Goal: Transaction & Acquisition: Purchase product/service

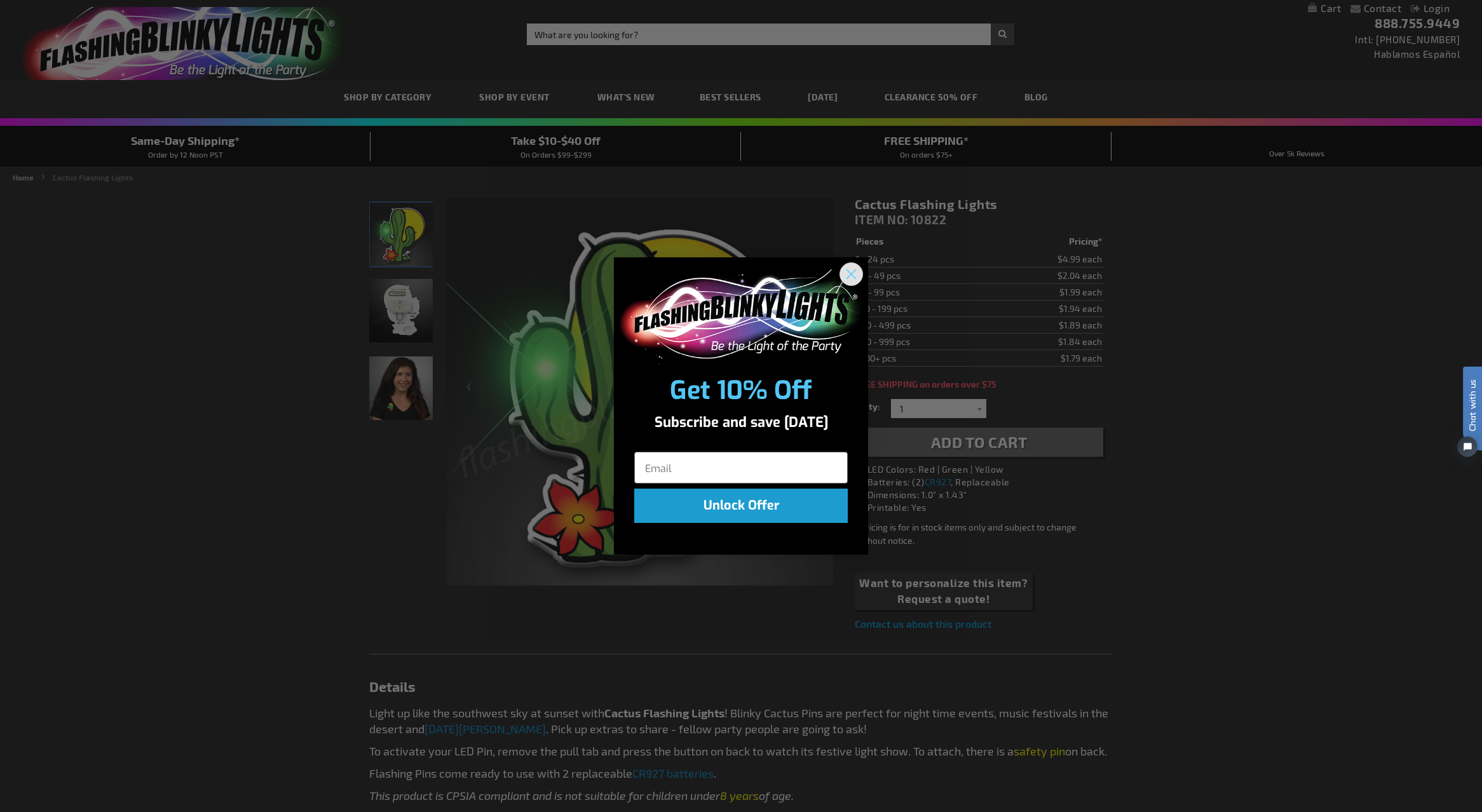
click at [850, 270] on circle "Close dialog" at bounding box center [851, 273] width 21 height 21
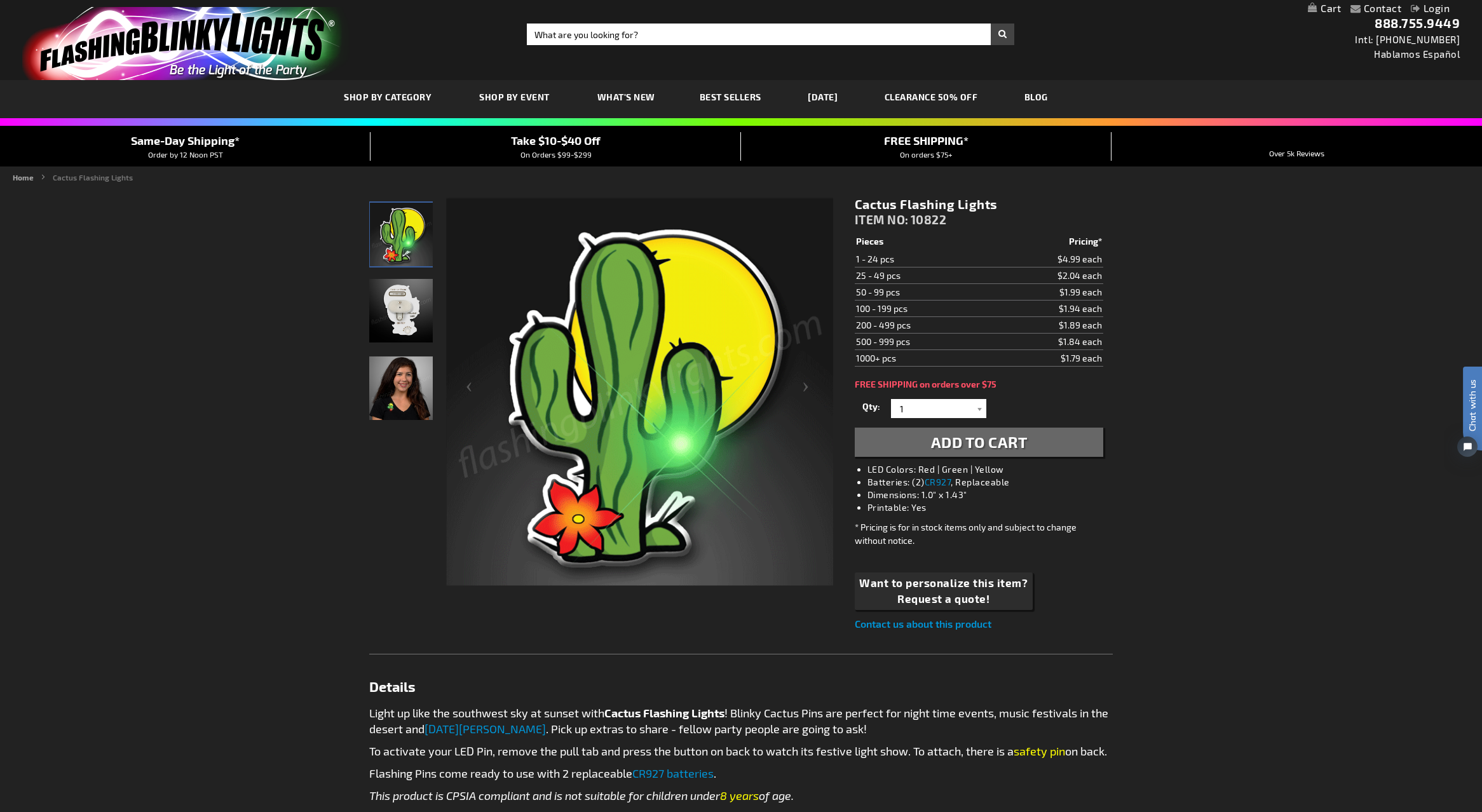
click at [397, 319] on img "Cactus Flashing Pin" at bounding box center [401, 310] width 64 height 64
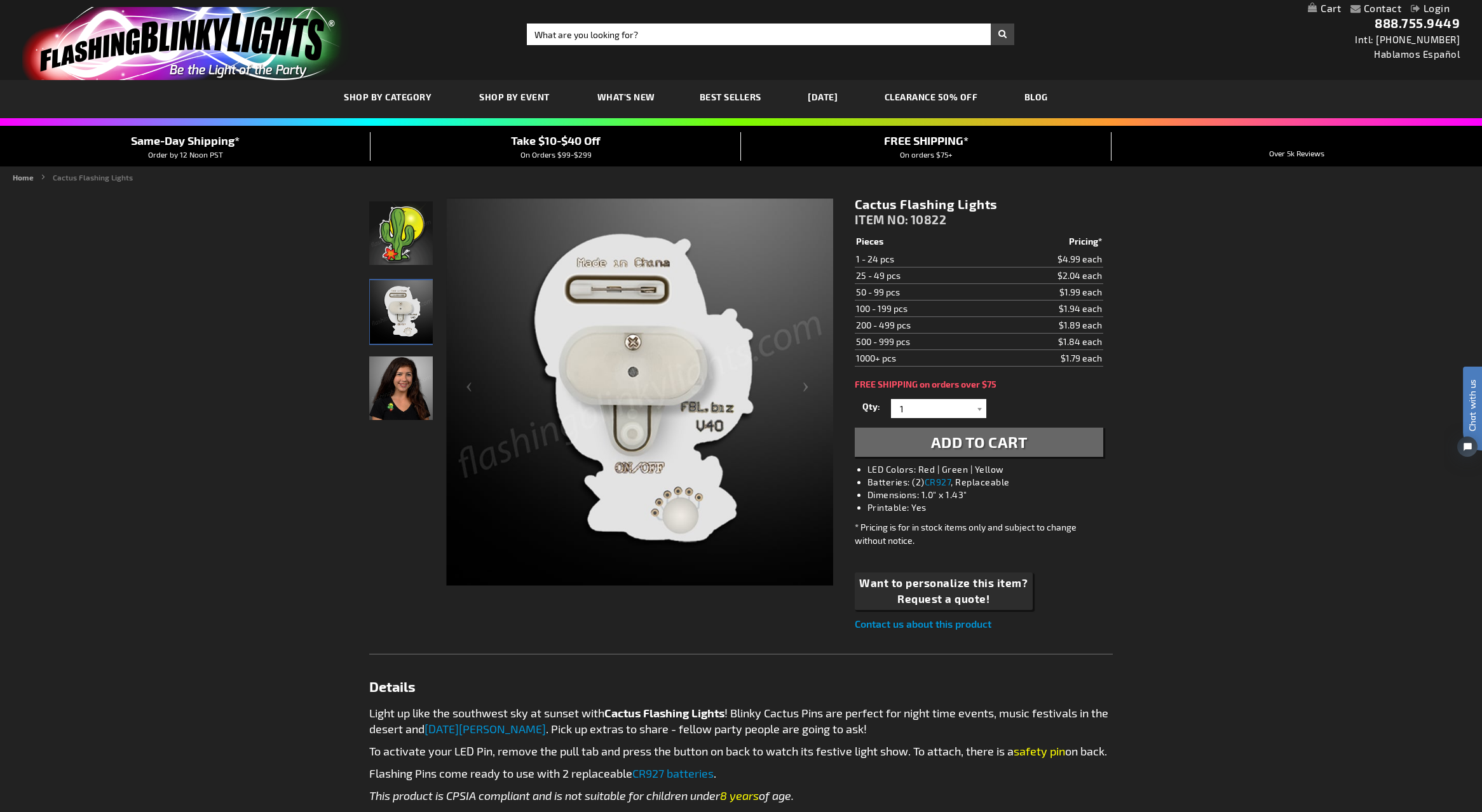
click at [400, 390] on img "Girl wearing Cactus Flashing Pin" at bounding box center [401, 388] width 64 height 64
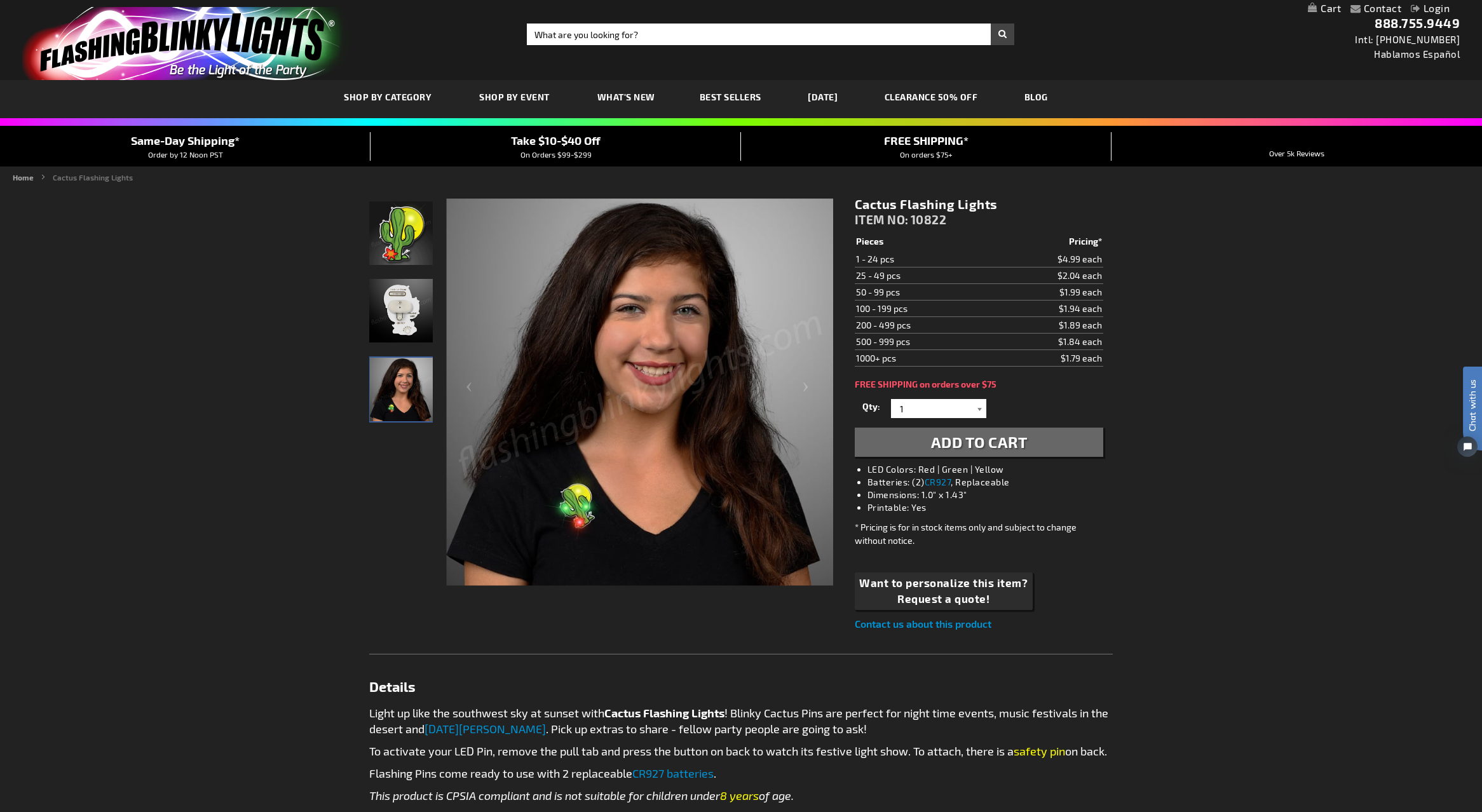
click at [980, 410] on div at bounding box center [980, 409] width 13 height 19
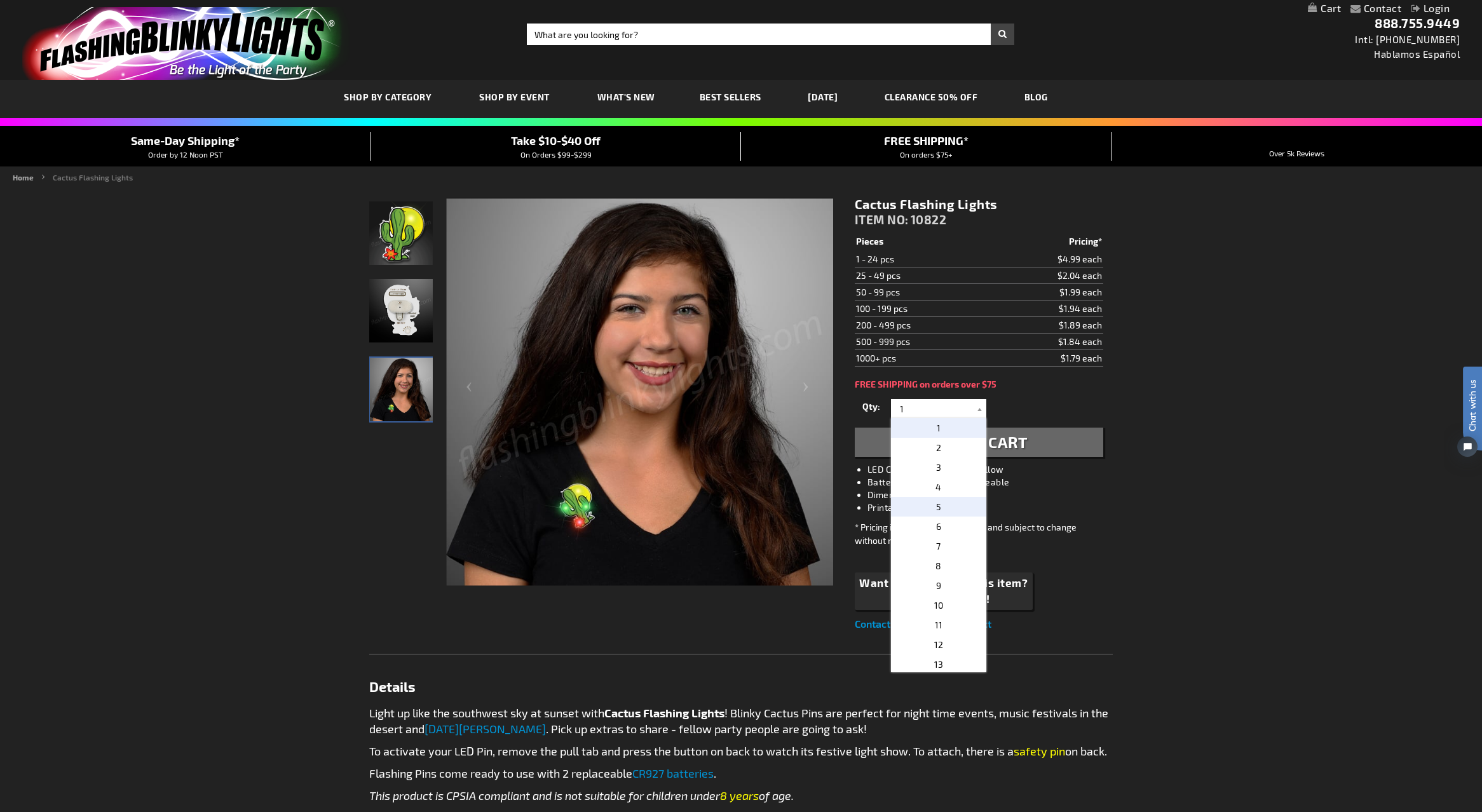
click at [940, 508] on span "5" at bounding box center [938, 507] width 5 height 11
type input "5"
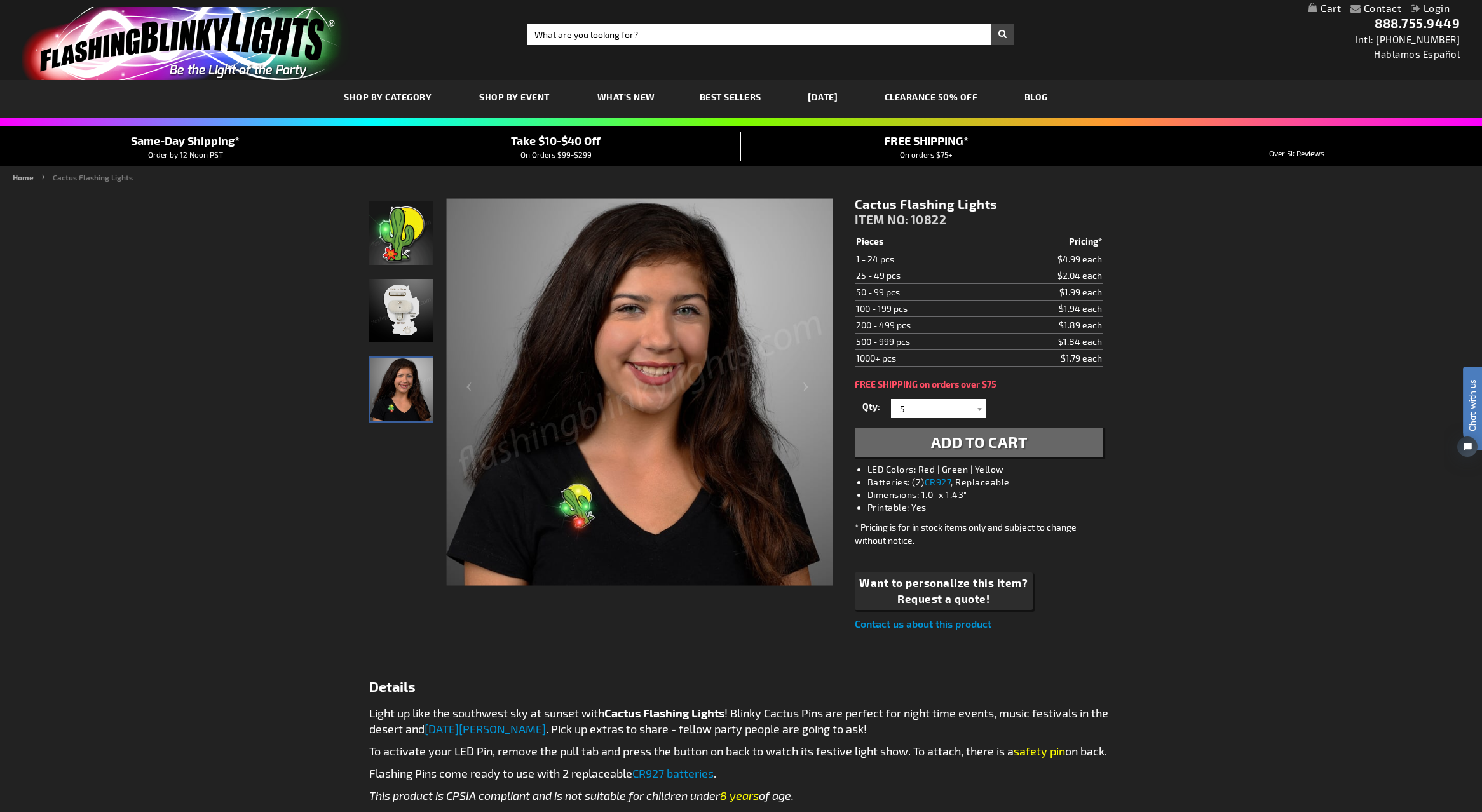
click at [968, 445] on span "Add to Cart" at bounding box center [979, 442] width 96 height 19
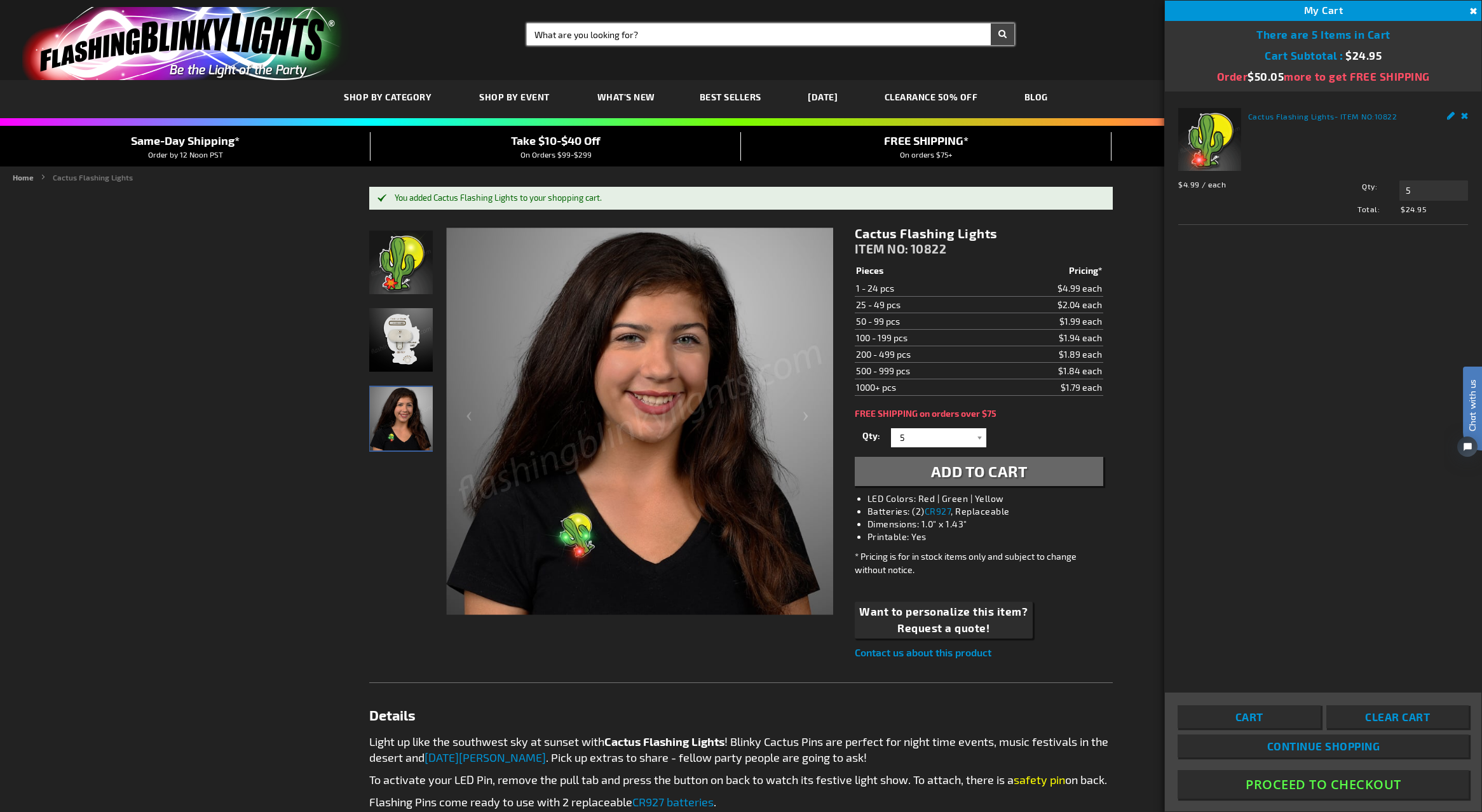
click at [591, 35] on input "Search" at bounding box center [771, 34] width 488 height 21
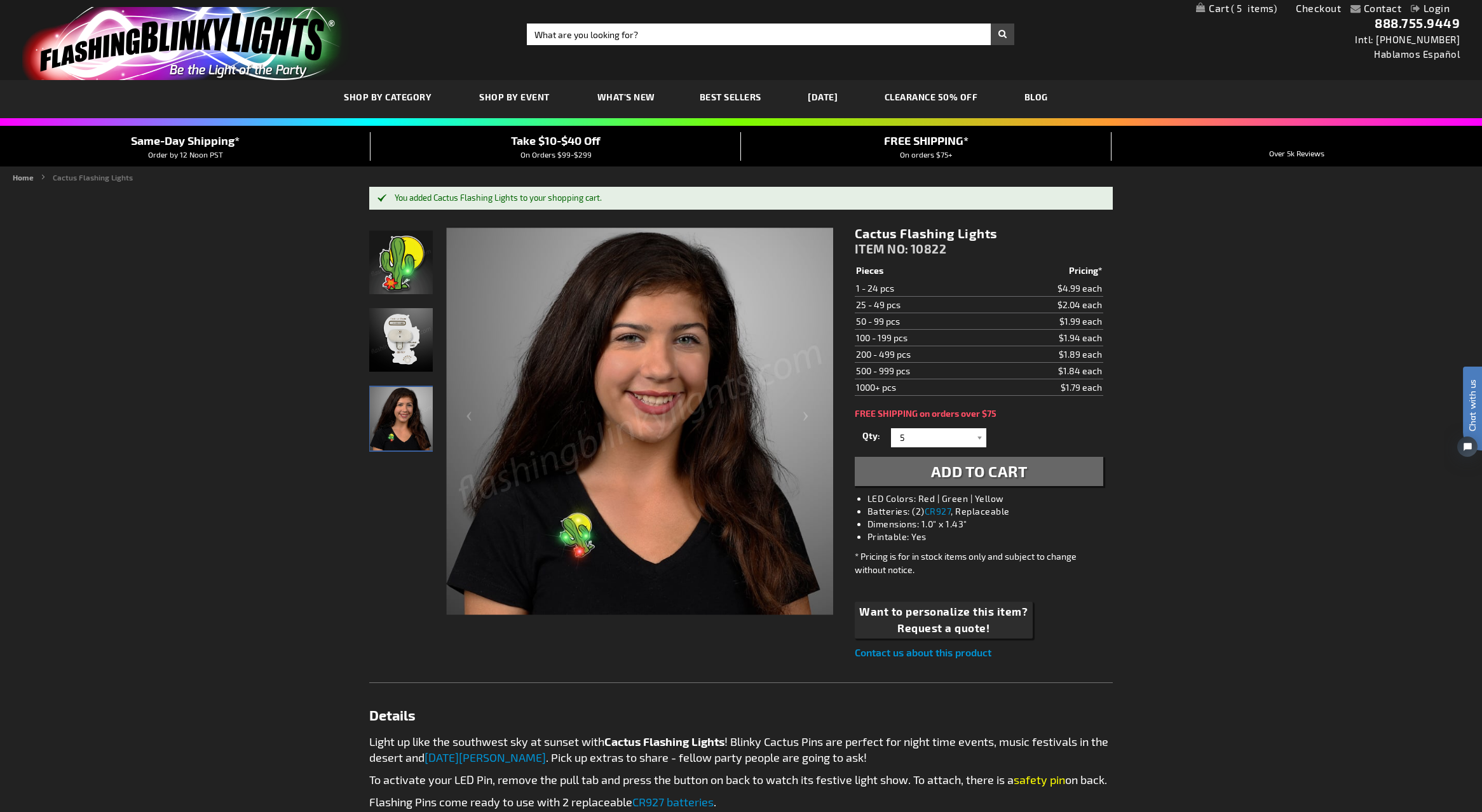
click at [854, 457] on button "Add to Cart" at bounding box center [978, 471] width 248 height 29
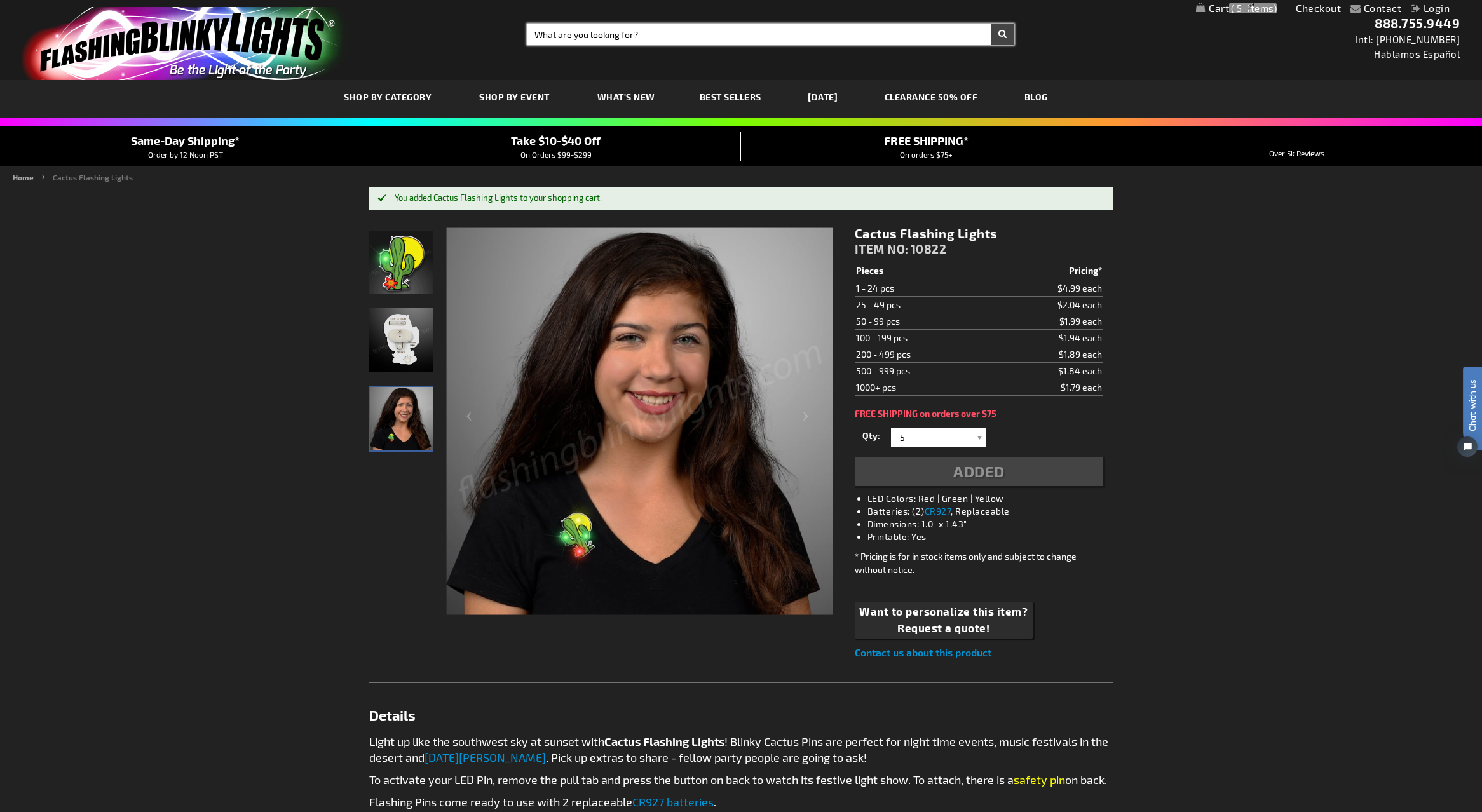
click at [591, 35] on input "Search" at bounding box center [771, 34] width 488 height 21
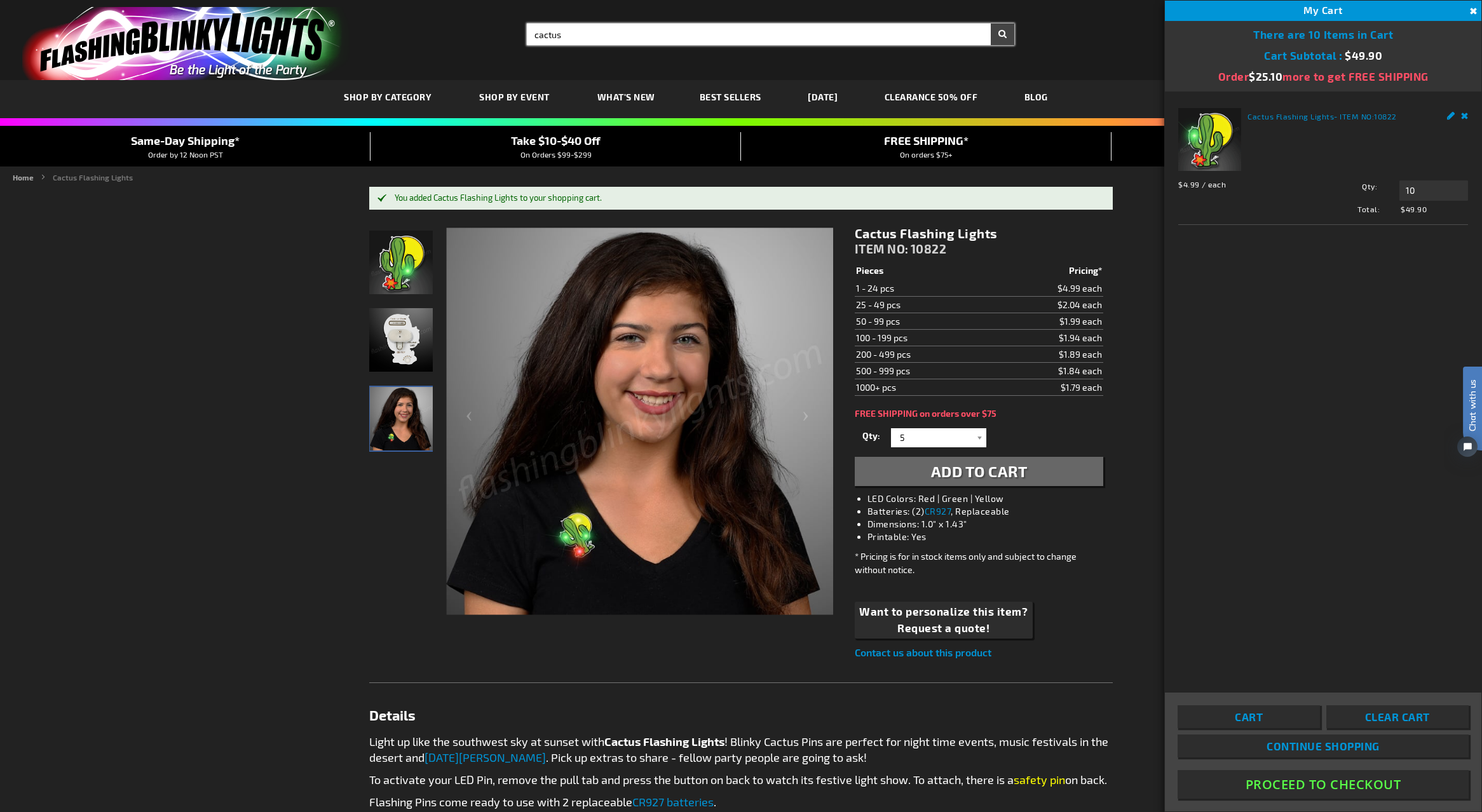
click at [991, 24] on button "Search" at bounding box center [1003, 34] width 24 height 21
type input "cactus"
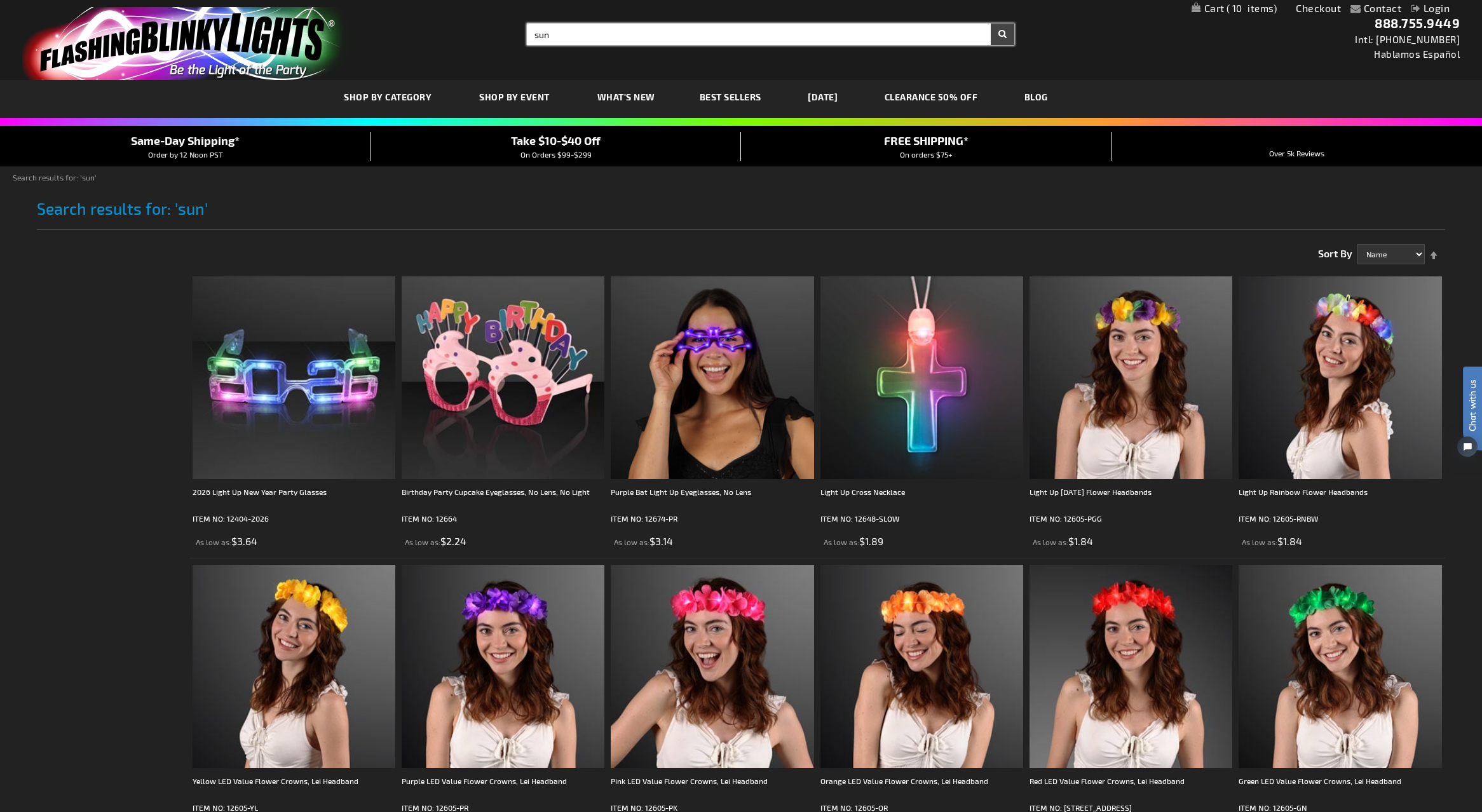
click at [576, 35] on input "sun" at bounding box center [771, 34] width 488 height 21
type input "sunset"
click at [991, 24] on button "Search" at bounding box center [1003, 34] width 24 height 21
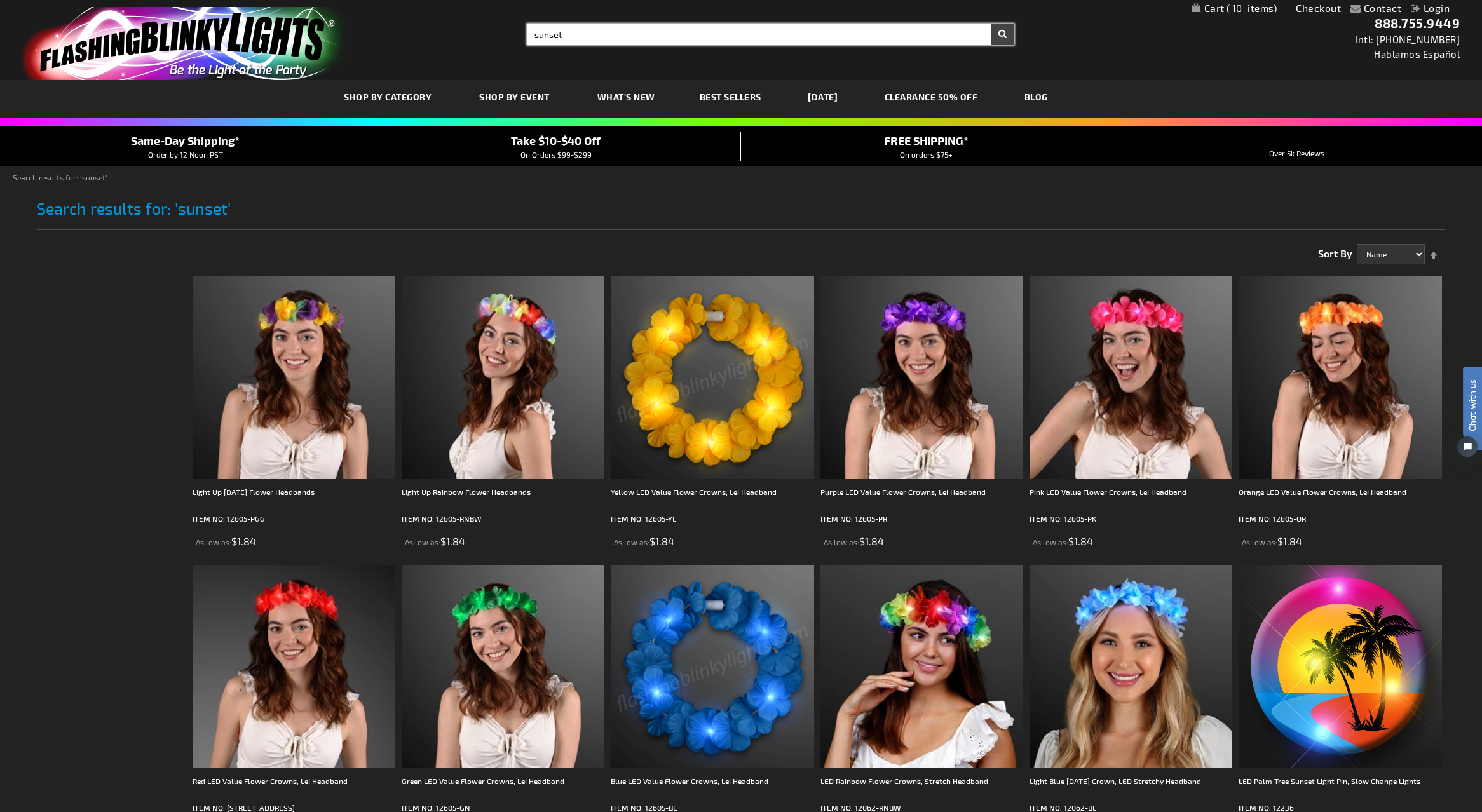
click at [591, 31] on input "sunset" at bounding box center [771, 34] width 488 height 21
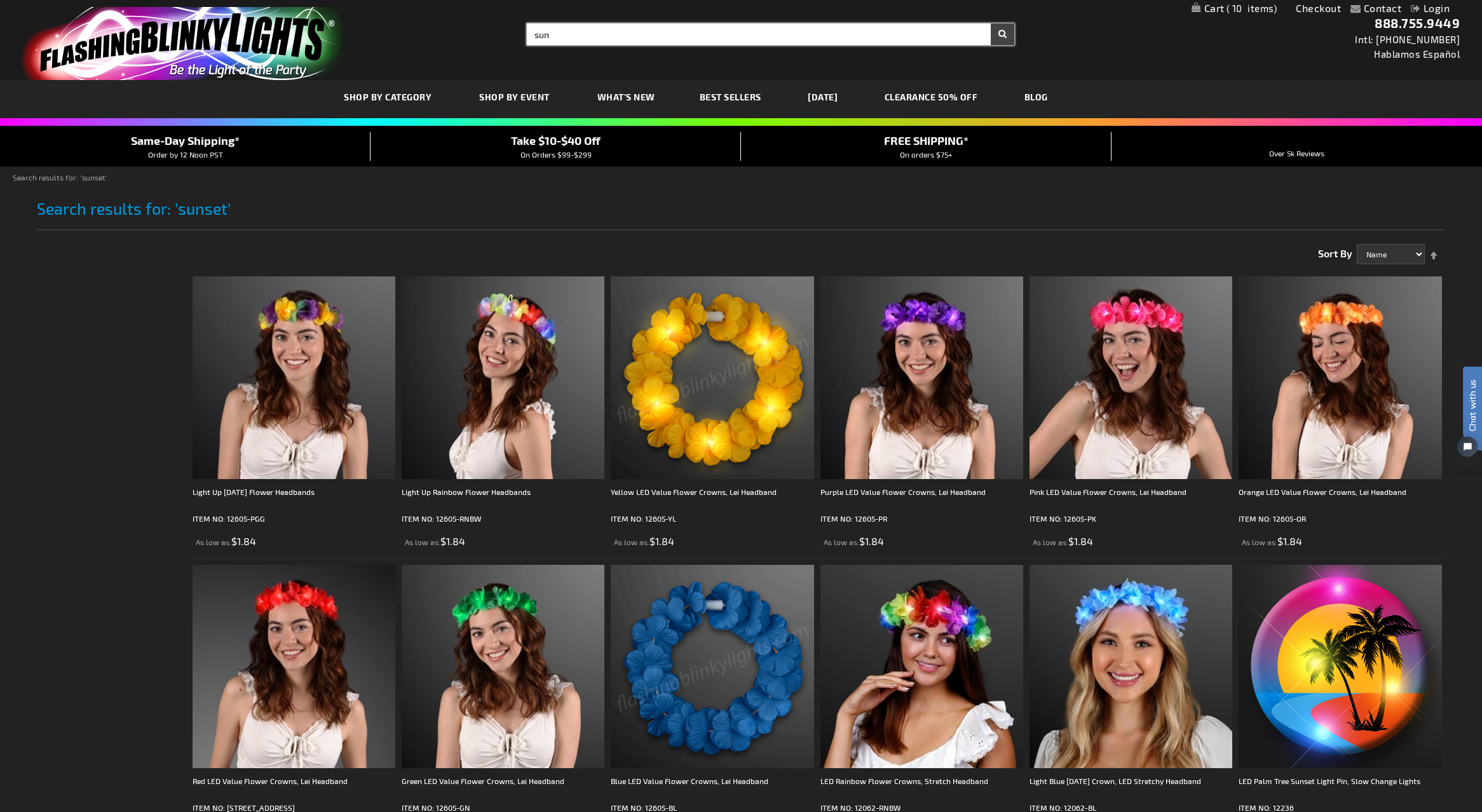
type input "sun"
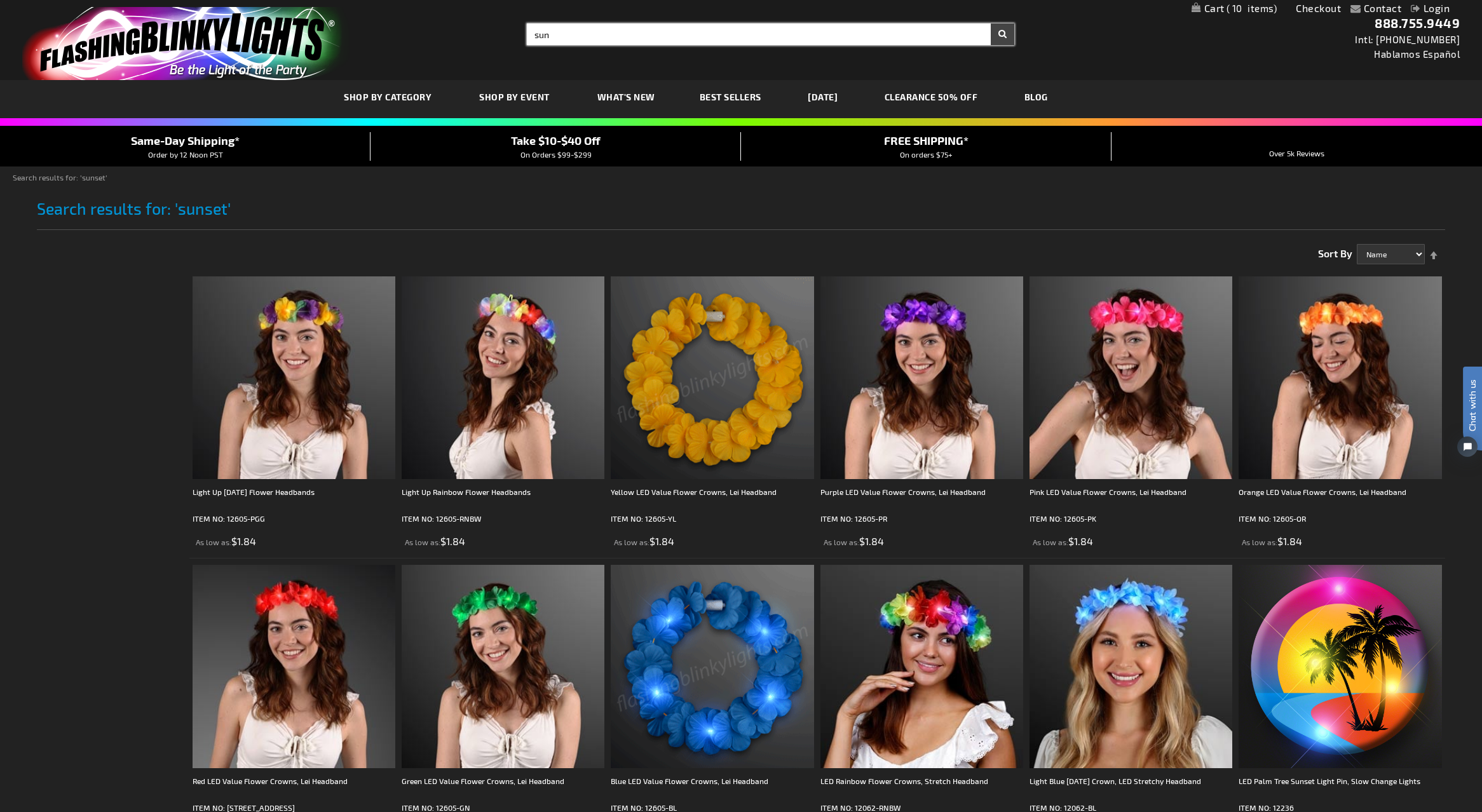
click at [991, 24] on button "Search" at bounding box center [1003, 34] width 24 height 21
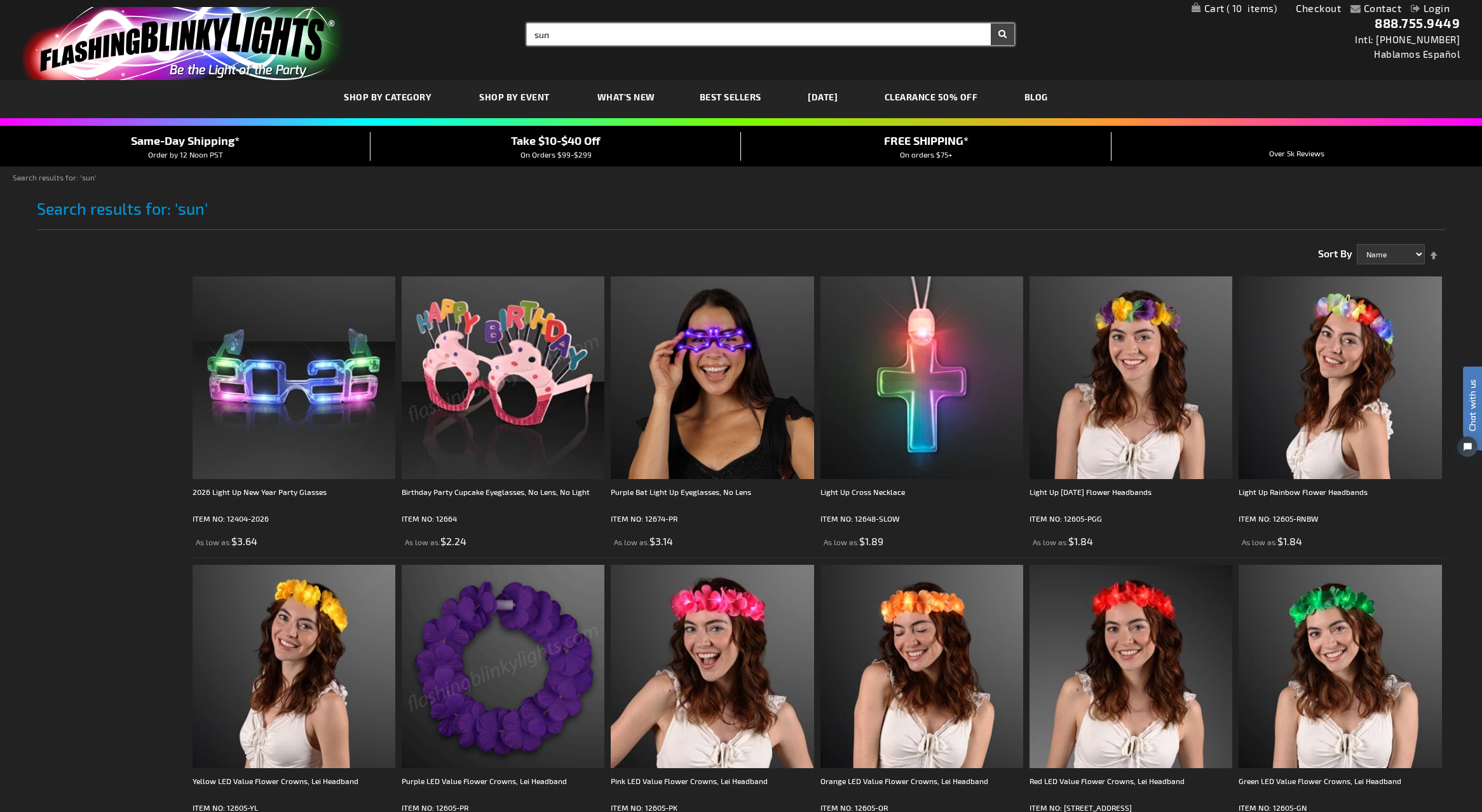
click at [579, 36] on input "sun" at bounding box center [771, 34] width 488 height 21
type input "s"
type input "hat"
click at [991, 24] on button "Search" at bounding box center [1003, 34] width 24 height 21
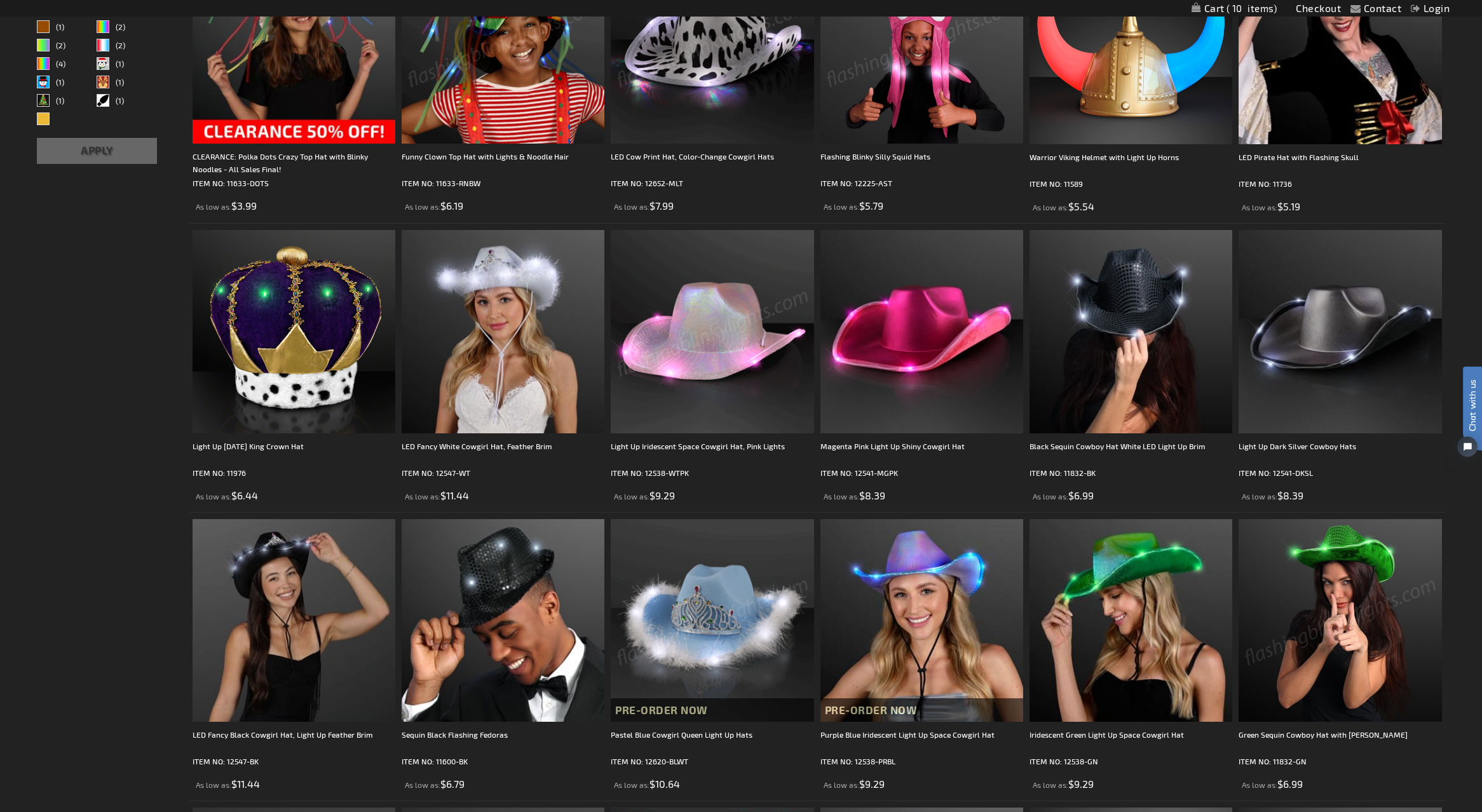
scroll to position [330, 0]
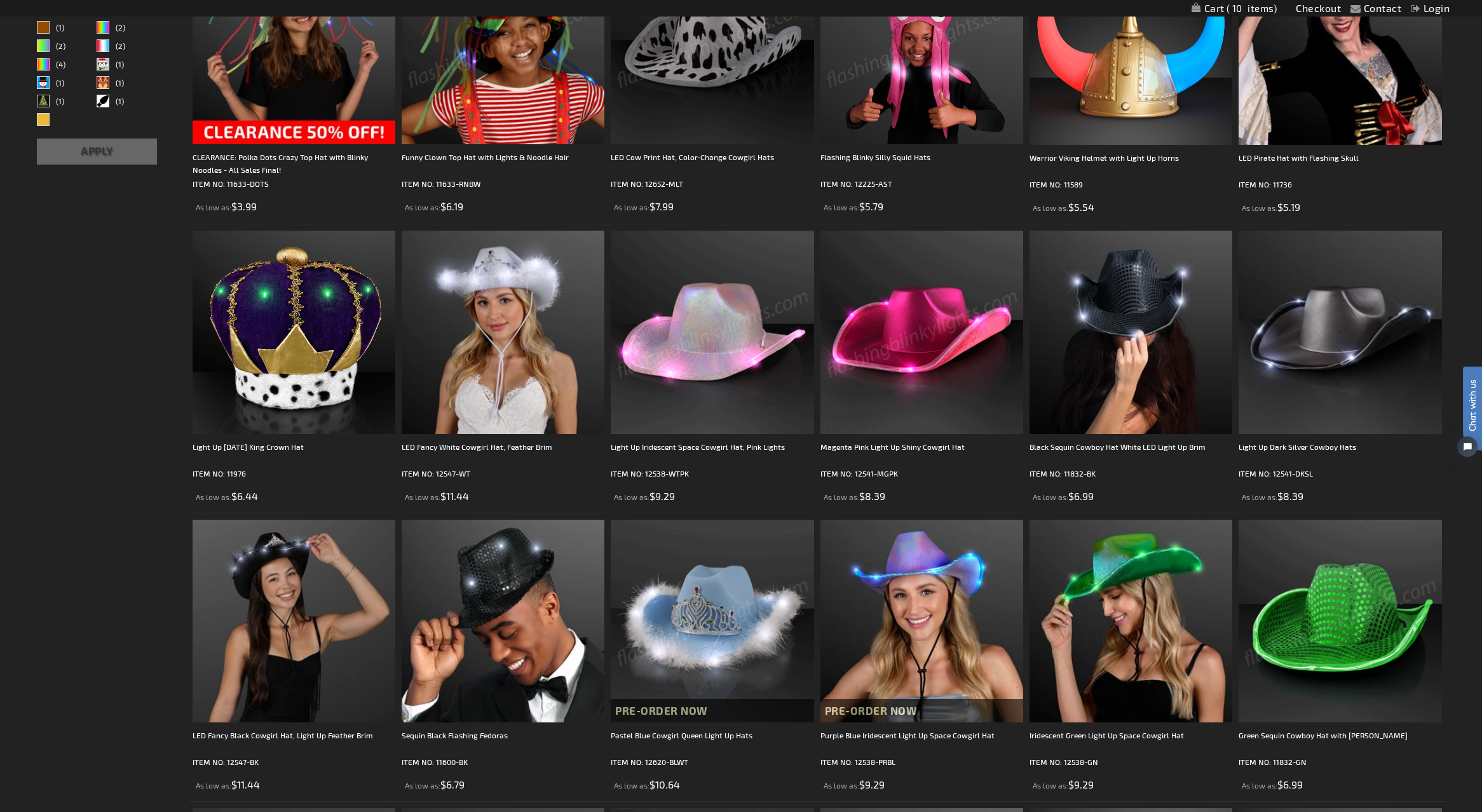
click at [1346, 594] on img at bounding box center [1340, 622] width 203 height 203
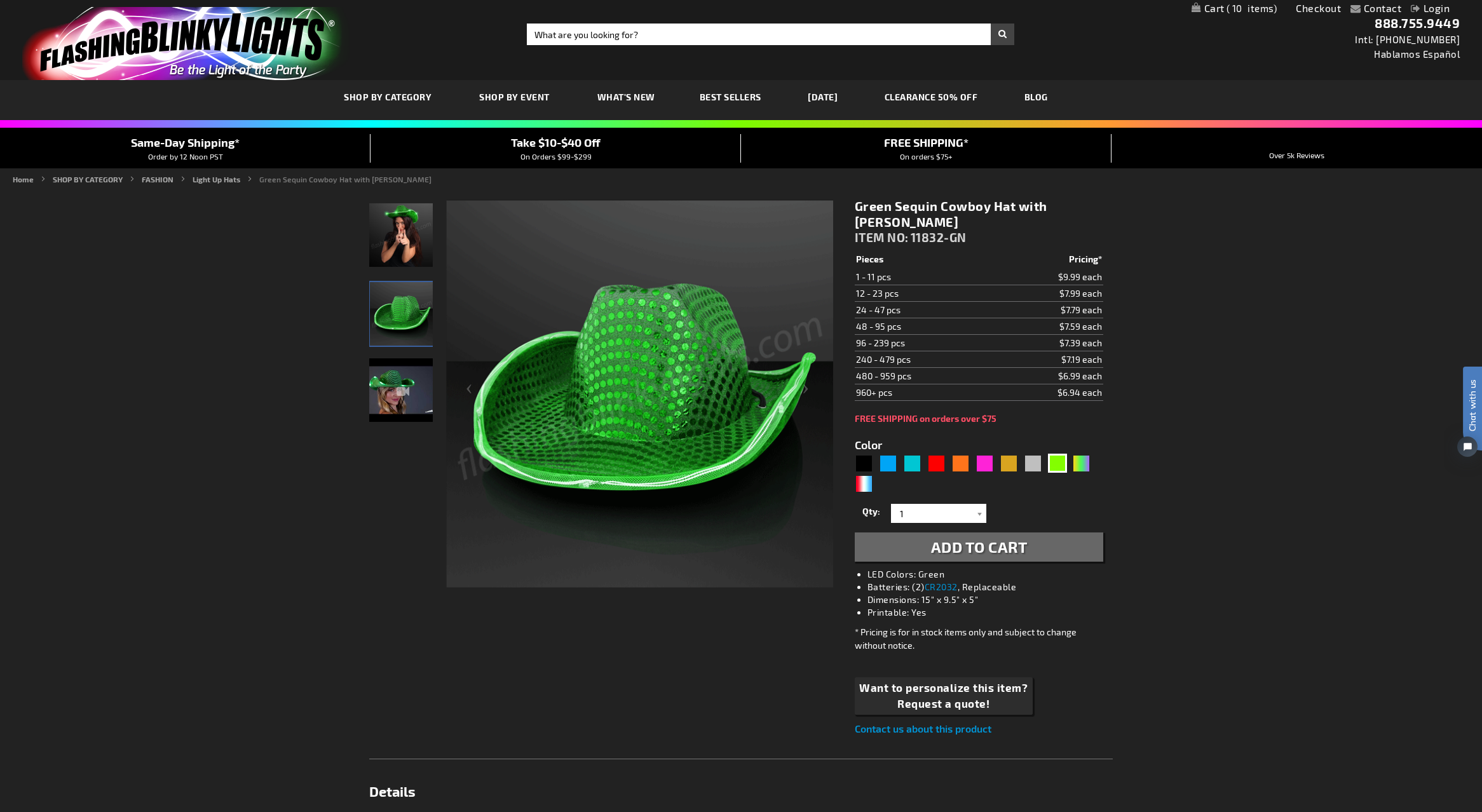
click at [390, 391] on img "Green Sequin Cowboy Hat with Jade LED Brim" at bounding box center [401, 390] width 64 height 64
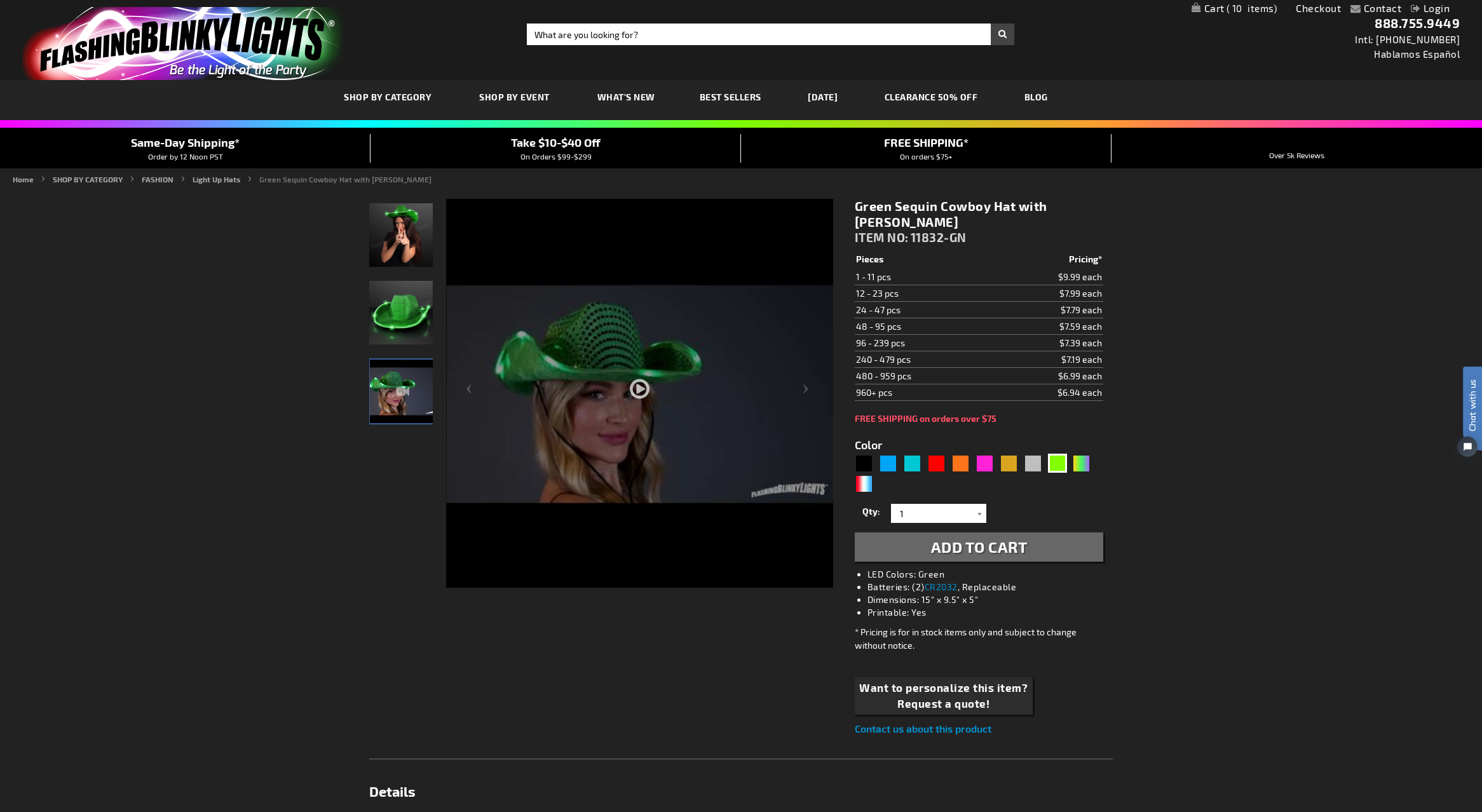
click at [638, 399] on div at bounding box center [639, 430] width 387 height 465
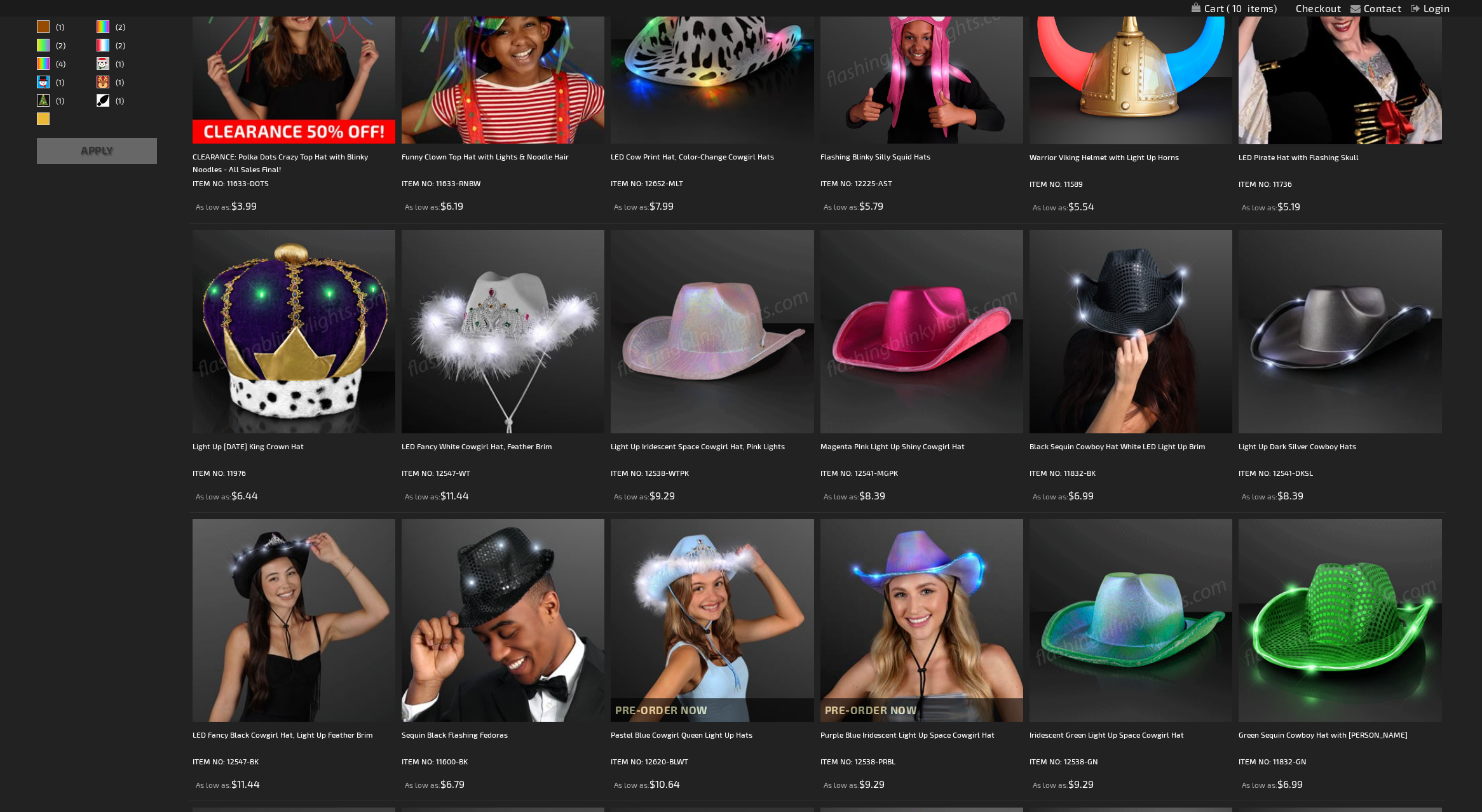
scroll to position [330, 0]
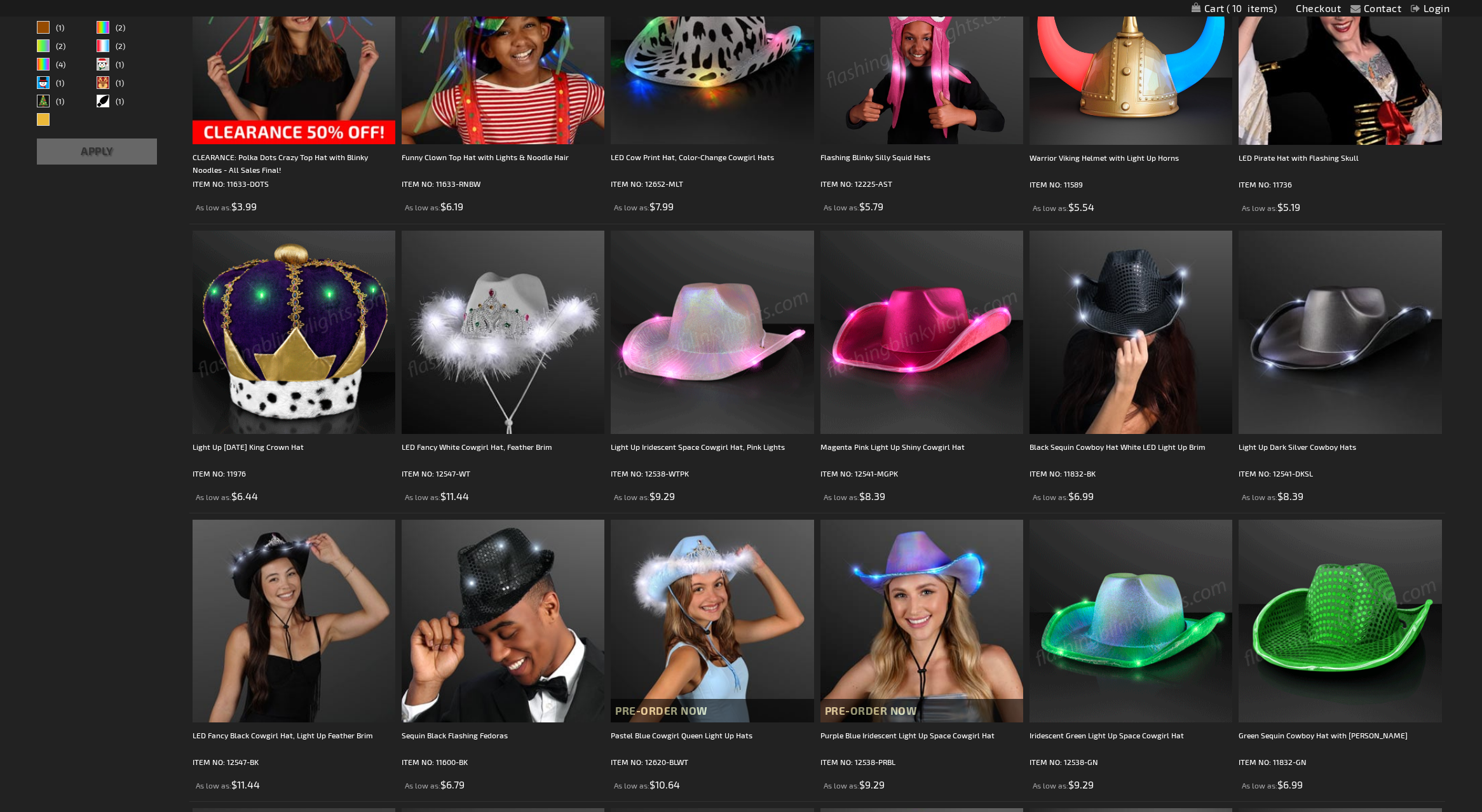
click at [1138, 635] on img at bounding box center [1131, 622] width 203 height 203
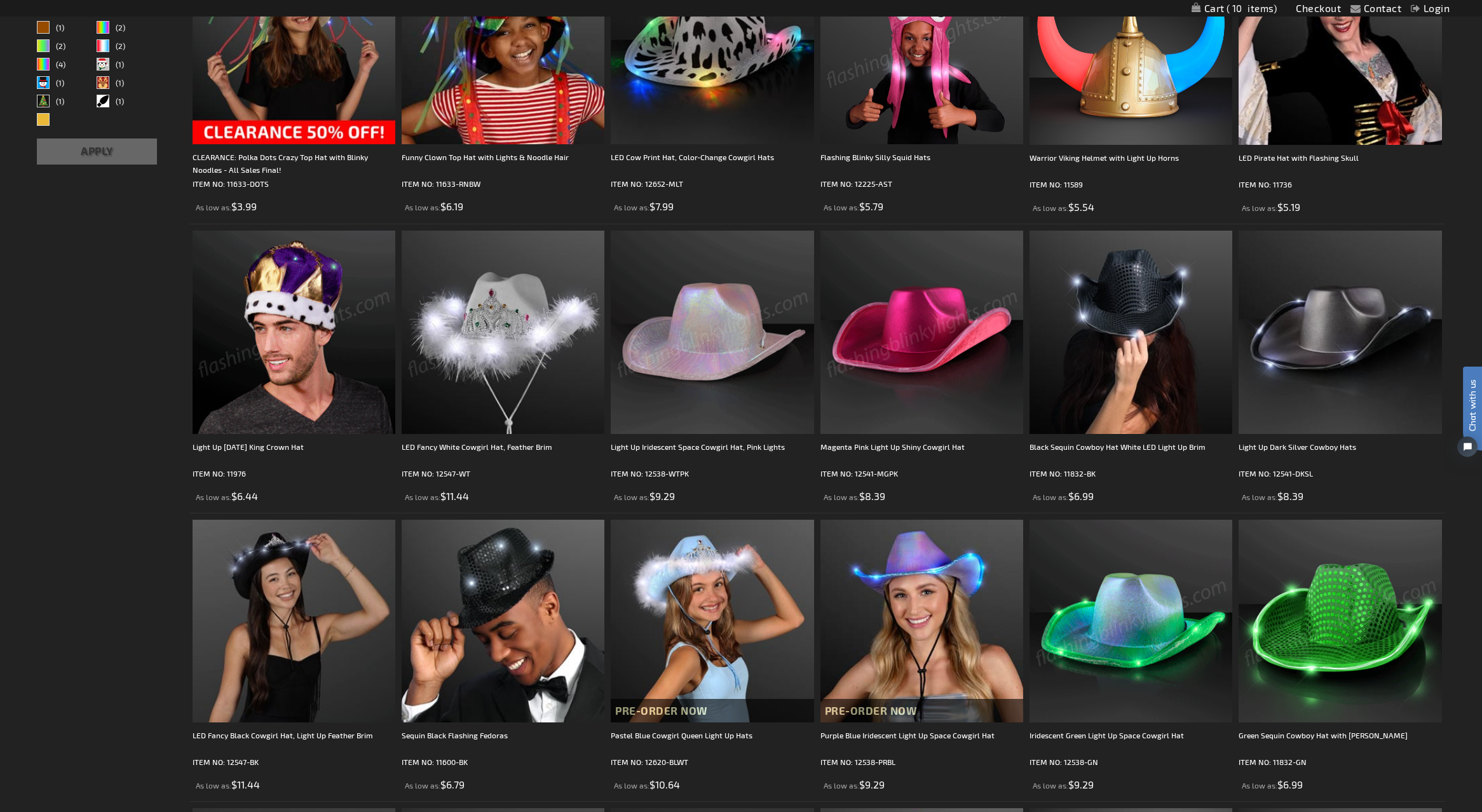
scroll to position [0, 0]
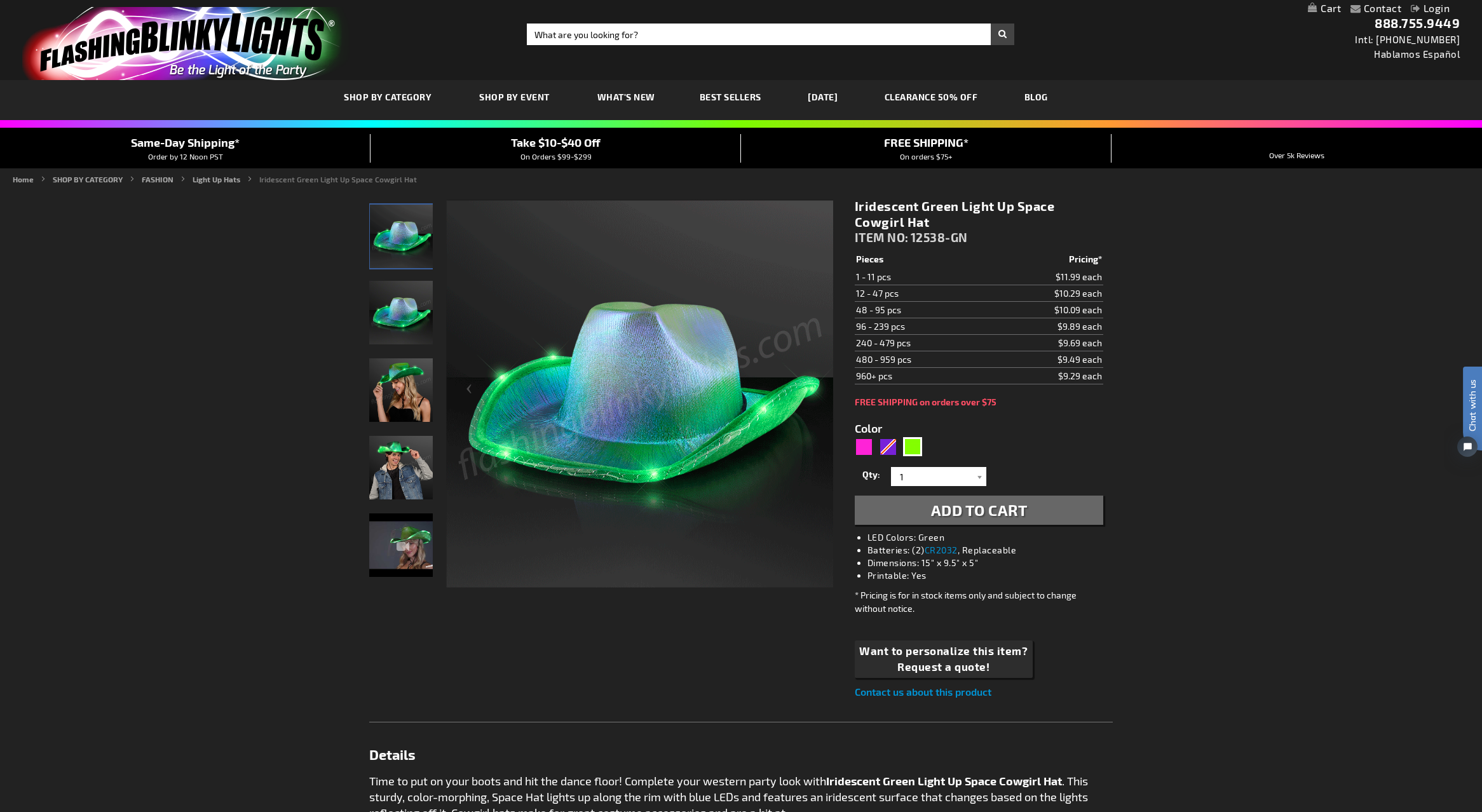
click at [395, 462] on img "Man wearing Iridescent Green Light Up Space Cowgirl Hat" at bounding box center [401, 467] width 64 height 64
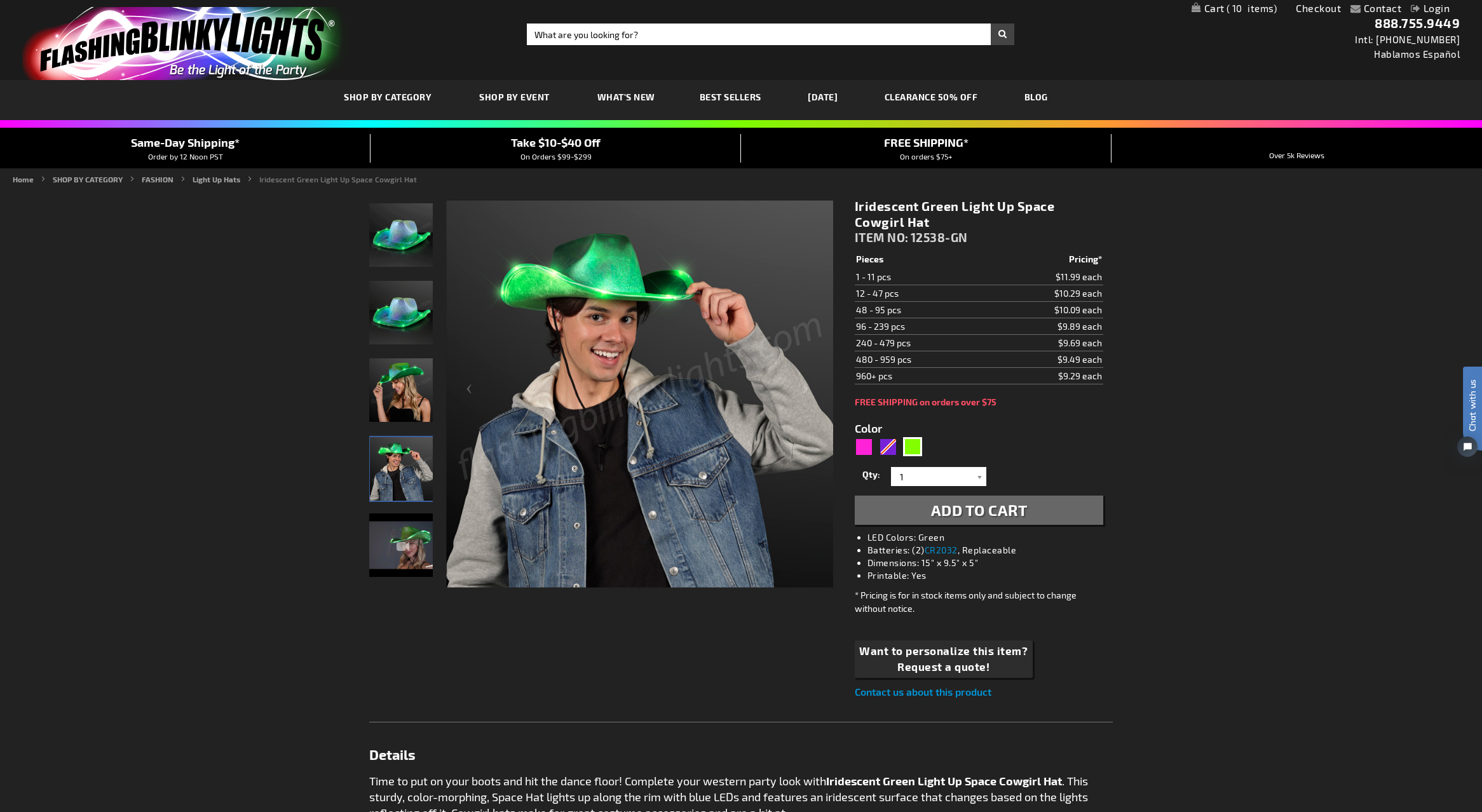
click at [408, 556] on img "Iridescent Green Light Up Space Cowgirl Hat" at bounding box center [401, 545] width 64 height 64
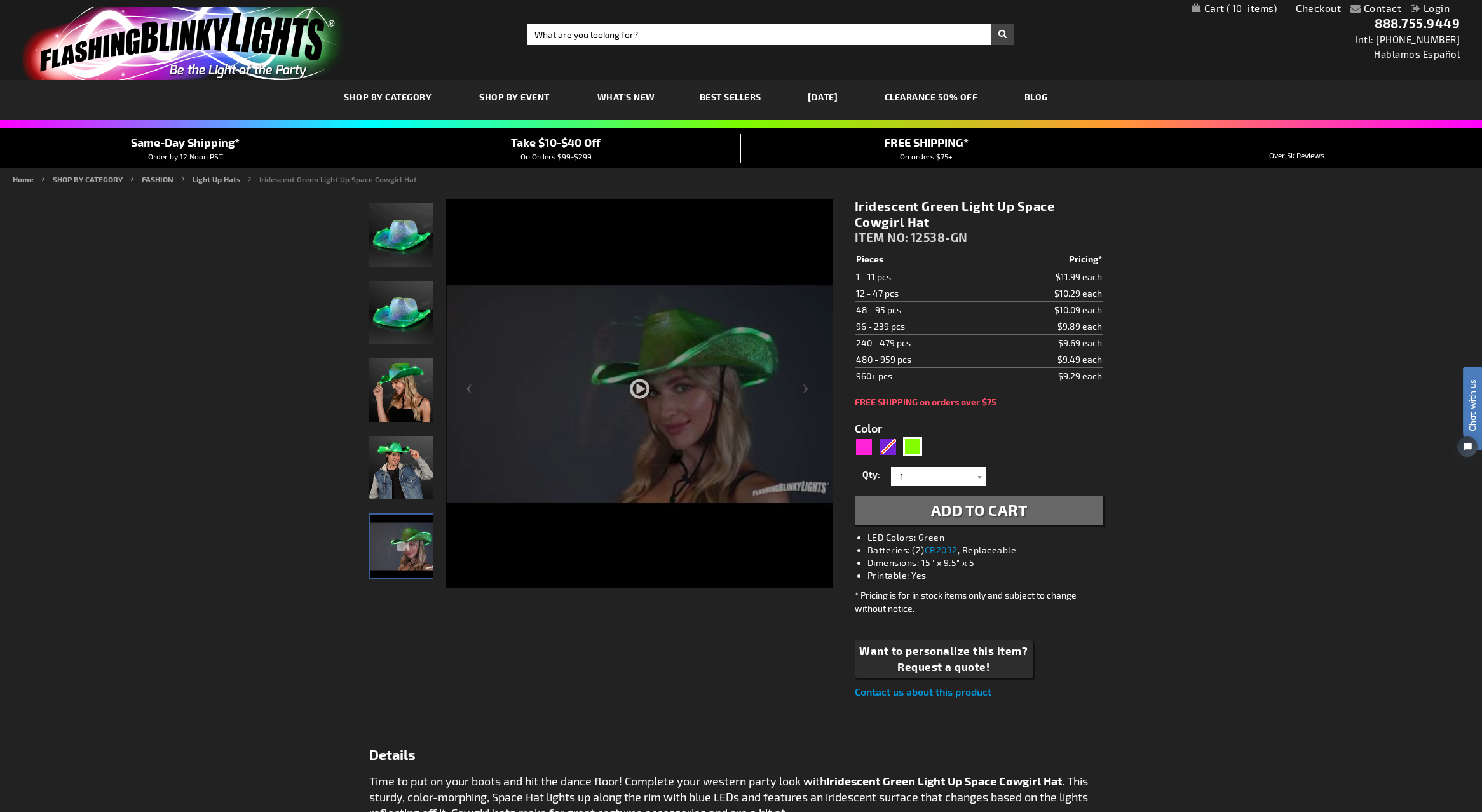
click at [637, 386] on div at bounding box center [639, 430] width 387 height 465
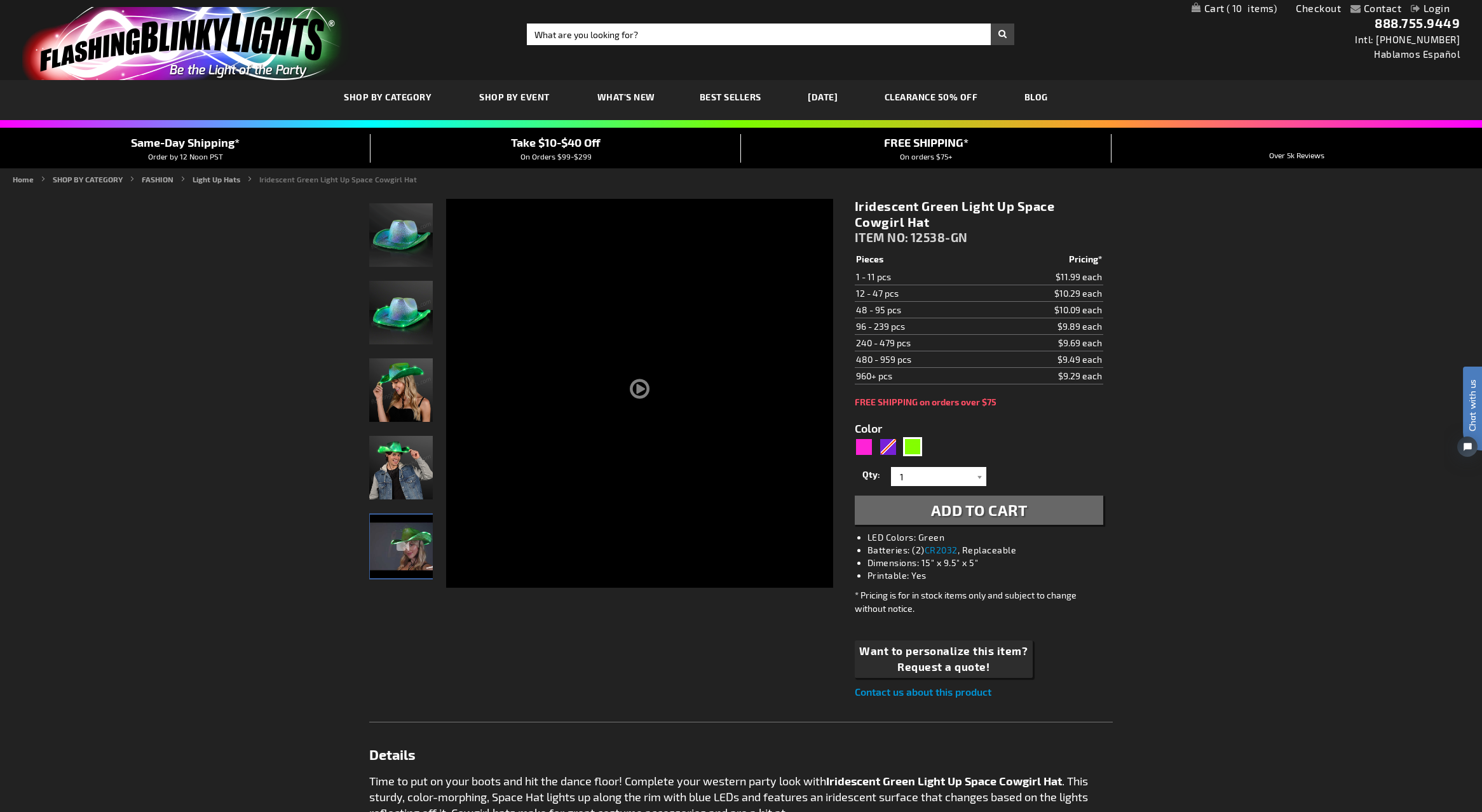
click at [957, 512] on span "Add to Cart" at bounding box center [979, 510] width 96 height 19
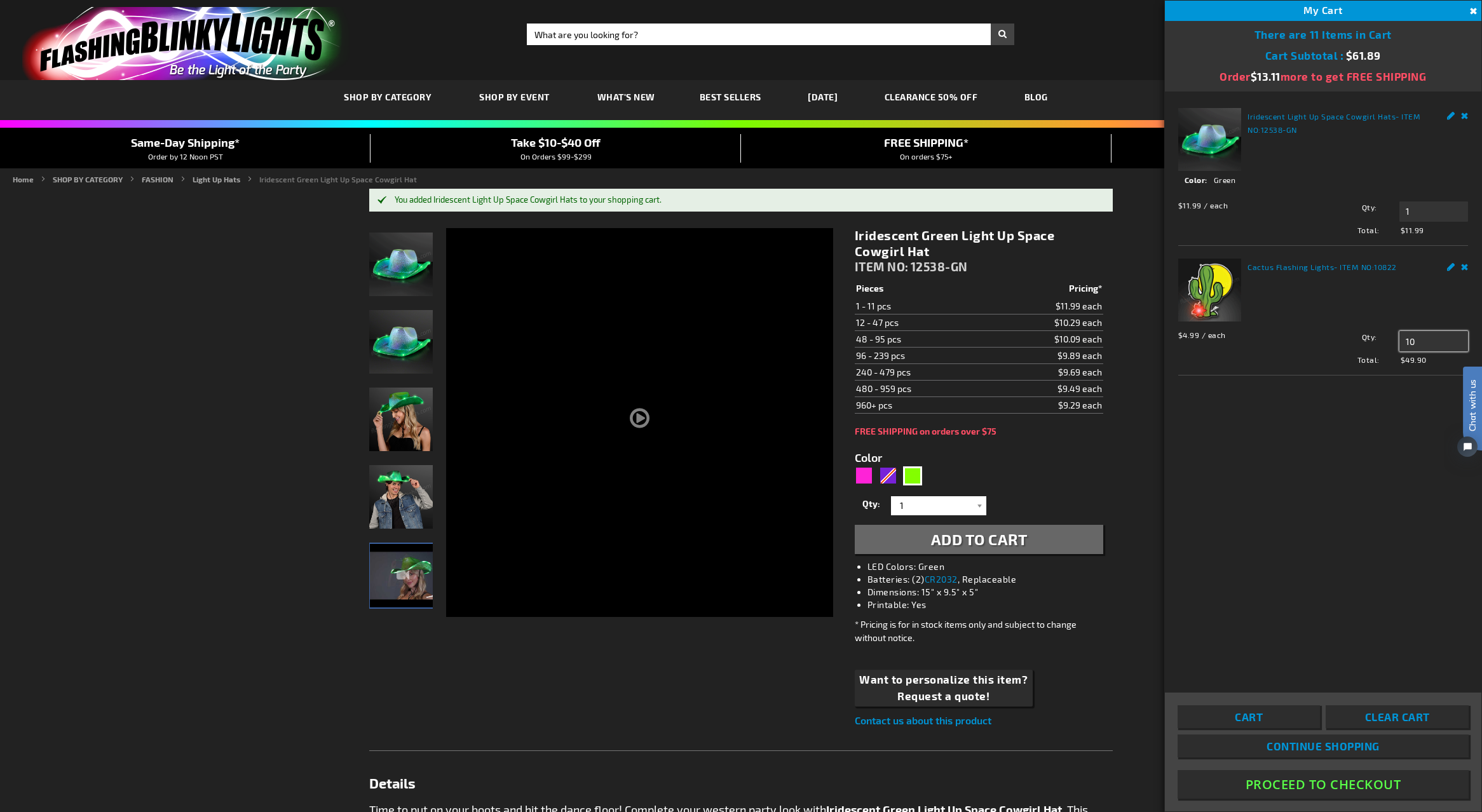
click at [1419, 342] on input "10" at bounding box center [1433, 341] width 69 height 20
type input "5"
click at [1437, 370] on span "Update" at bounding box center [1427, 365] width 30 height 9
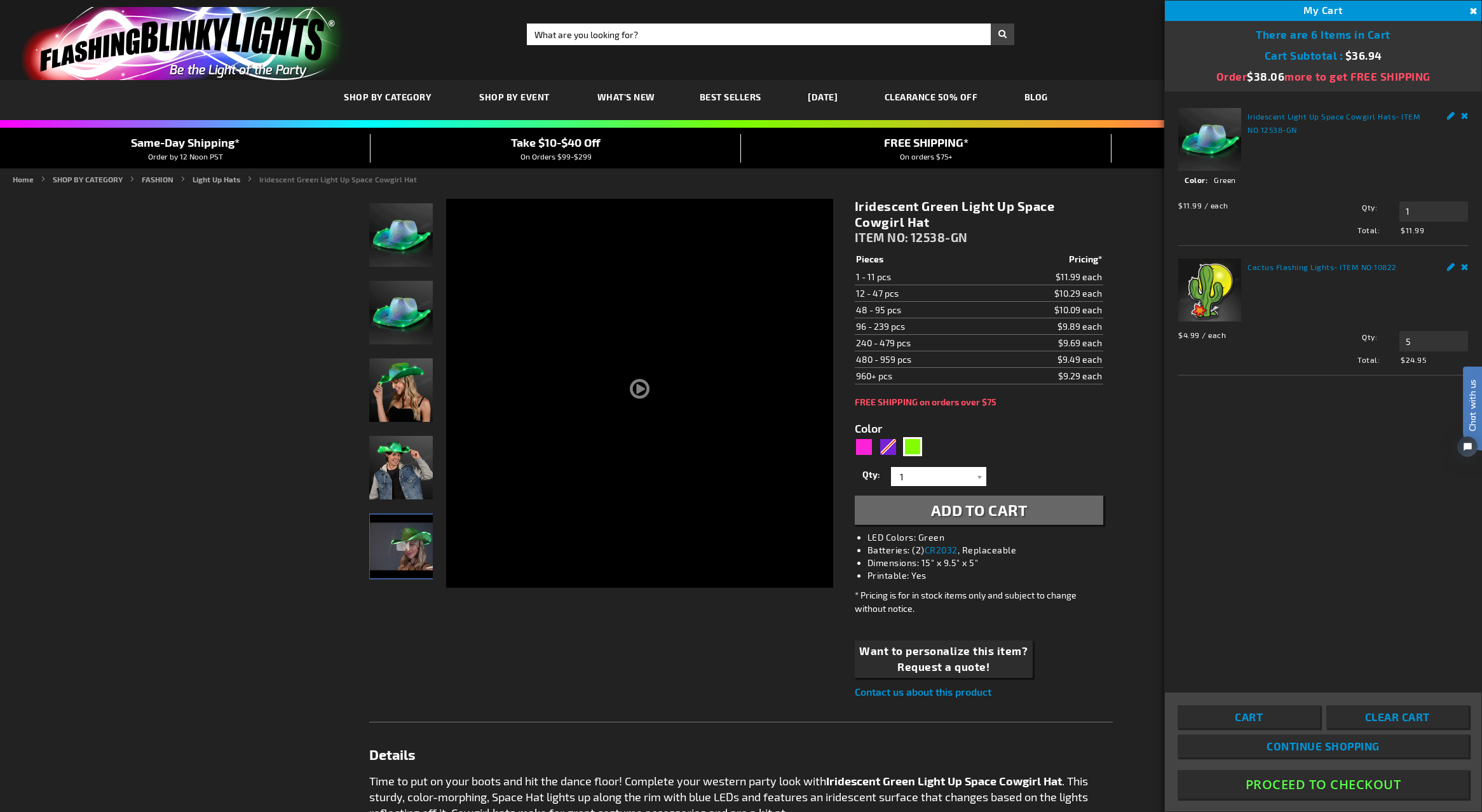
click at [1350, 782] on button "Proceed To Checkout" at bounding box center [1323, 784] width 291 height 29
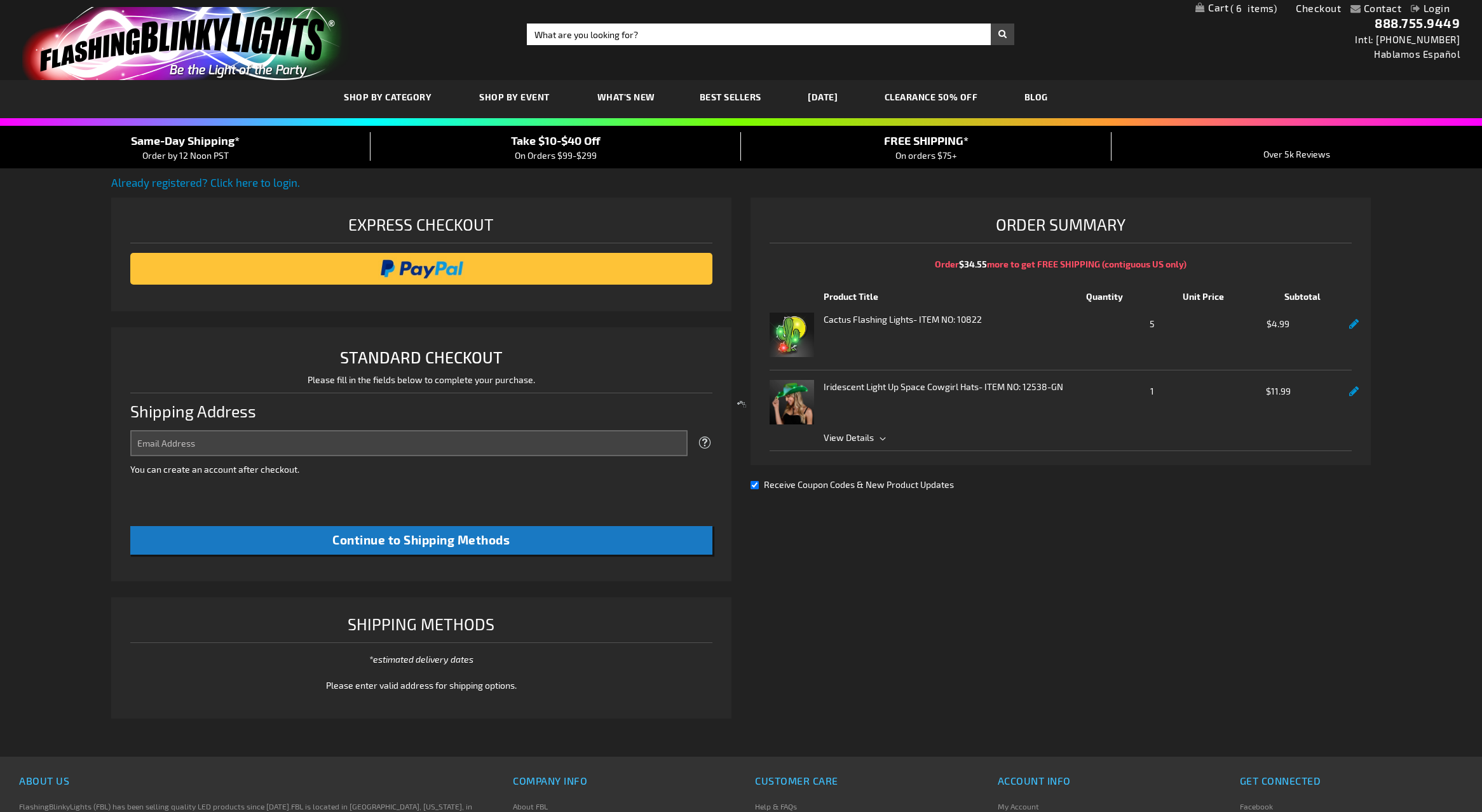
select select "US"
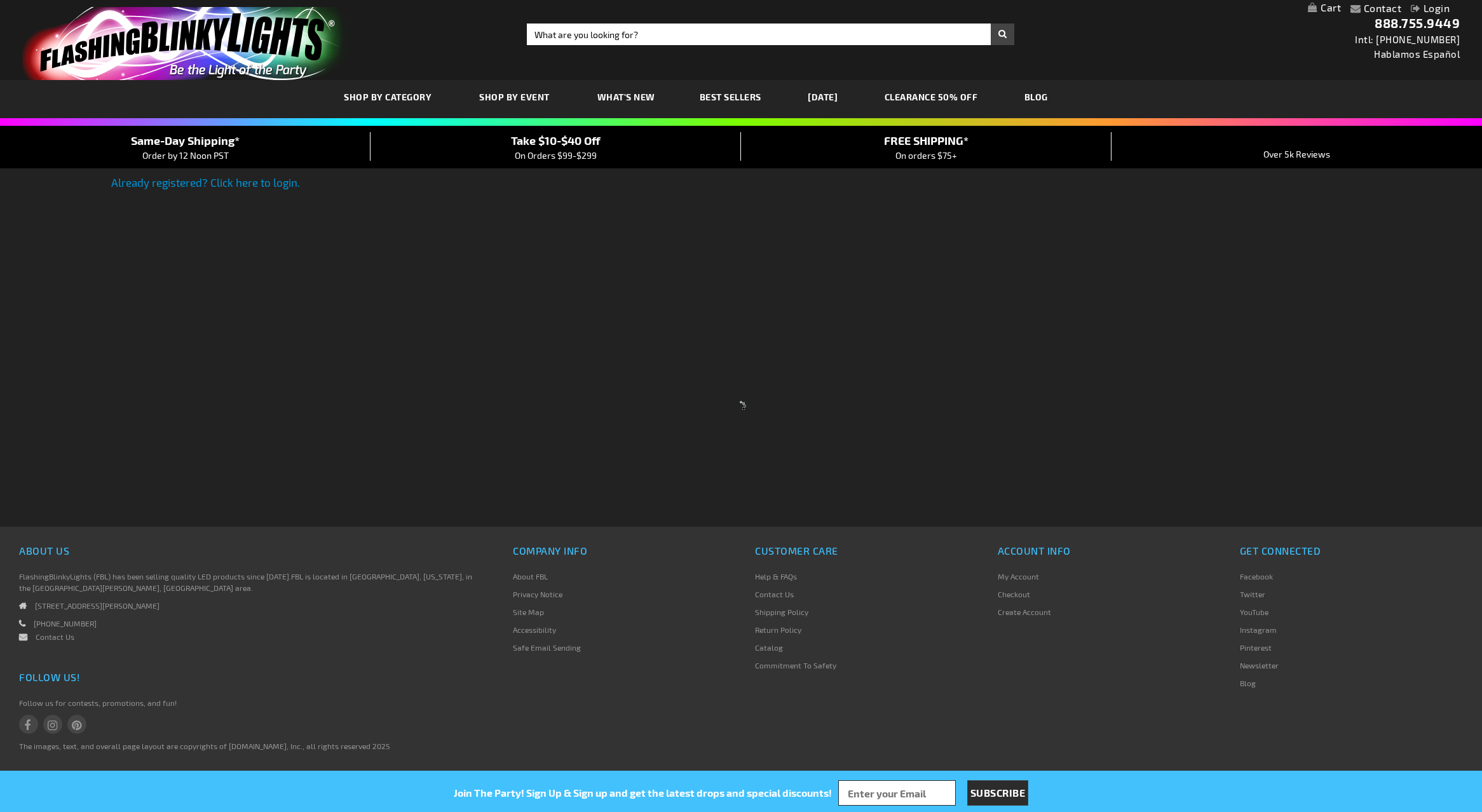
select select "US"
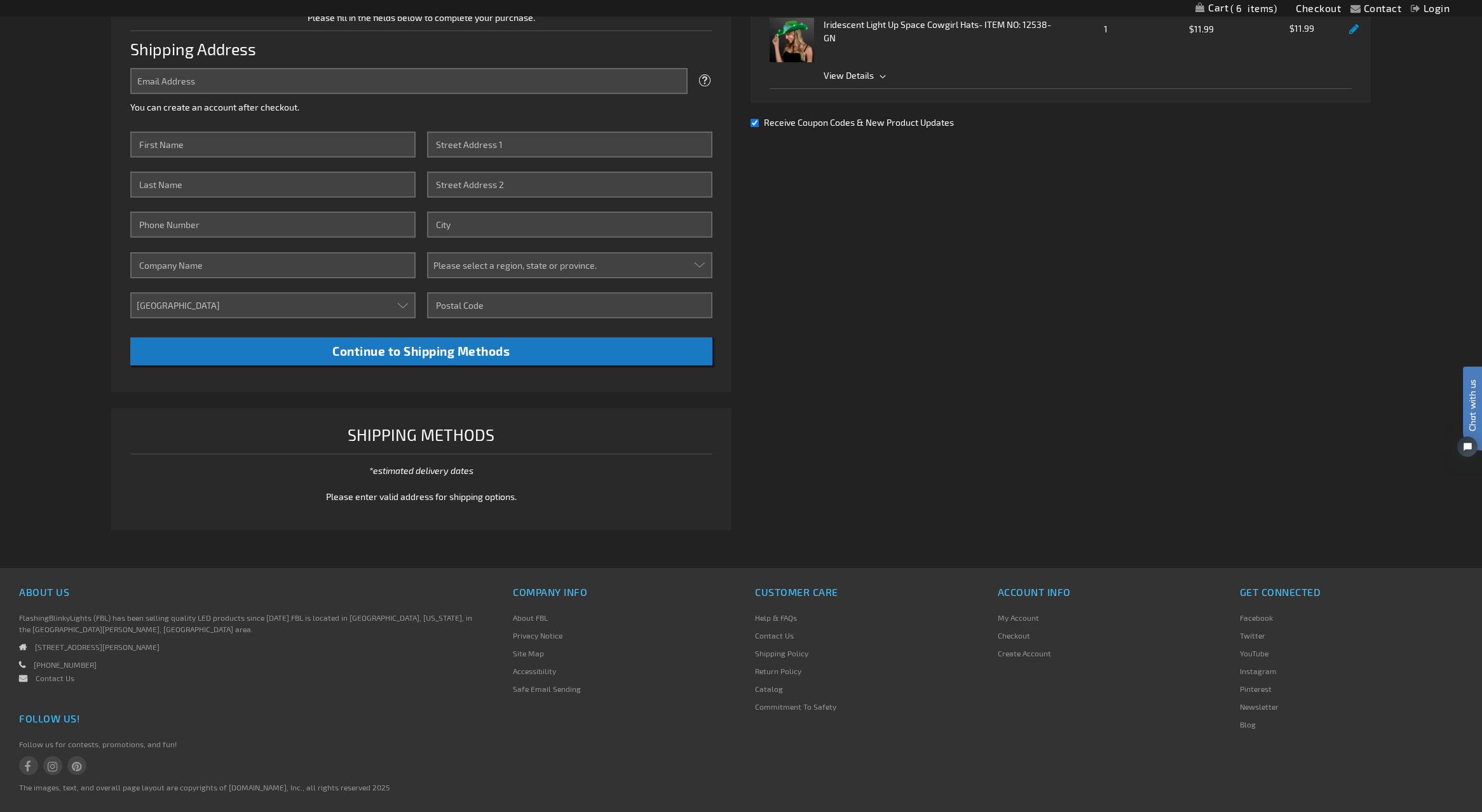
scroll to position [365, 0]
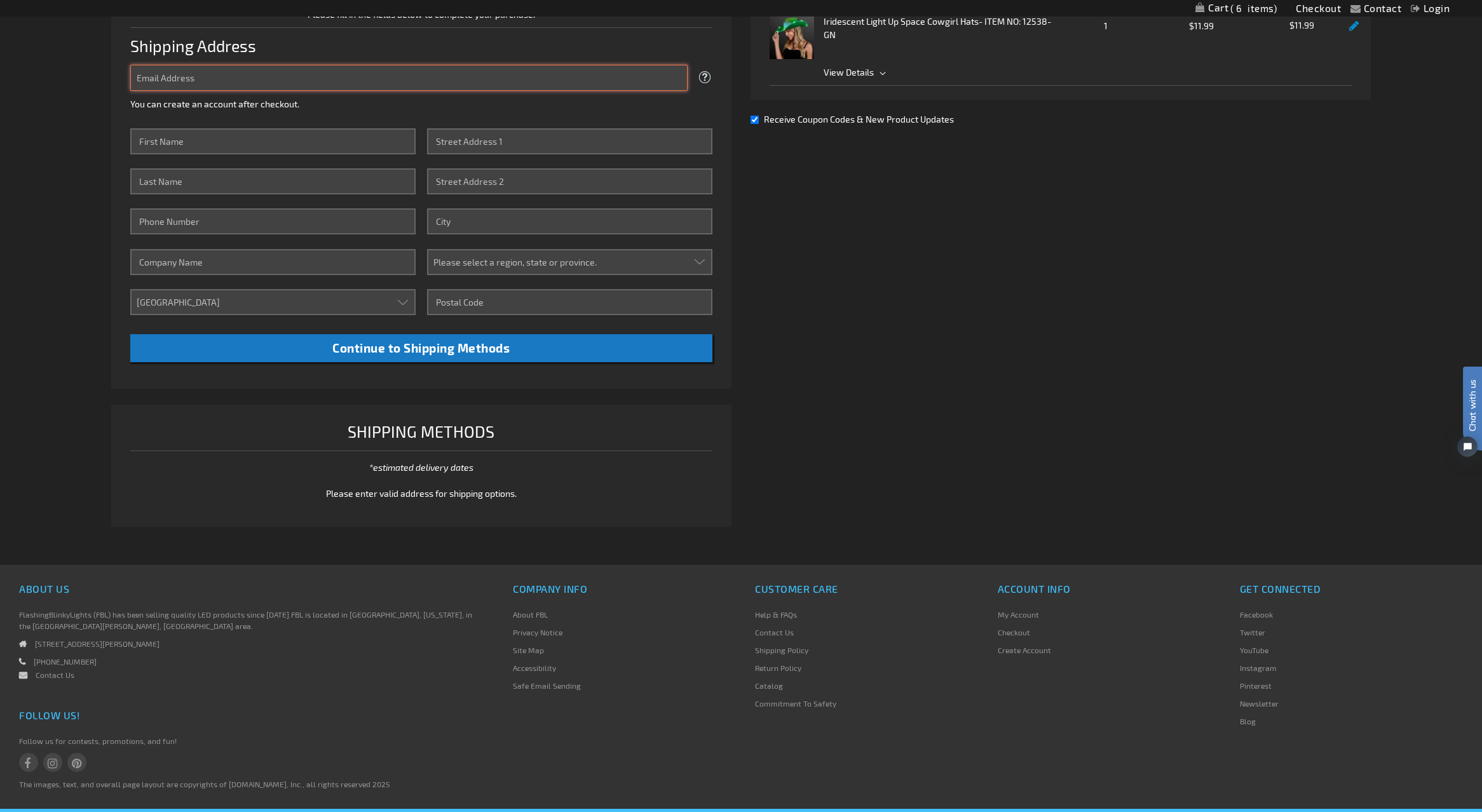
click at [244, 81] on input "Email Address" at bounding box center [409, 77] width 557 height 26
type input "[PERSON_NAME][EMAIL_ADDRESS][DOMAIN_NAME]"
click at [235, 143] on input "First Name" at bounding box center [273, 141] width 285 height 26
type input "[PERSON_NAME]"
type input "Young"
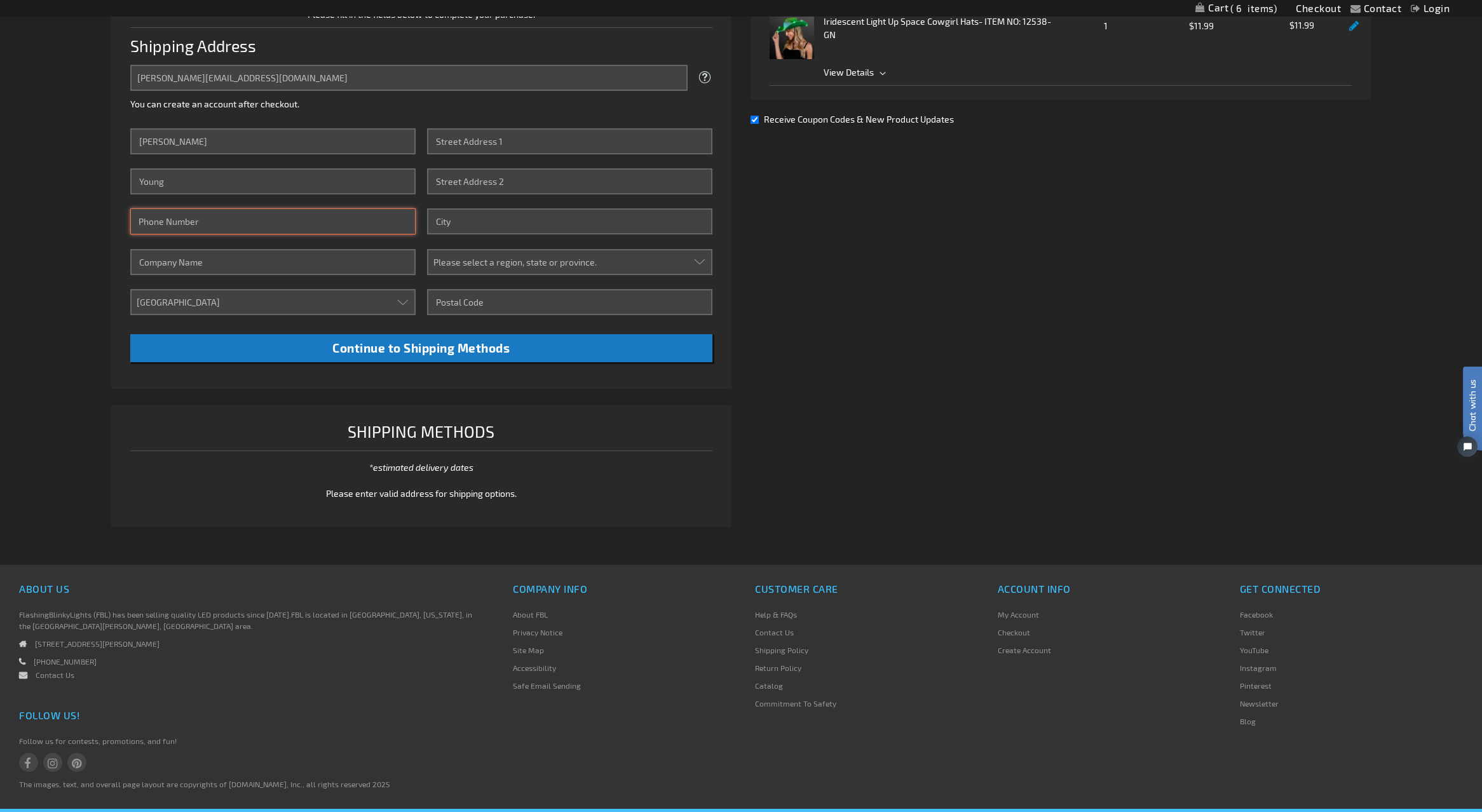
type input "5136381803"
type input "Hubbard Family Swim School"
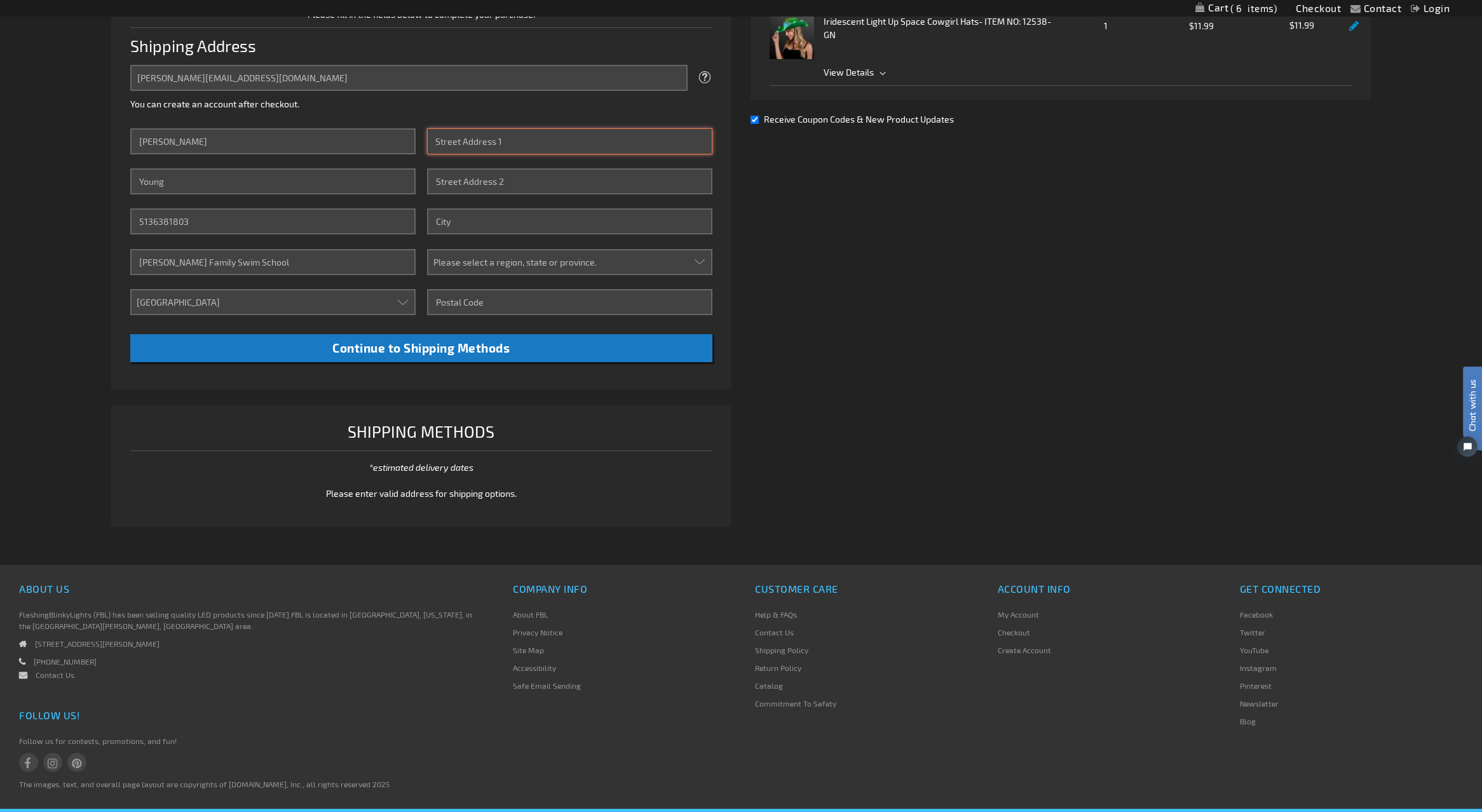
type input "2831 E Minnezona AVE"
type input "Phoenix"
select select "4"
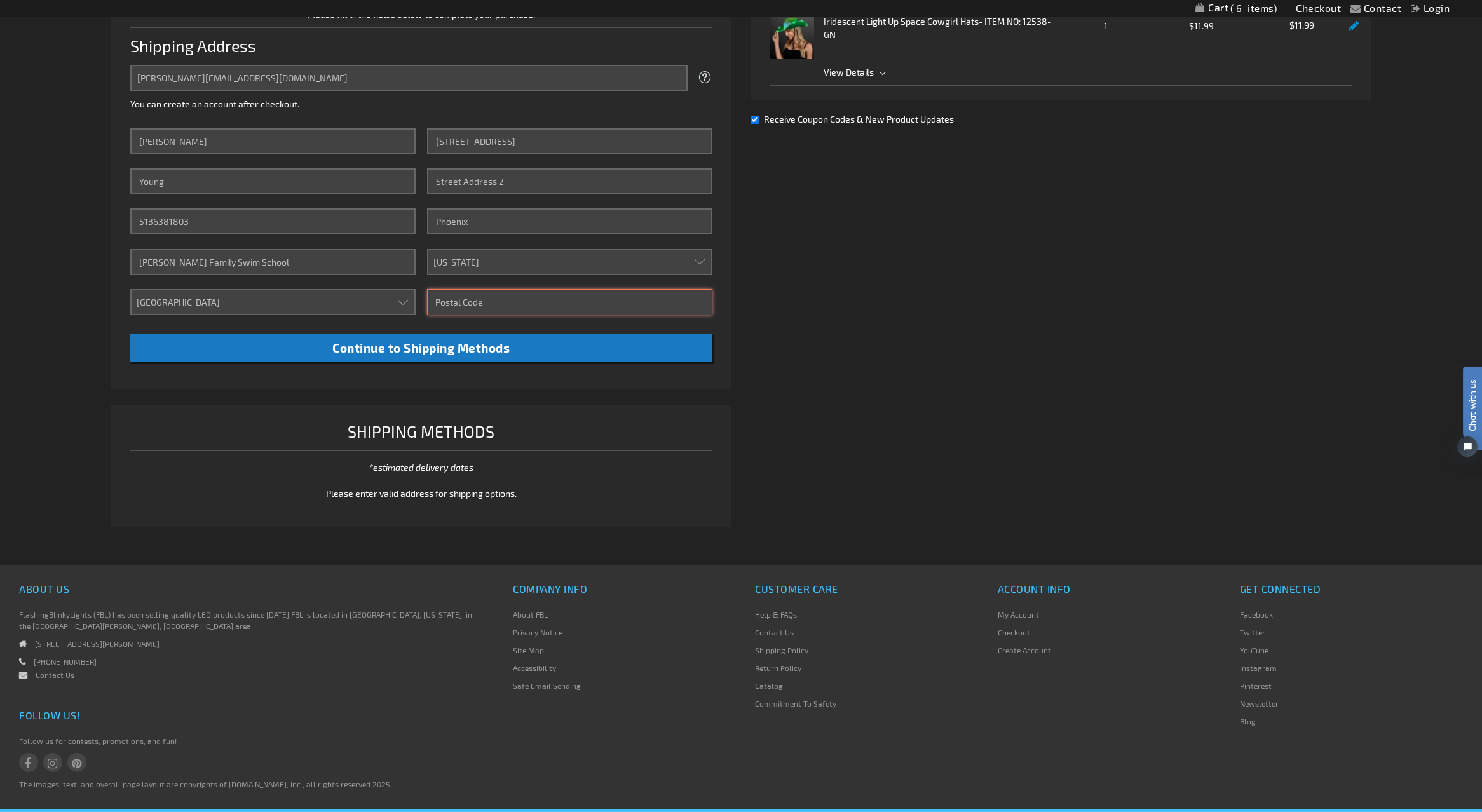
type input "85016"
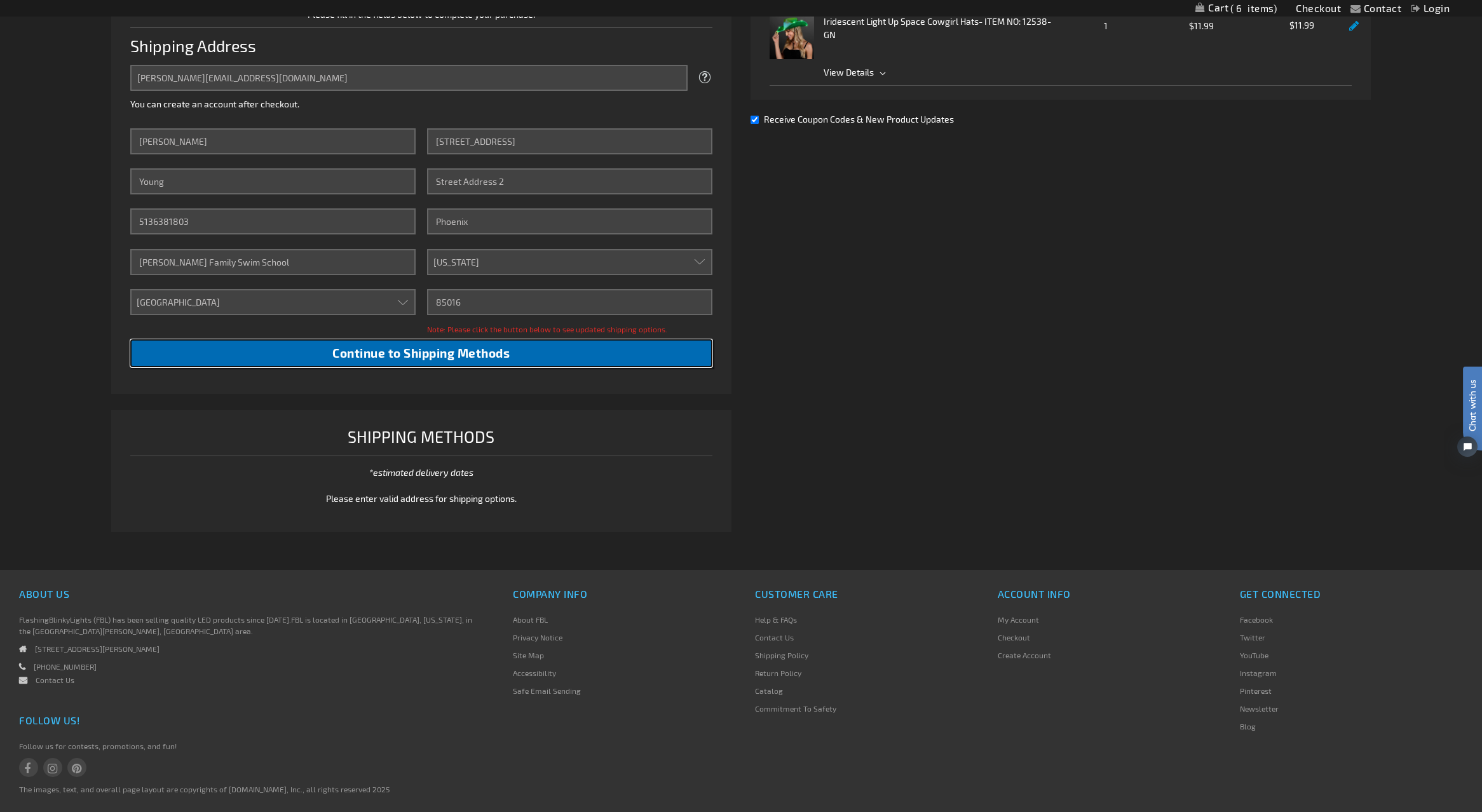
click at [419, 353] on span "Continue to Shipping Methods" at bounding box center [421, 353] width 177 height 15
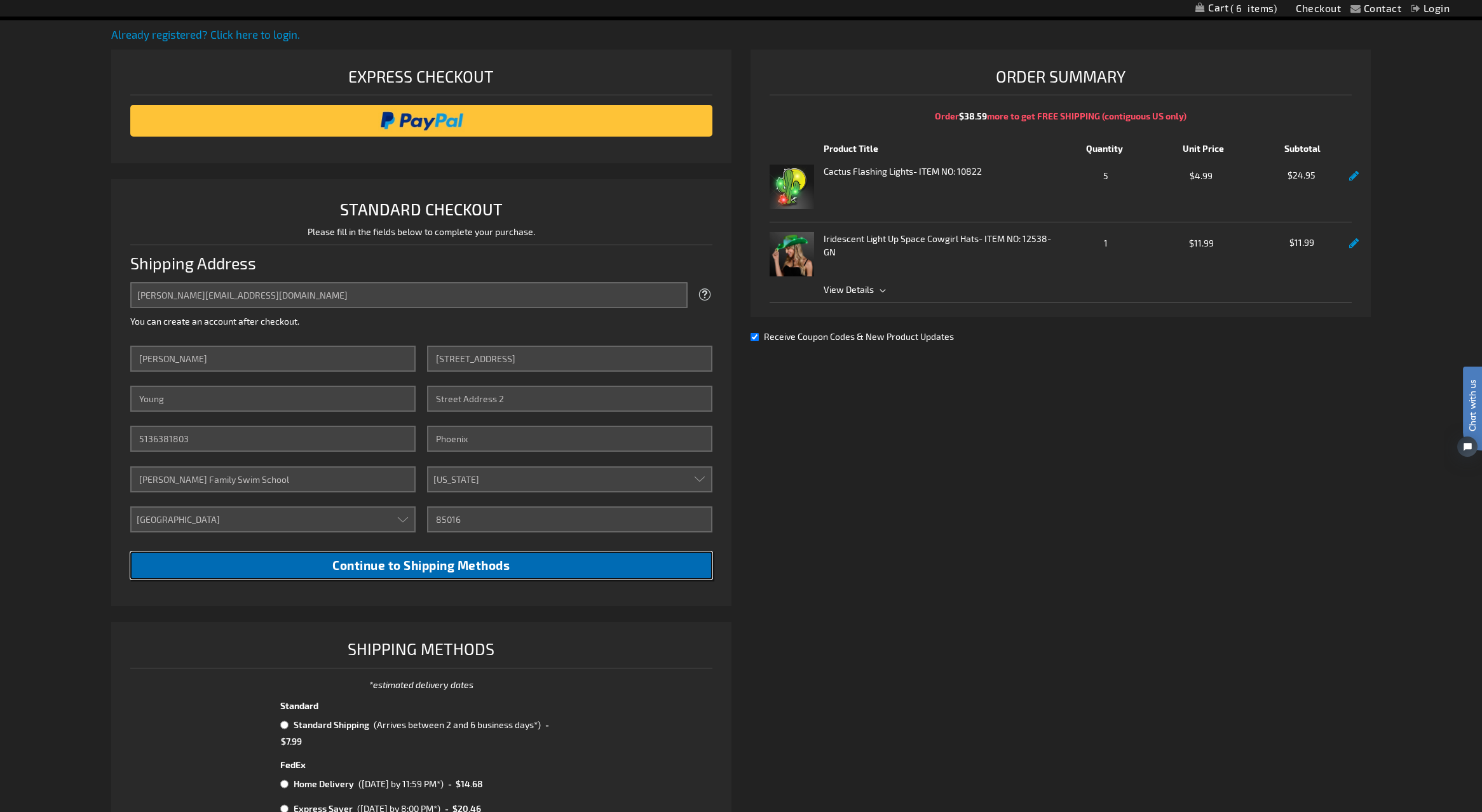
scroll to position [147, 0]
click at [1355, 247] on link at bounding box center [1354, 244] width 10 height 11
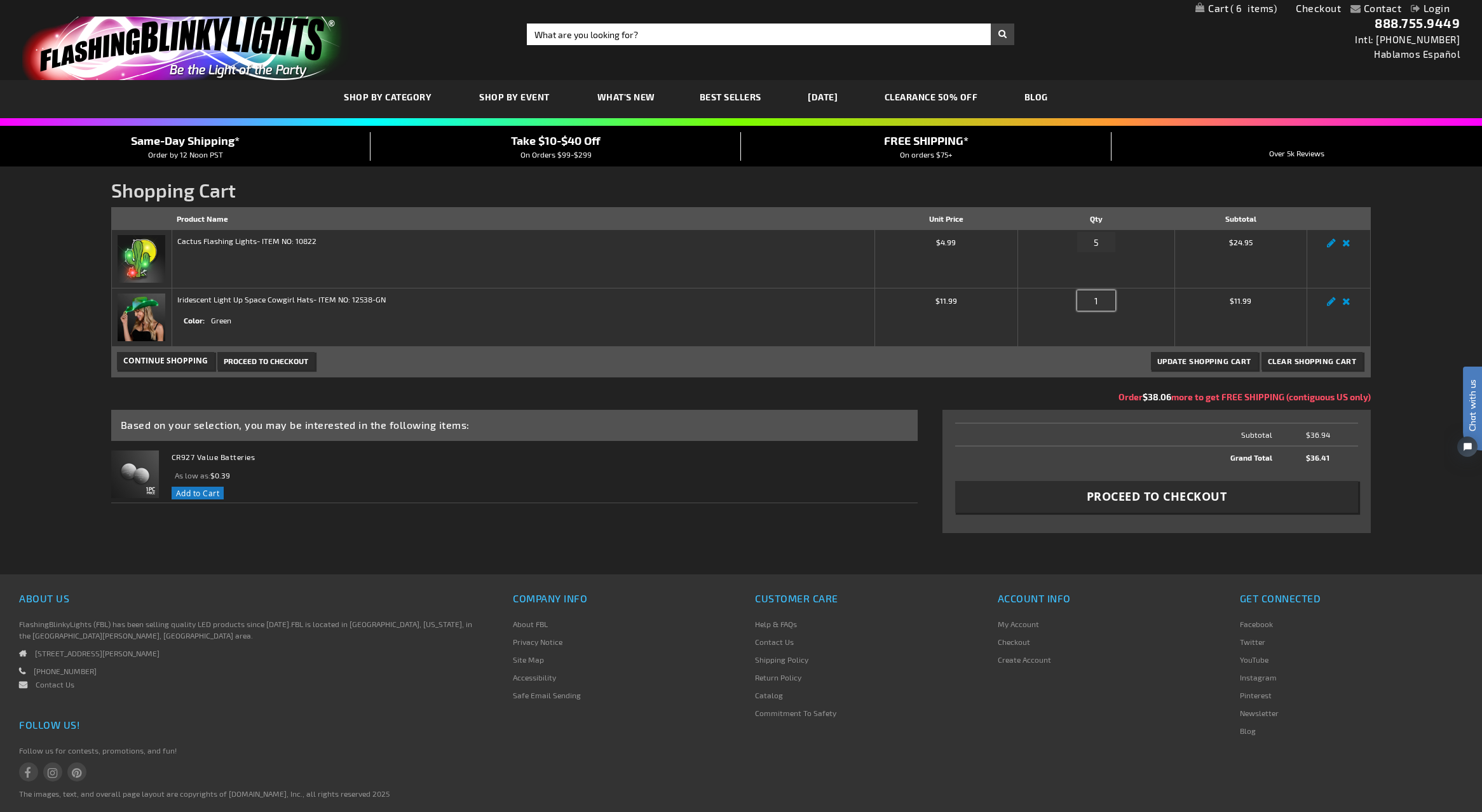
click at [1095, 306] on input "1" at bounding box center [1096, 300] width 38 height 20
type input "2"
click at [1203, 367] on button "Update Shopping Cart" at bounding box center [1204, 361] width 107 height 18
click at [235, 242] on link "Cactus Flashing Lights" at bounding box center [216, 241] width 79 height 9
click at [238, 299] on link "Iridescent Light Up Space Cowgirl Hats" at bounding box center [245, 299] width 136 height 9
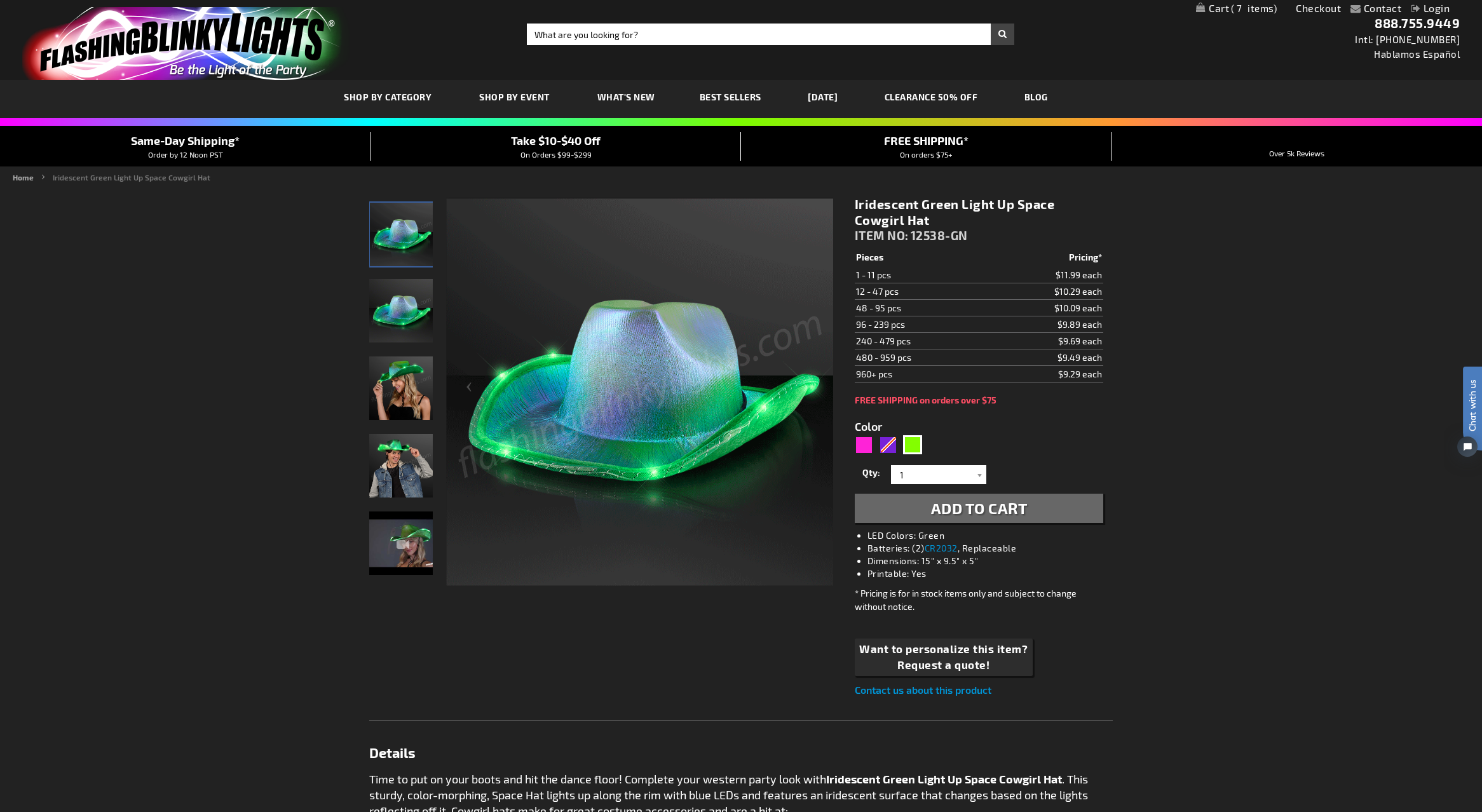
click at [1240, 11] on span "7" at bounding box center [1254, 7] width 46 height 11
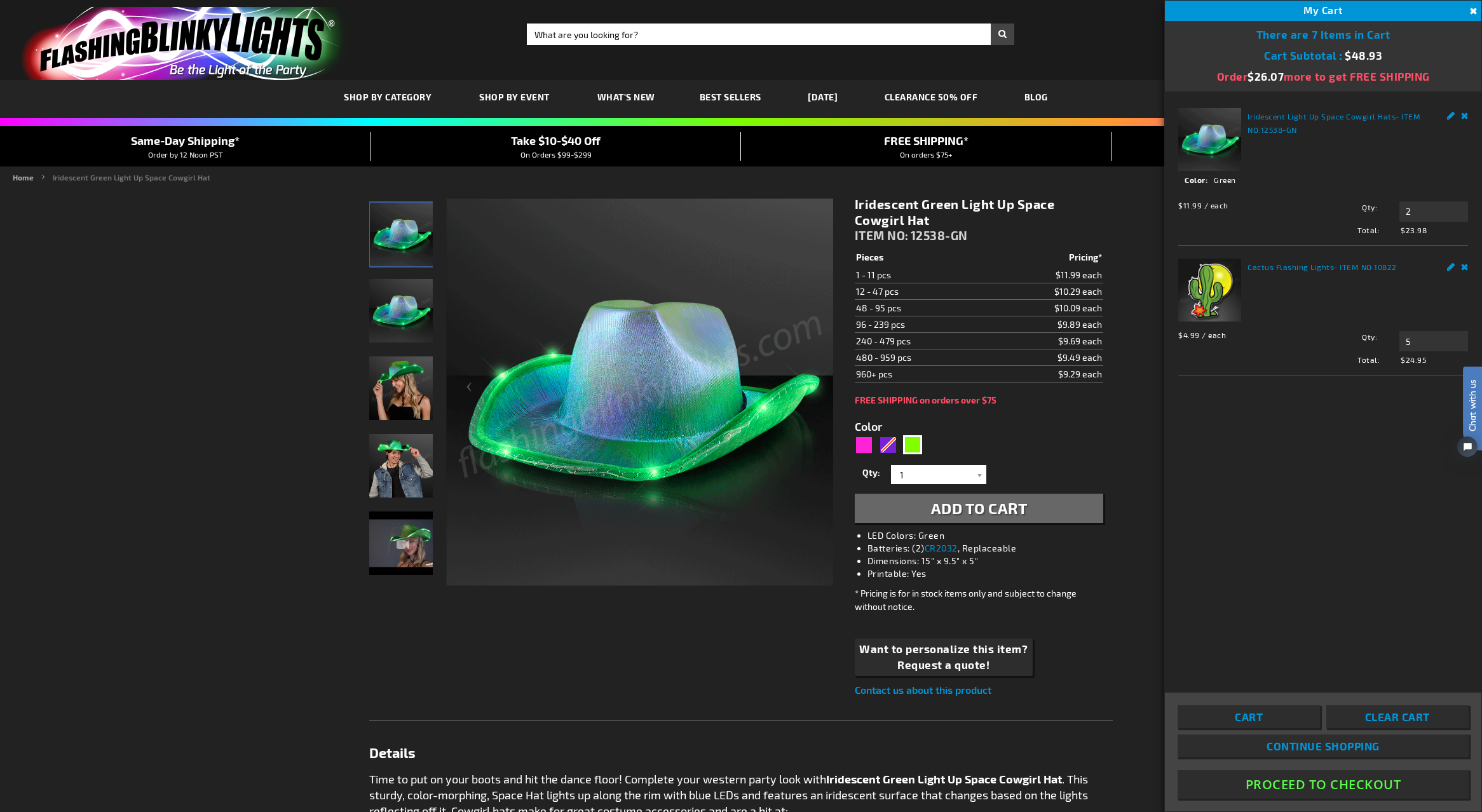
click at [1292, 715] on link "Cart" at bounding box center [1249, 716] width 142 height 23
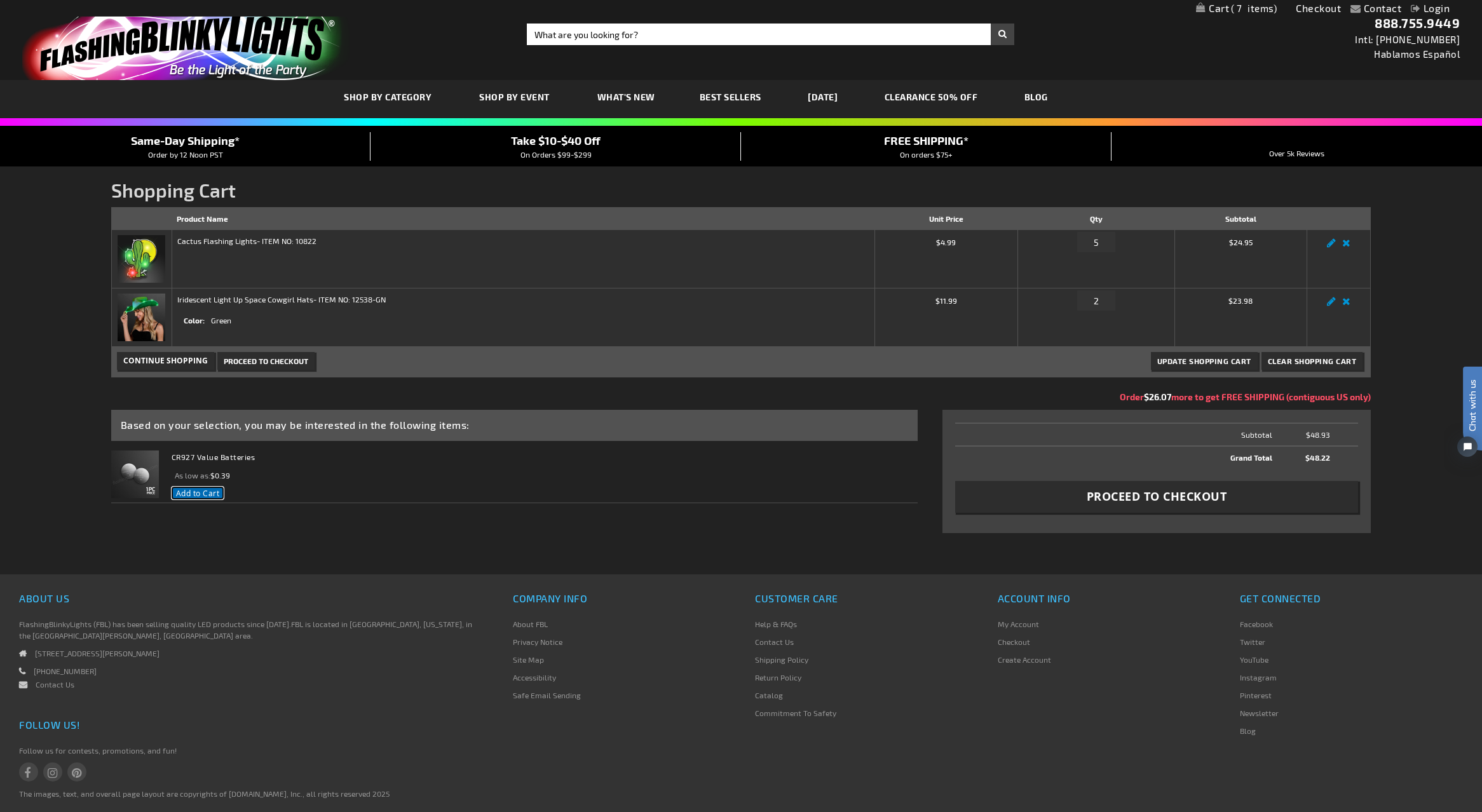
click at [201, 492] on span "Add to Cart" at bounding box center [198, 493] width 44 height 10
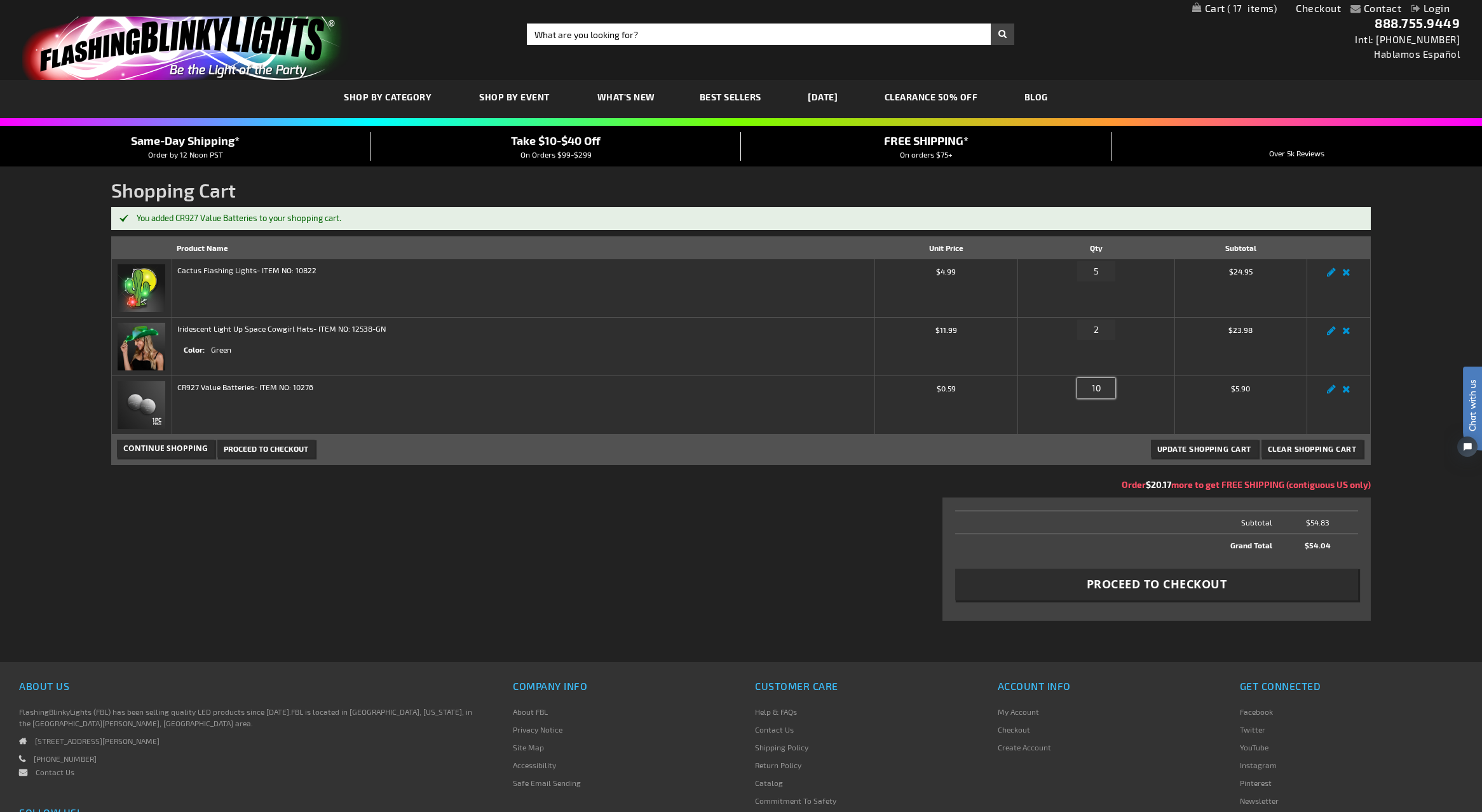
click at [1104, 387] on input "10" at bounding box center [1096, 387] width 38 height 20
type input "1"
type input "5"
type input "10"
click at [1072, 462] on div "Update Shopping Cart Clear Shopping Cart Continue Shopping Proceed to Checkout" at bounding box center [741, 450] width 1260 height 30
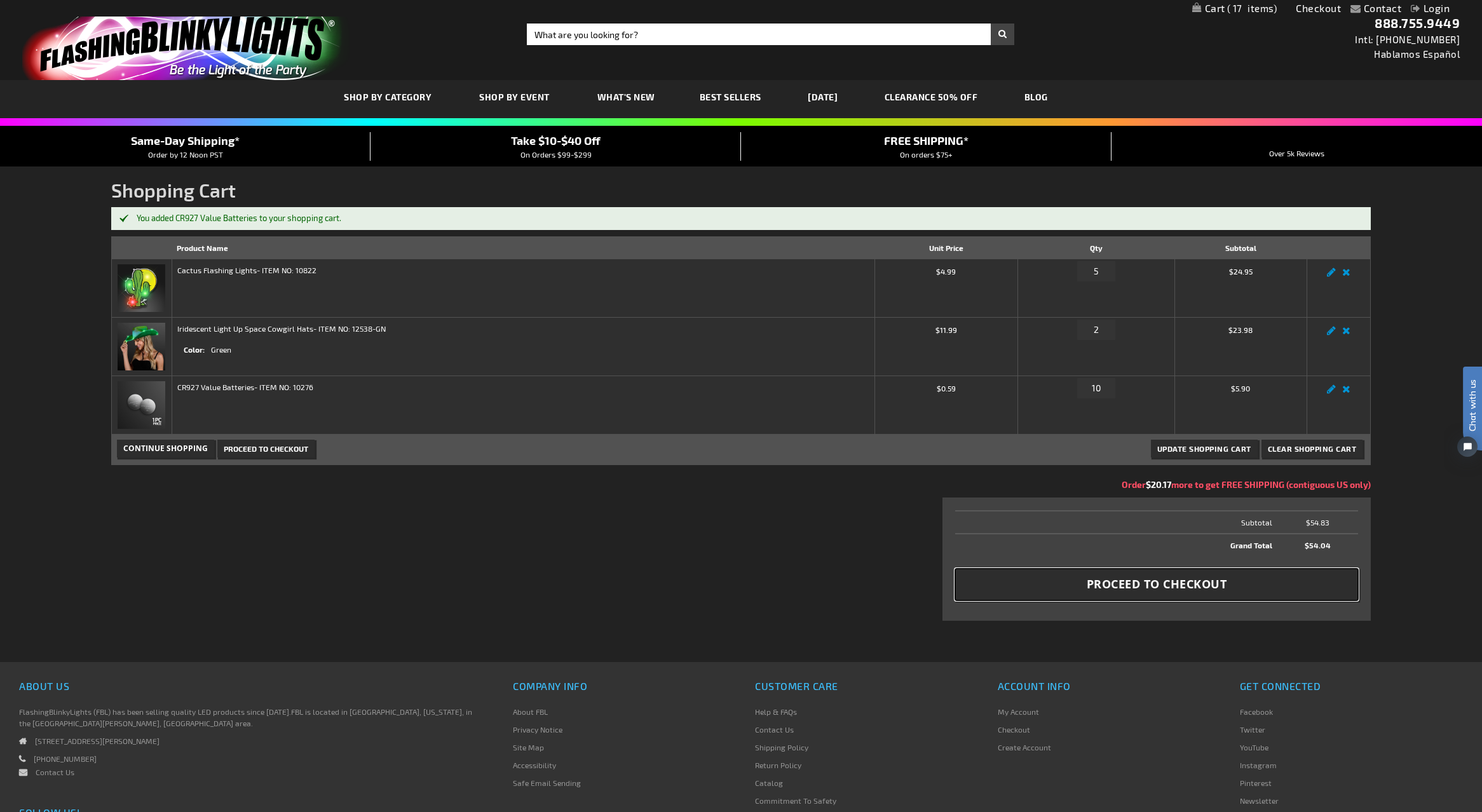
click at [1167, 588] on span "Proceed to Checkout" at bounding box center [1157, 584] width 141 height 16
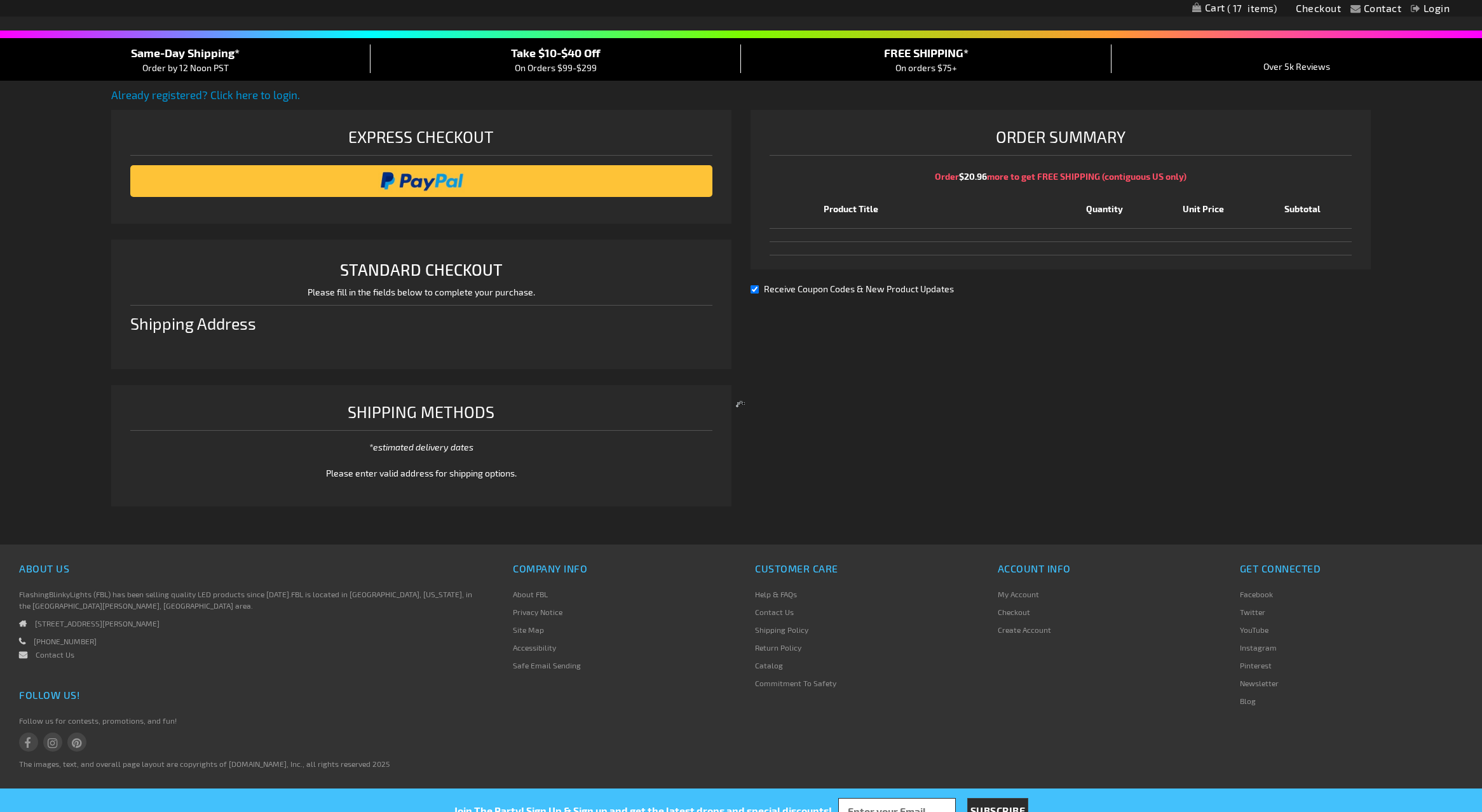
select select "US"
select select "4"
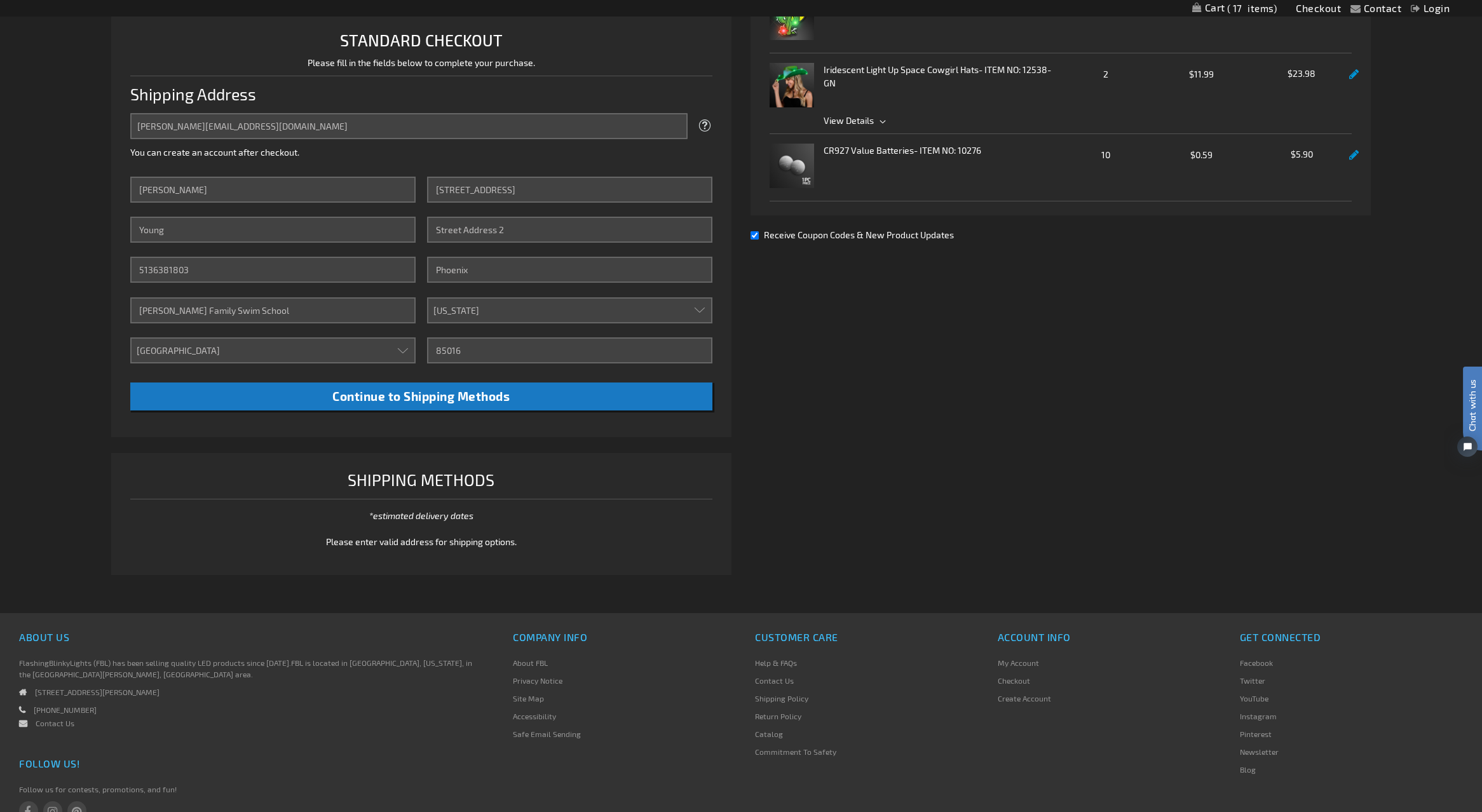
scroll to position [322, 0]
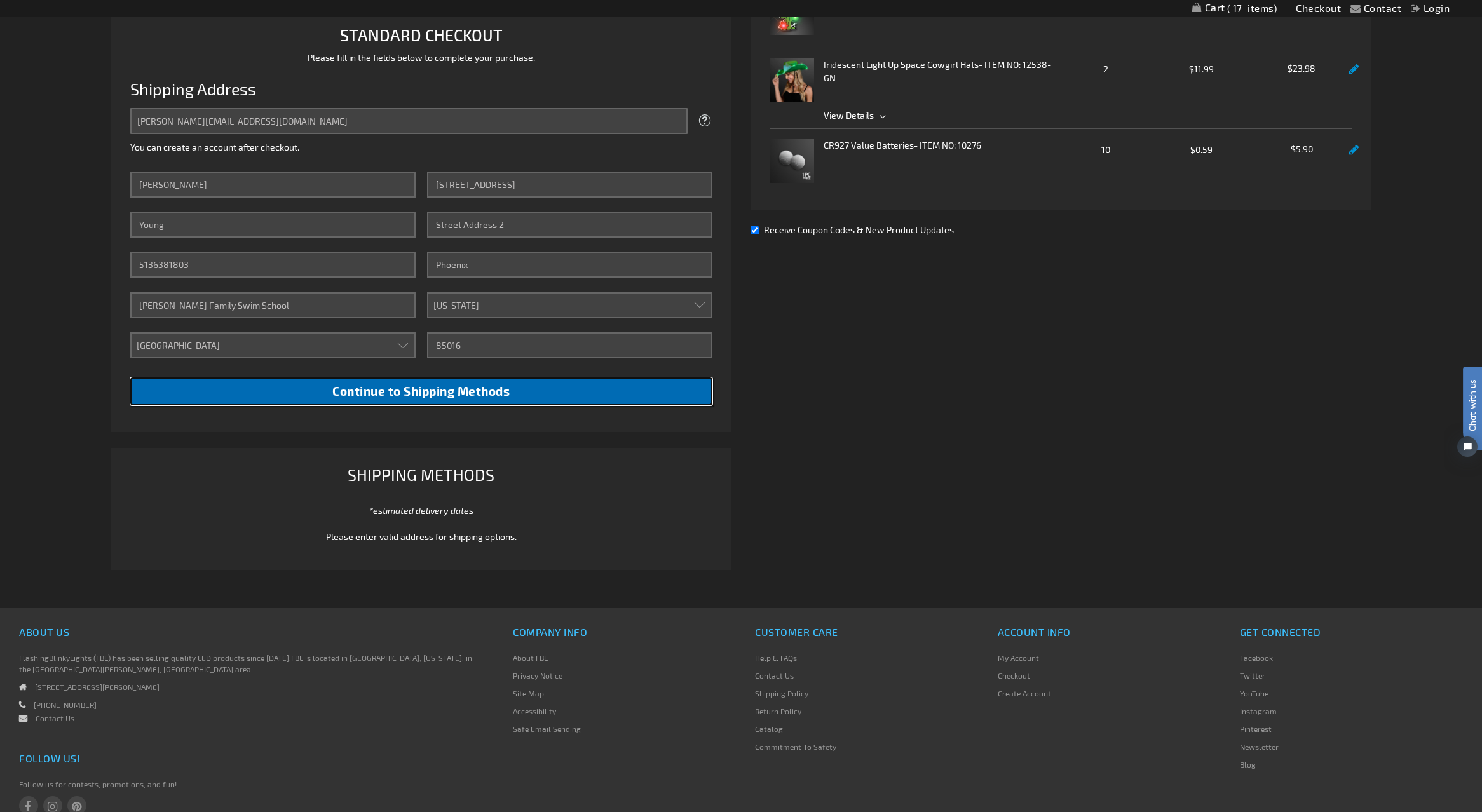
click at [422, 402] on button "Continue to Shipping Methods" at bounding box center [422, 391] width 582 height 29
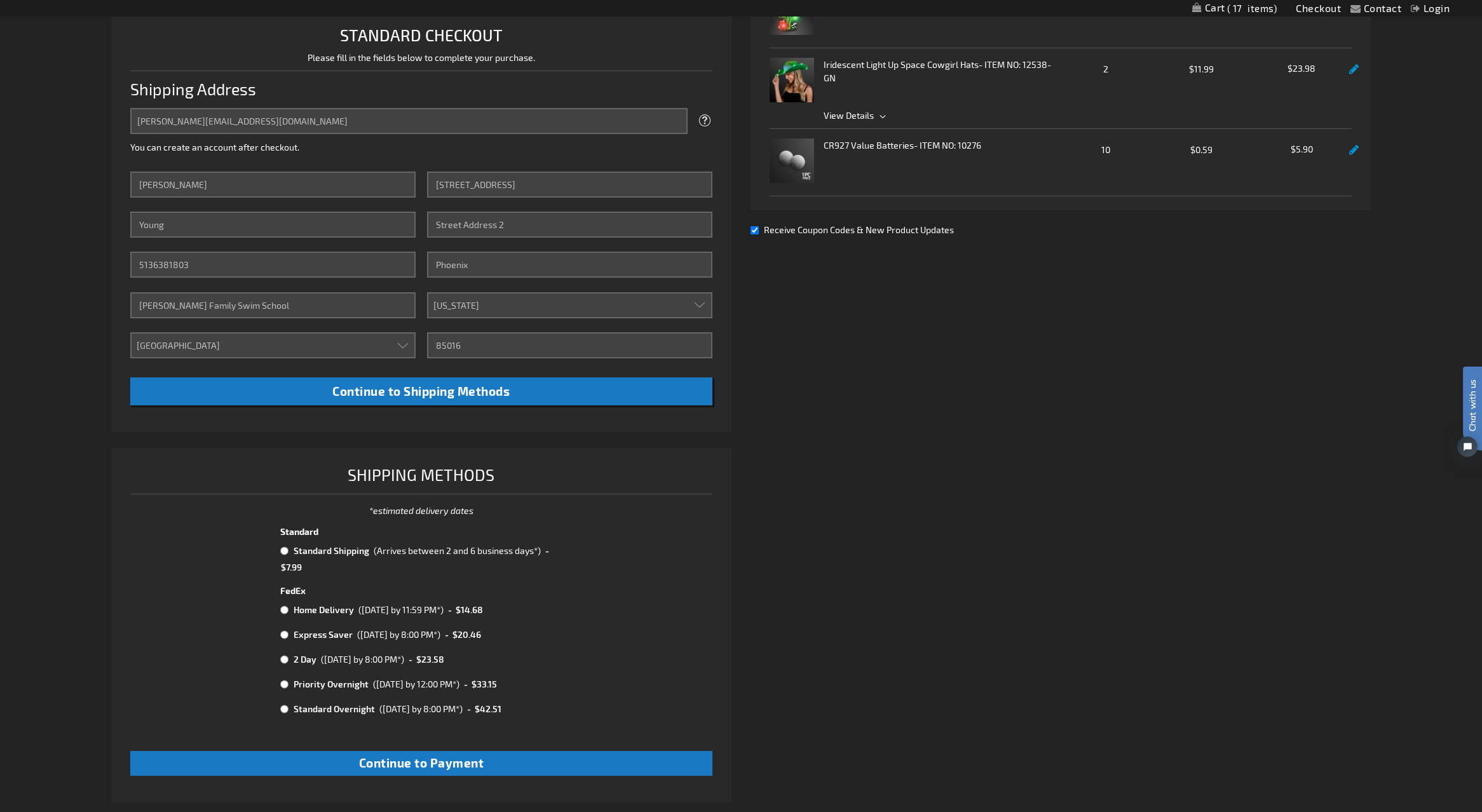
click at [285, 551] on input "radio" at bounding box center [284, 551] width 8 height 10
radio input "true"
click at [284, 610] on input "radio" at bounding box center [284, 610] width 8 height 10
radio input "true"
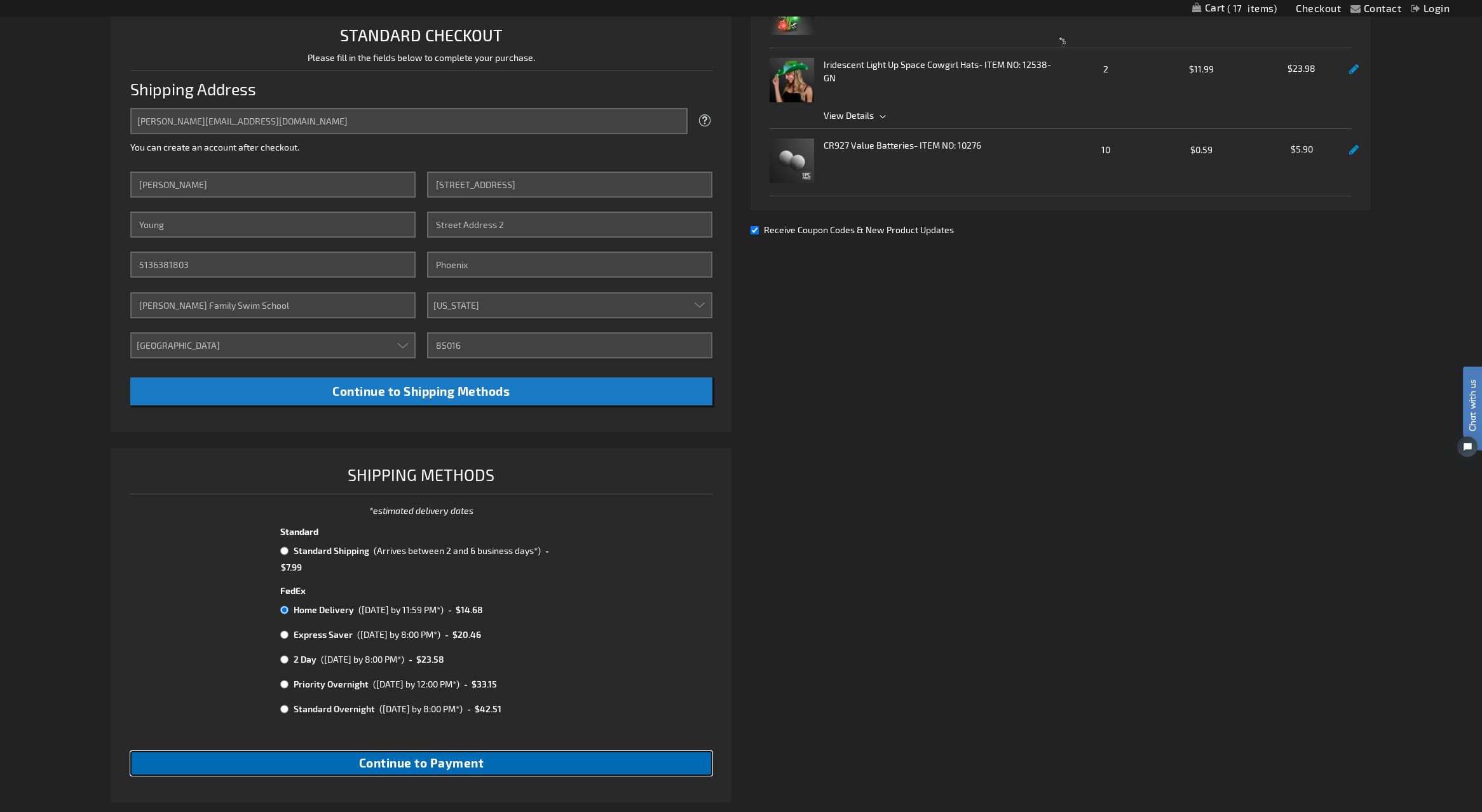
click at [441, 766] on span "Continue to Payment" at bounding box center [422, 763] width 125 height 15
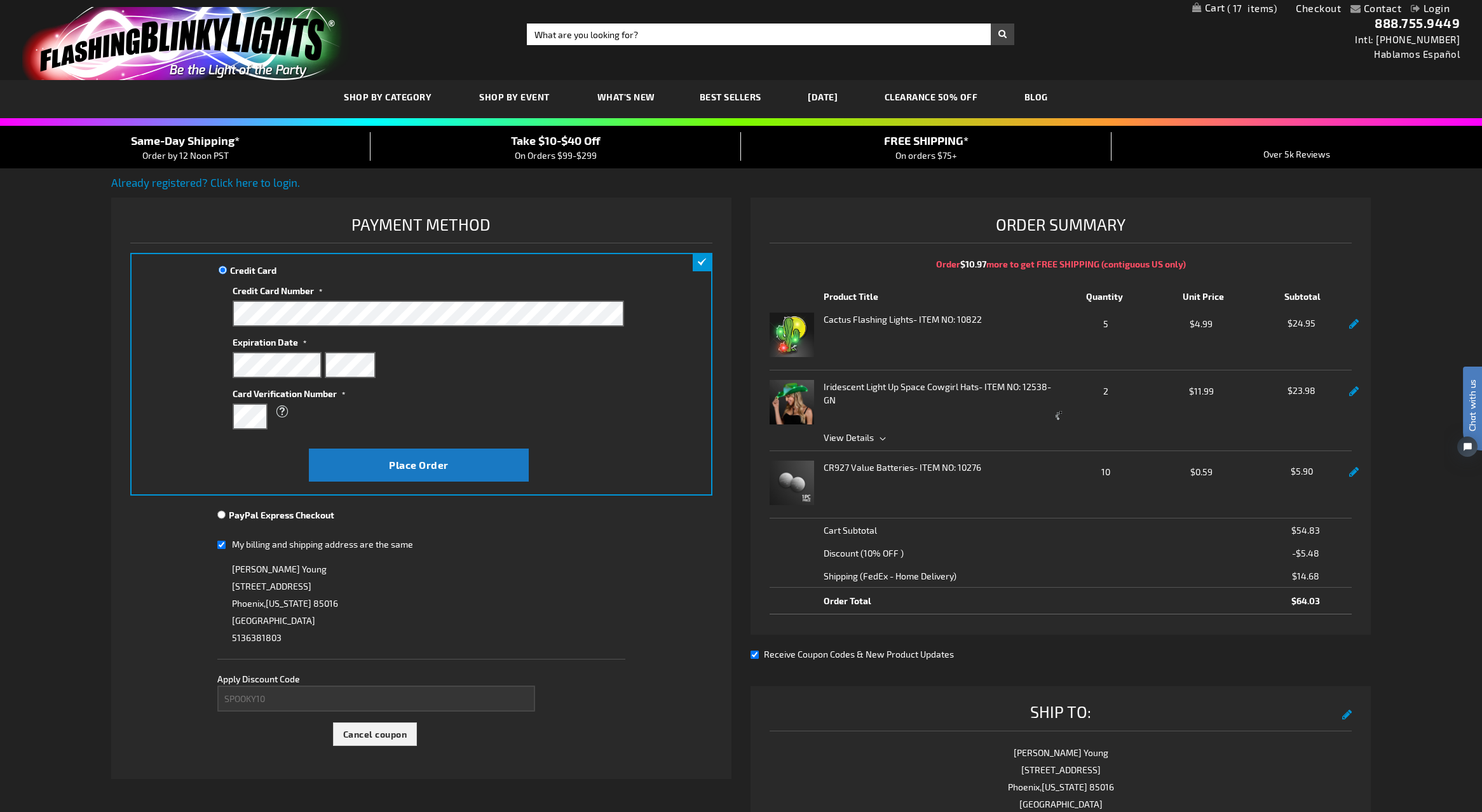
click at [757, 656] on input "Receive Coupon Codes & New Product Updates" at bounding box center [754, 654] width 8 height 8
checkbox input "false"
click at [221, 548] on input "My billing and shipping address are the same" at bounding box center [221, 545] width 8 height 26
checkbox input "false"
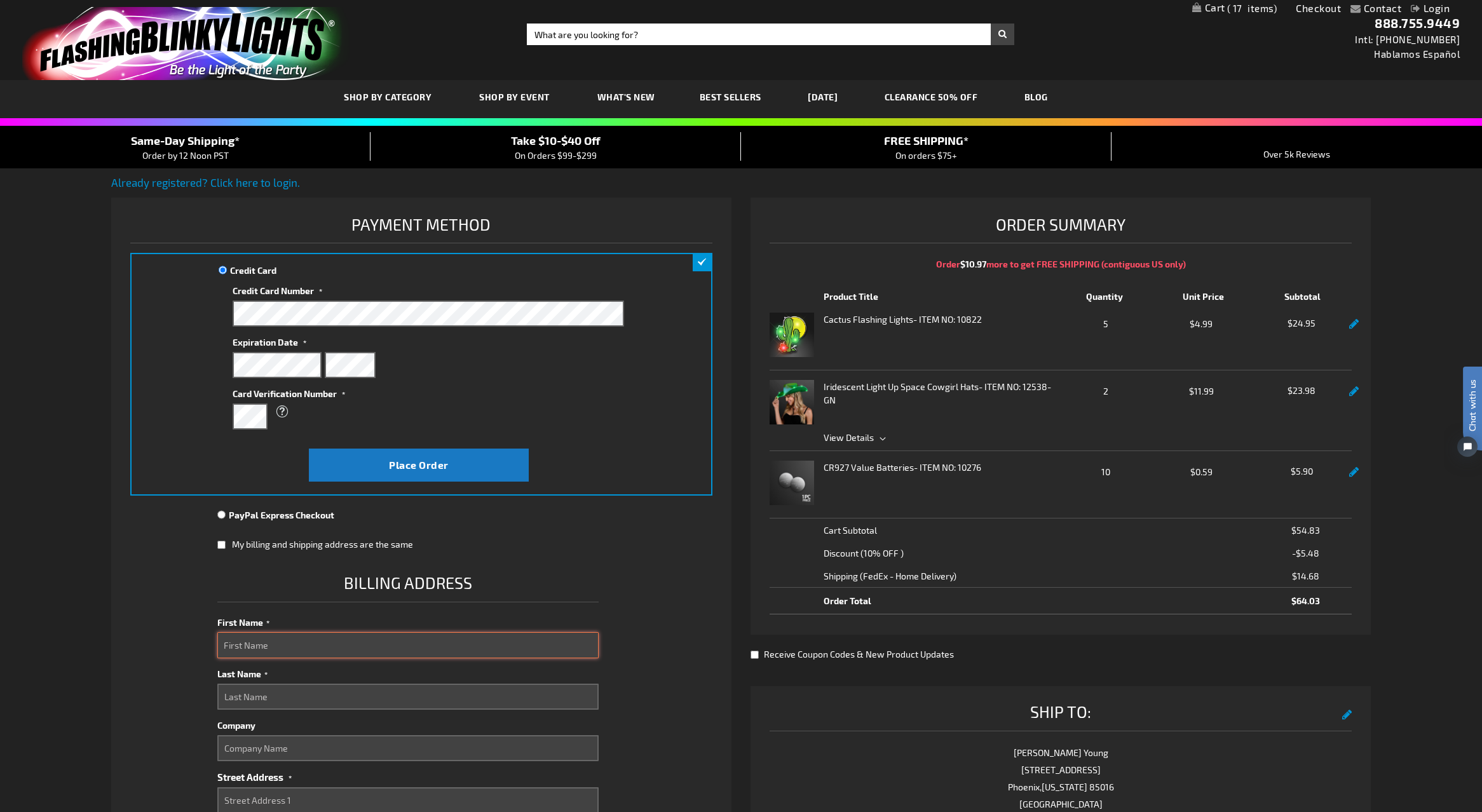
click at [283, 643] on input "First Name" at bounding box center [408, 645] width 382 height 26
type input "Matt"
type input "Young"
type input "Hubbard Family Swim School"
type input "13832 N 32ND STREET, STE 100"
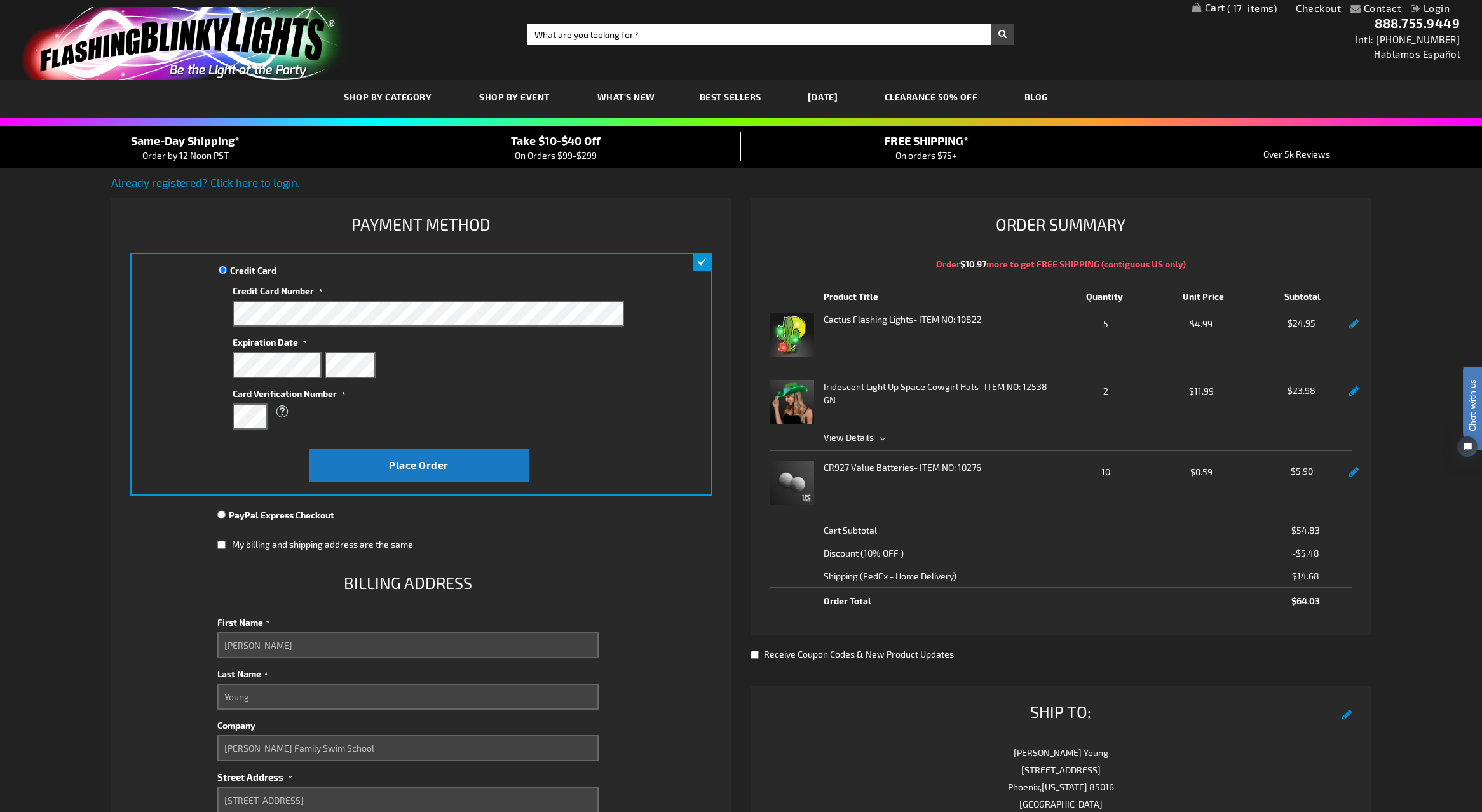
type input "STE 100"
select select "4"
type input "Phoenix"
type input "85032"
type input "6029714044"
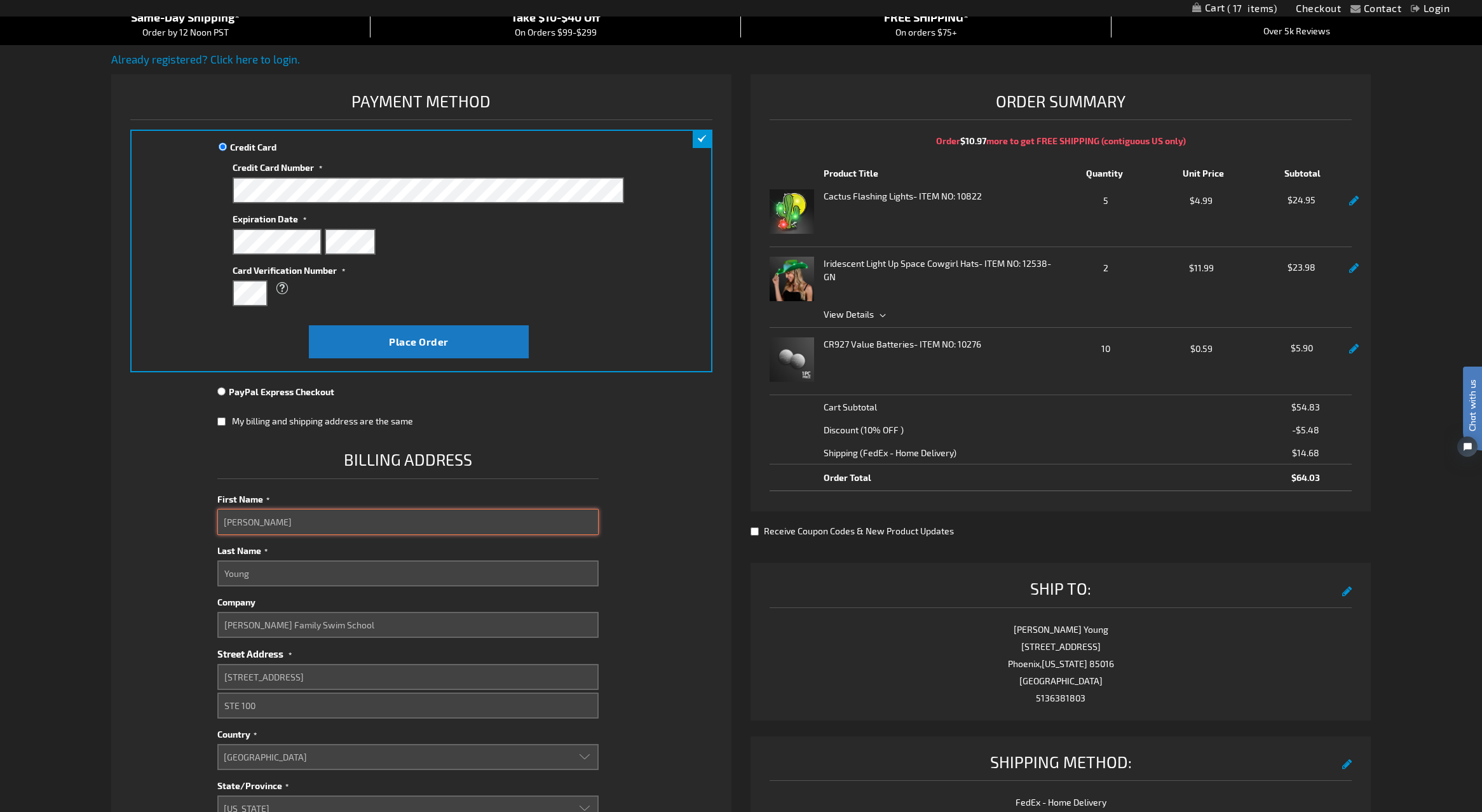
scroll to position [127, 0]
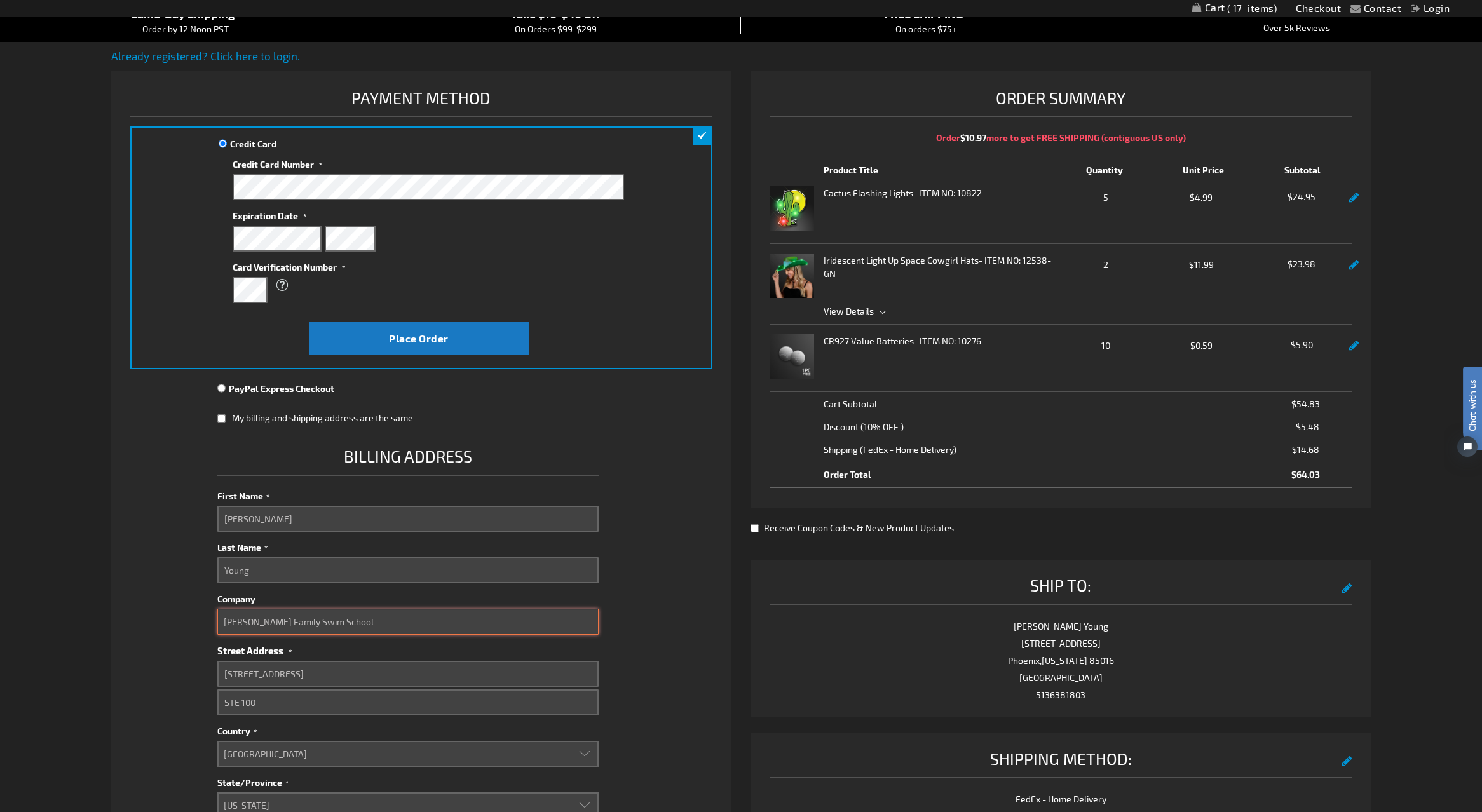
drag, startPoint x: 349, startPoint y: 622, endPoint x: 196, endPoint y: 616, distance: 153.1
click at [196, 616] on fieldset "Payment Information Payment Method Credit Card Credit Card Information" at bounding box center [422, 607] width 582 height 1043
click at [169, 601] on fieldset "Payment Information Payment Method Credit Card Credit Card Information" at bounding box center [422, 607] width 582 height 1043
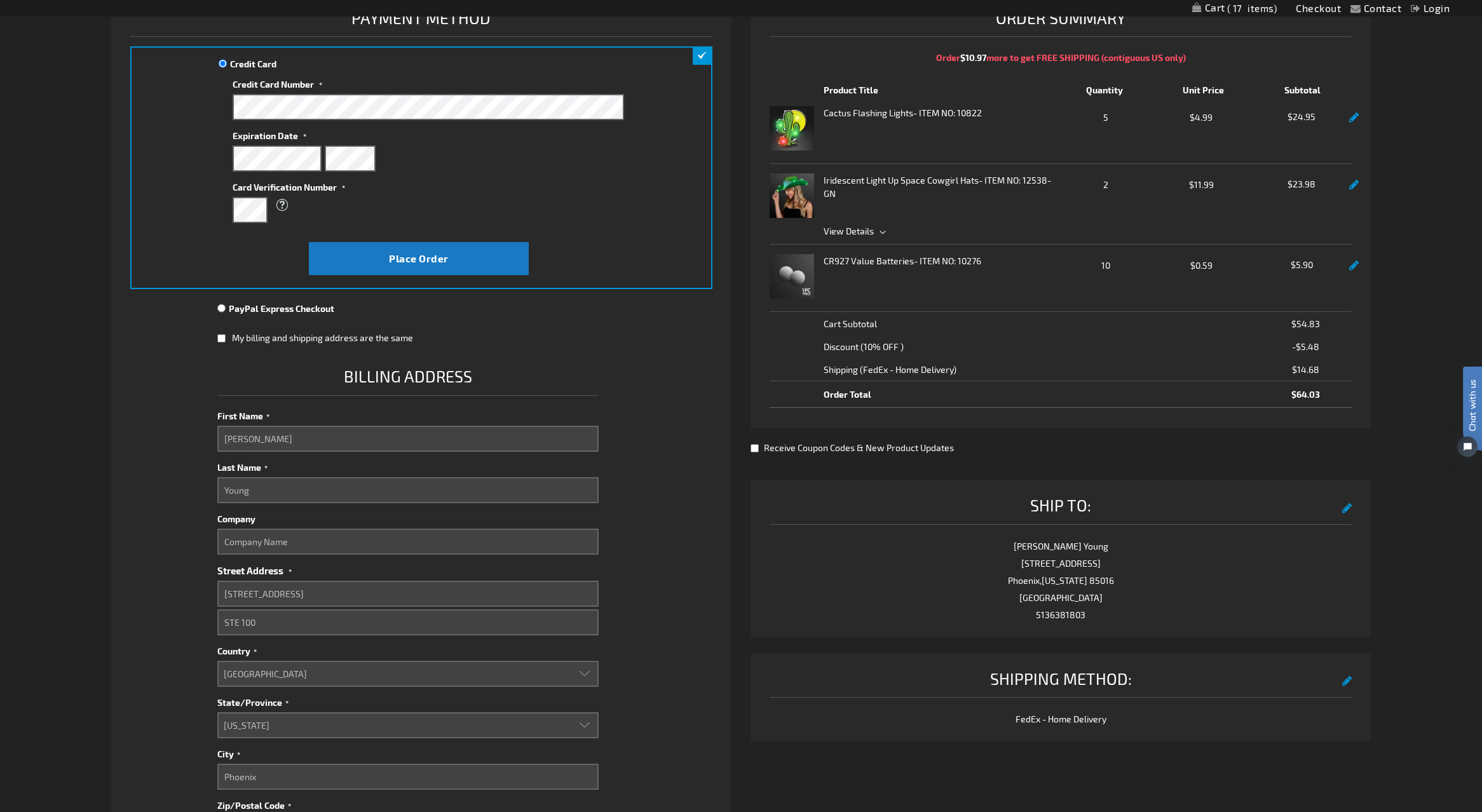
scroll to position [215, 0]
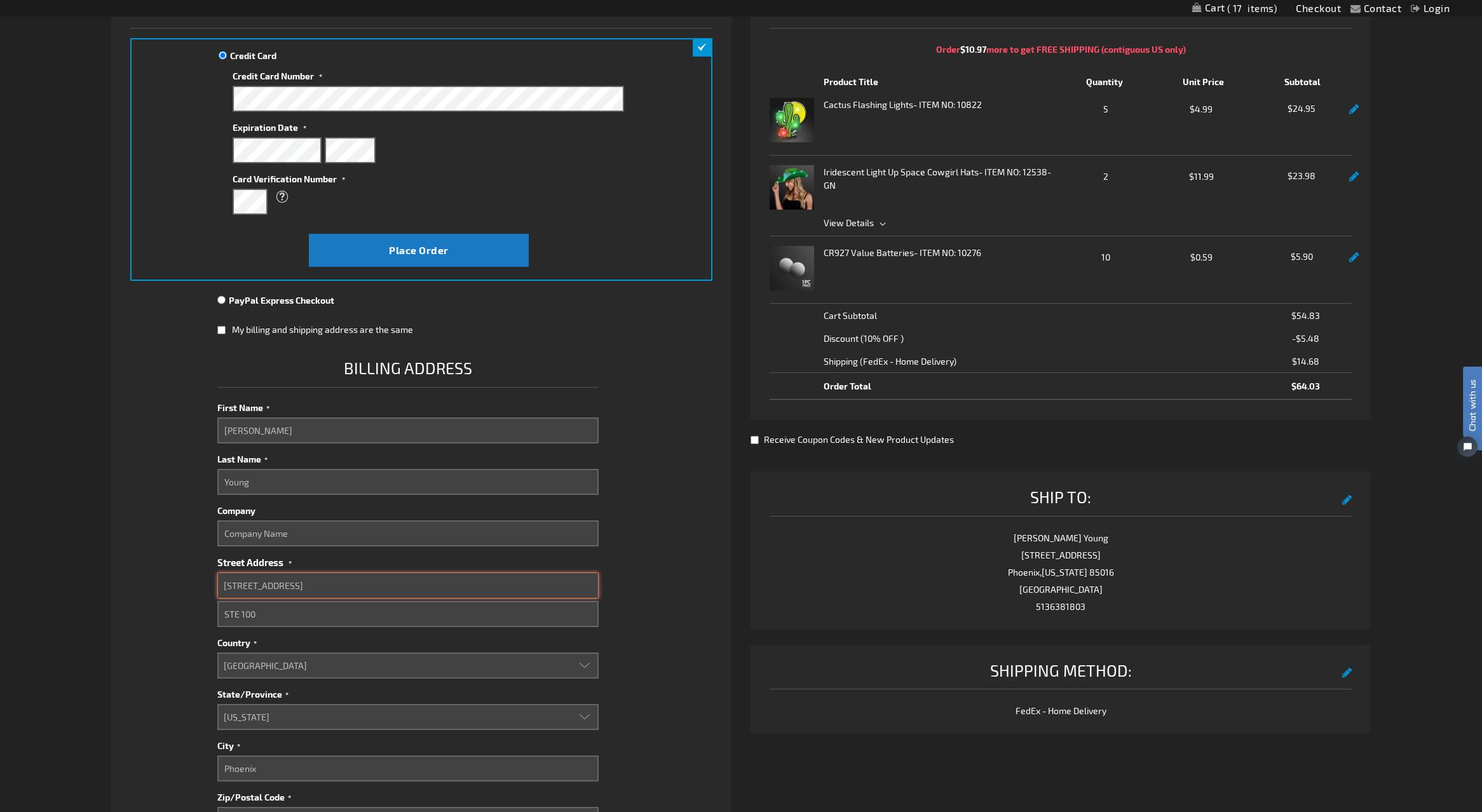
click at [359, 587] on input "13832 N 32ND STREET, STE 100" at bounding box center [408, 585] width 382 height 26
type input "13832 N 32ND STREET"
click at [150, 565] on fieldset "Payment Information Payment Method Credit Card Credit Card Information" at bounding box center [422, 519] width 582 height 1043
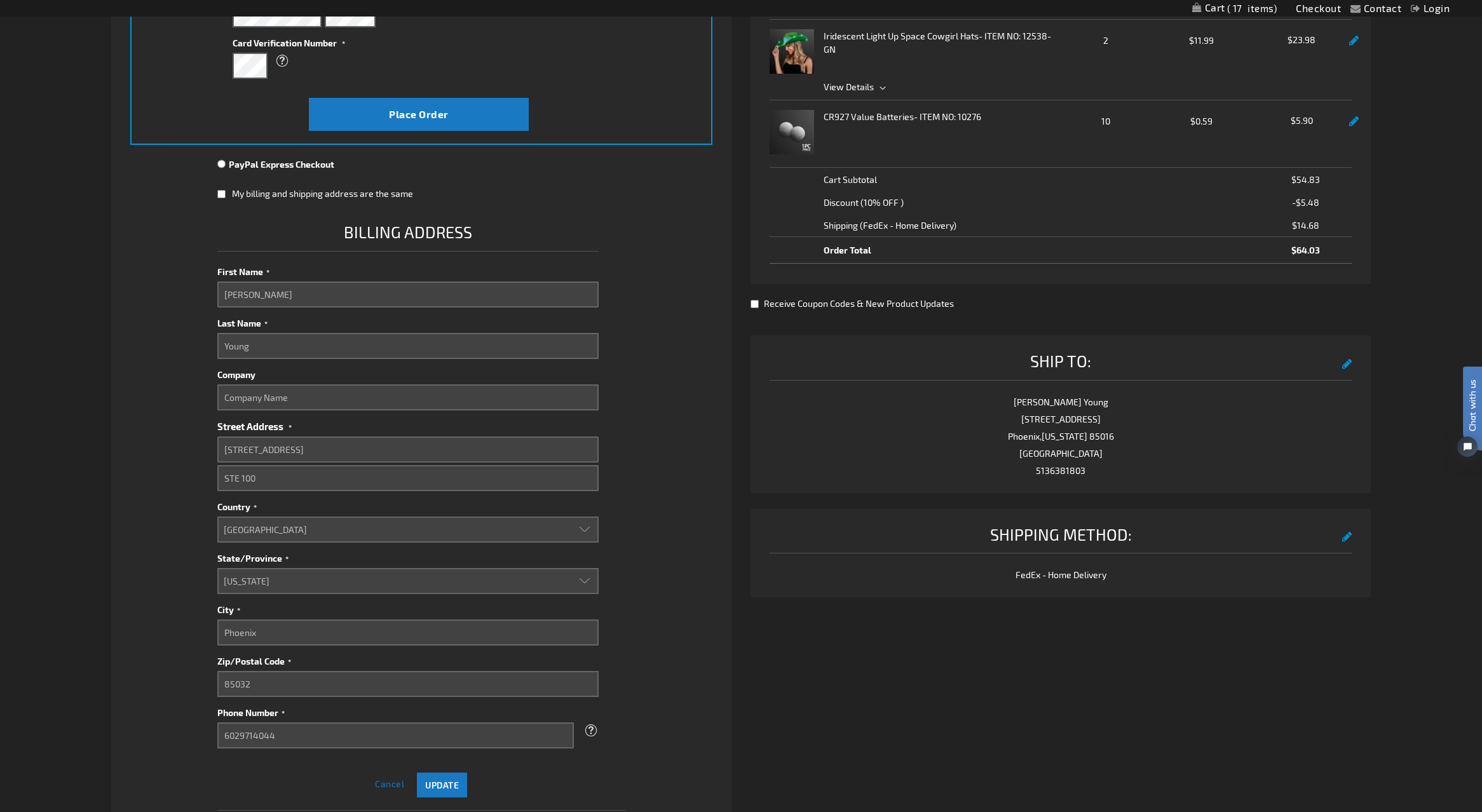
scroll to position [384, 0]
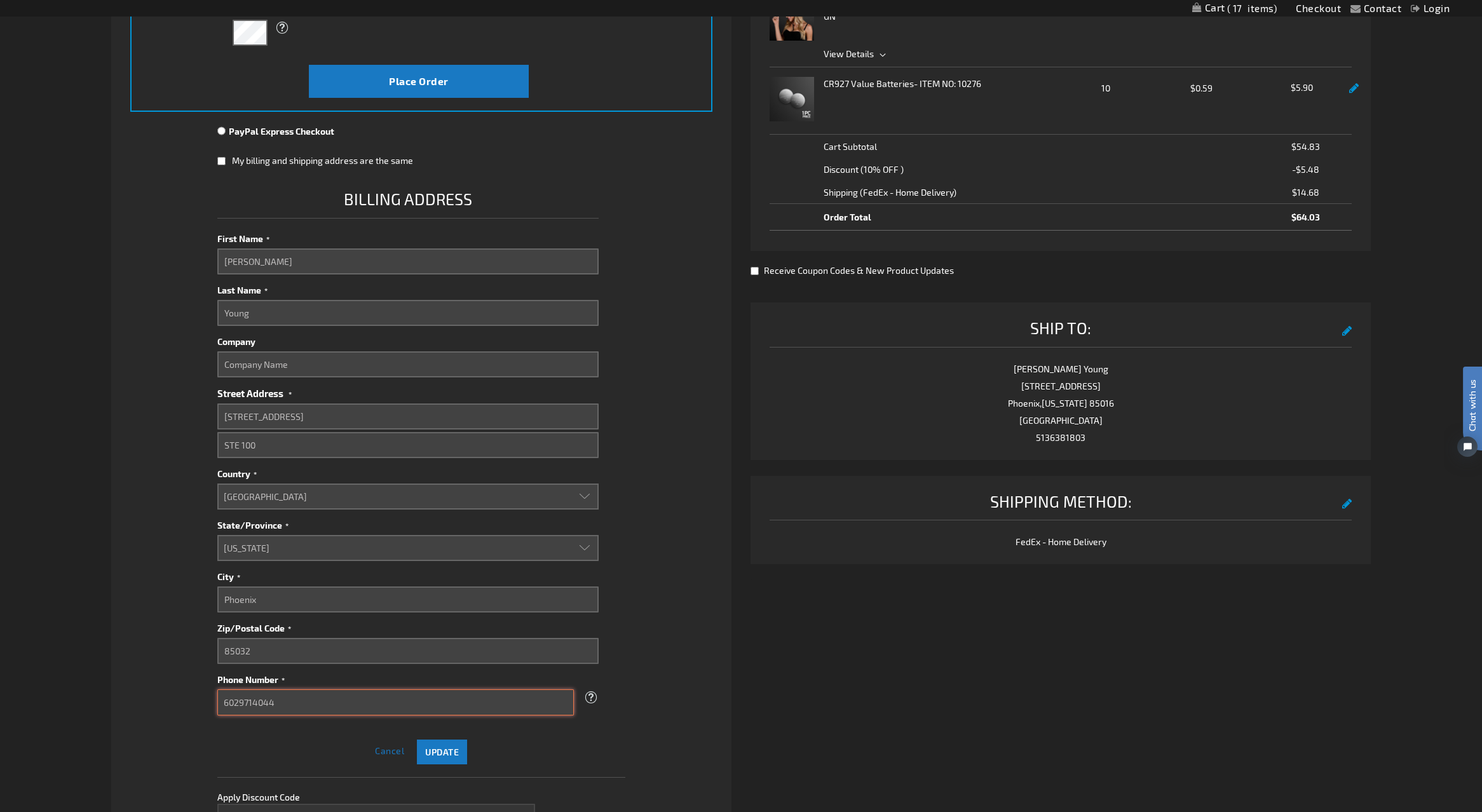
drag, startPoint x: 285, startPoint y: 702, endPoint x: 189, endPoint y: 691, distance: 96.6
click at [189, 691] on fieldset "Payment Information Payment Method Credit Card Credit Card Information" at bounding box center [422, 350] width 582 height 1043
type input "5136381803"
click at [156, 659] on fieldset "Payment Information Payment Method Credit Card Credit Card Information" at bounding box center [422, 350] width 582 height 1043
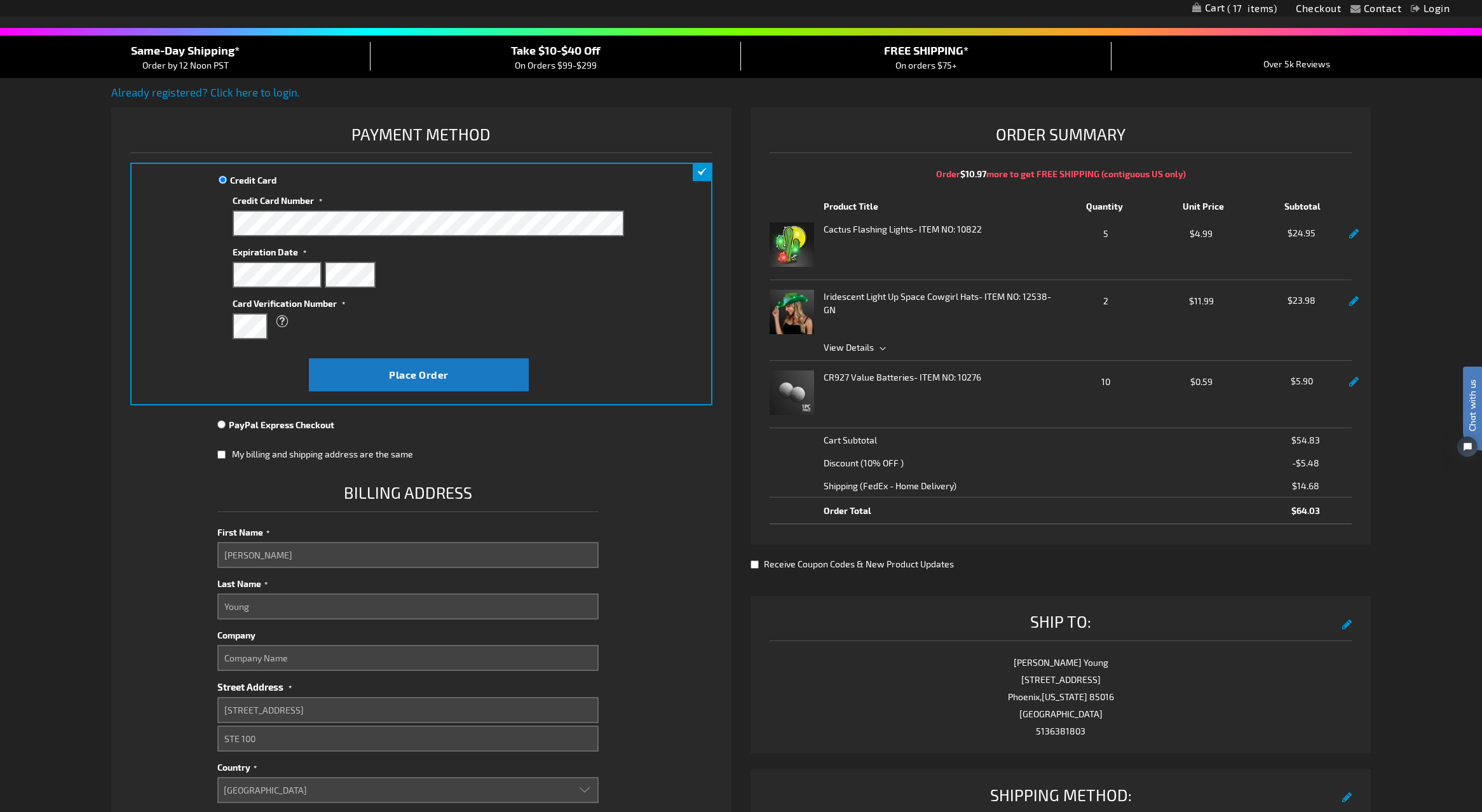
scroll to position [0, 0]
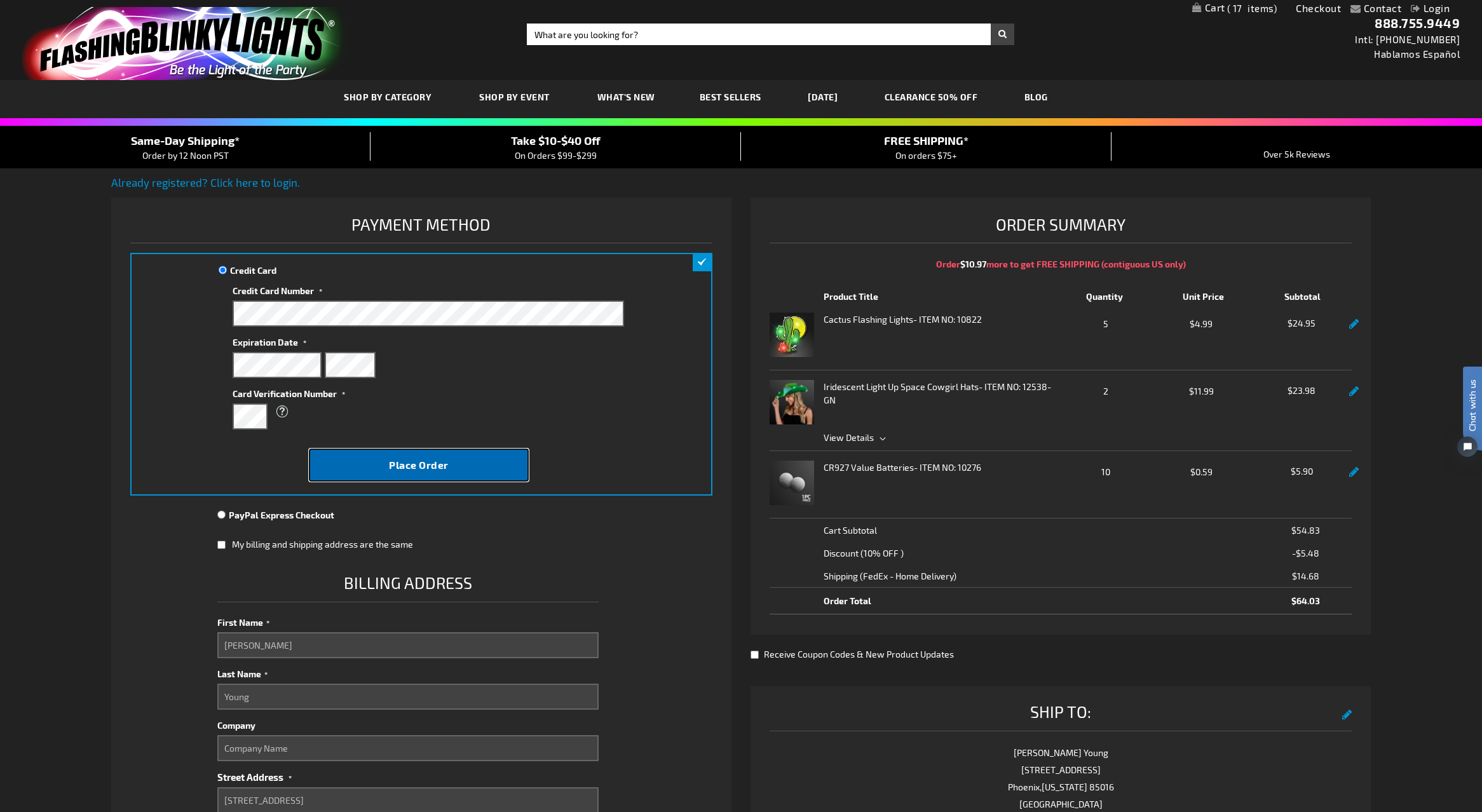
click at [410, 466] on span "Place Order" at bounding box center [419, 465] width 60 height 12
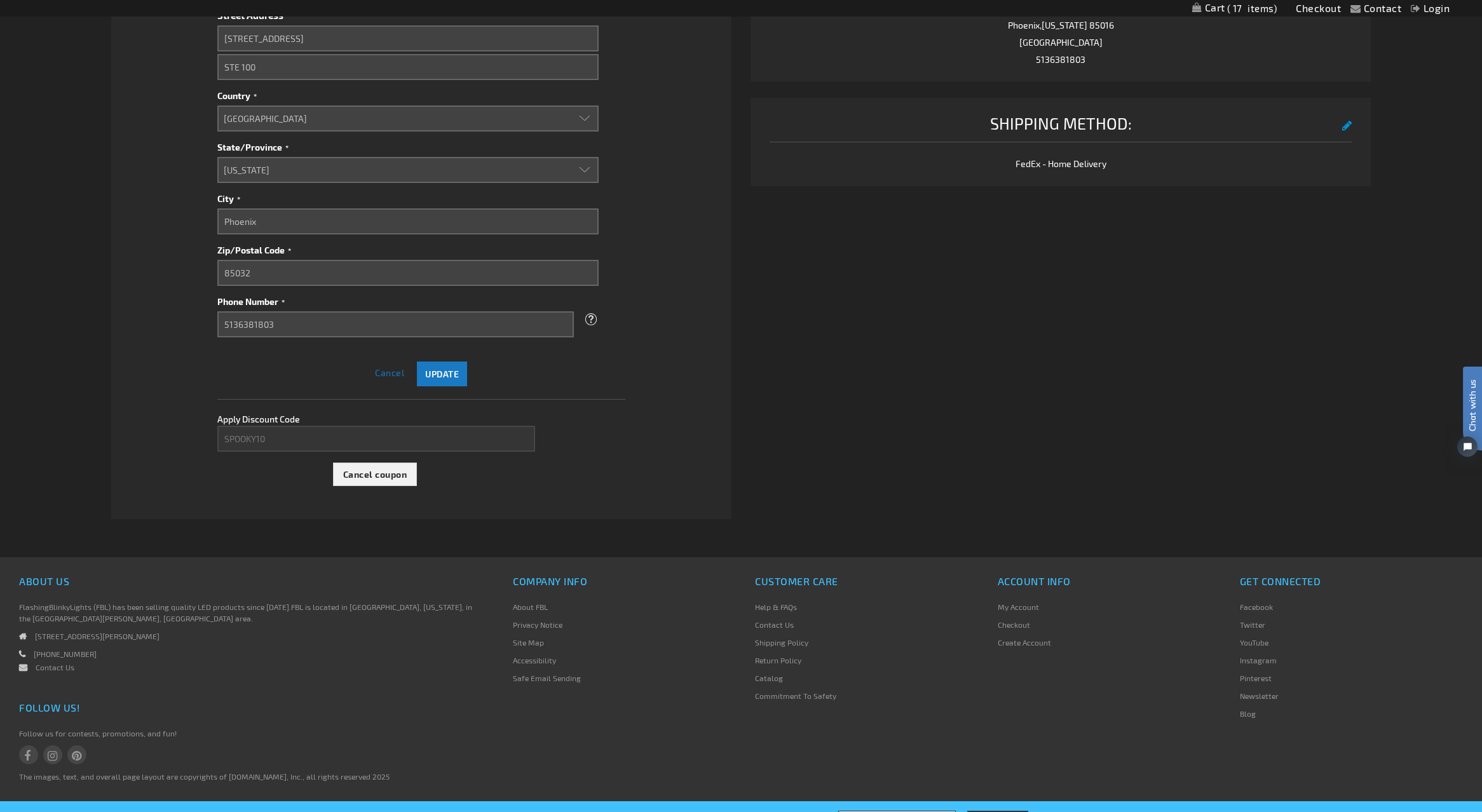
scroll to position [792, 0]
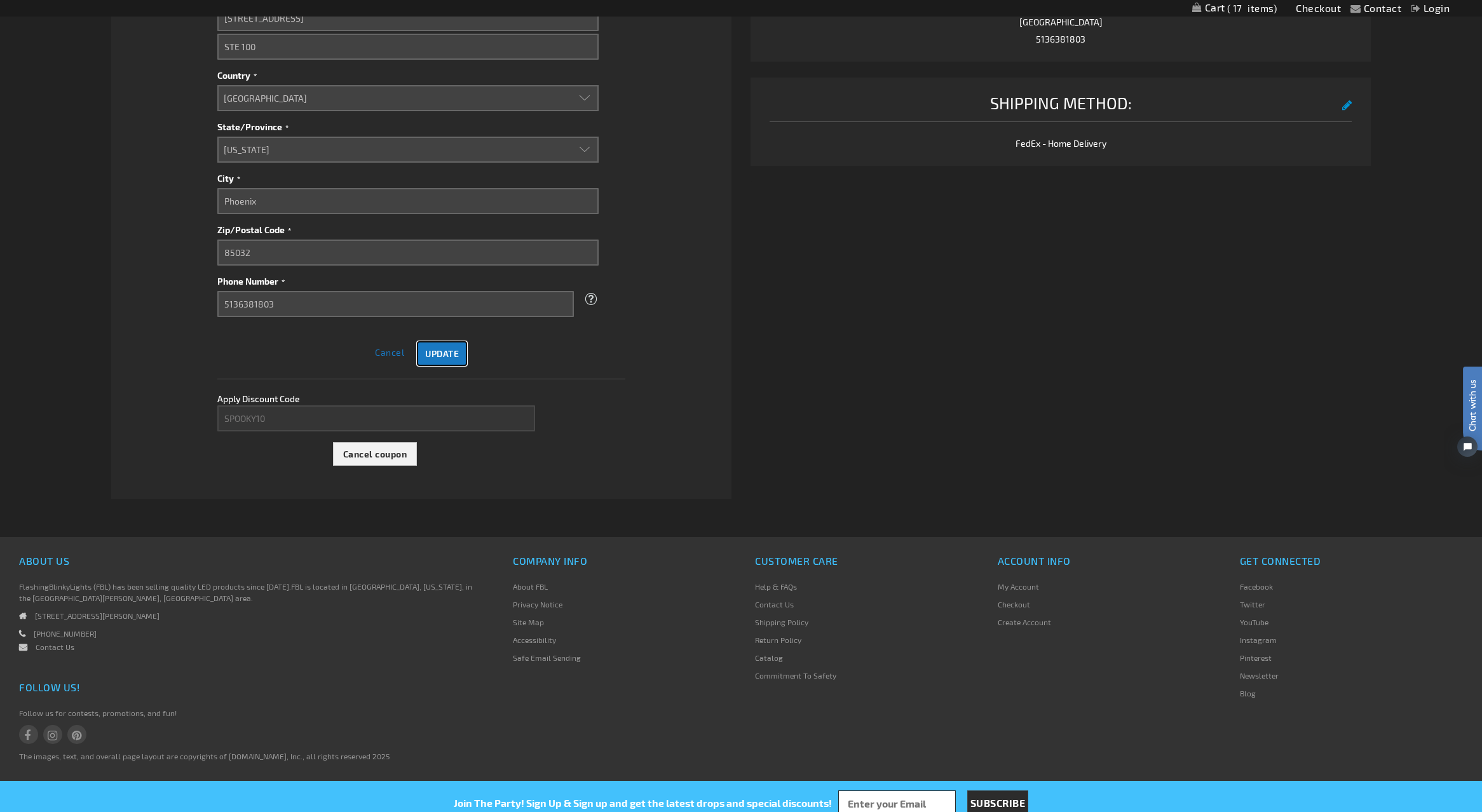
click at [448, 351] on span "Update" at bounding box center [442, 353] width 33 height 11
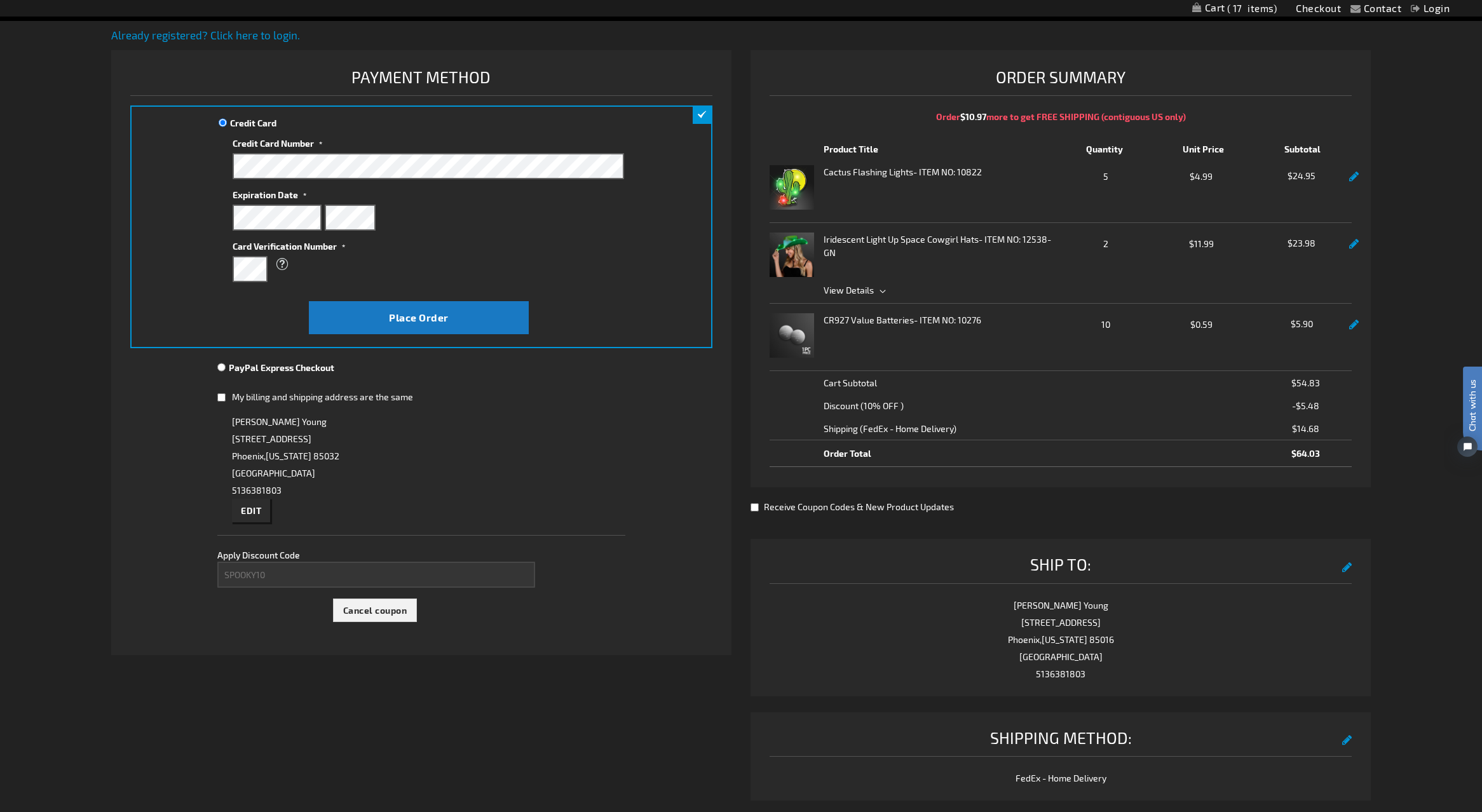
scroll to position [0, 0]
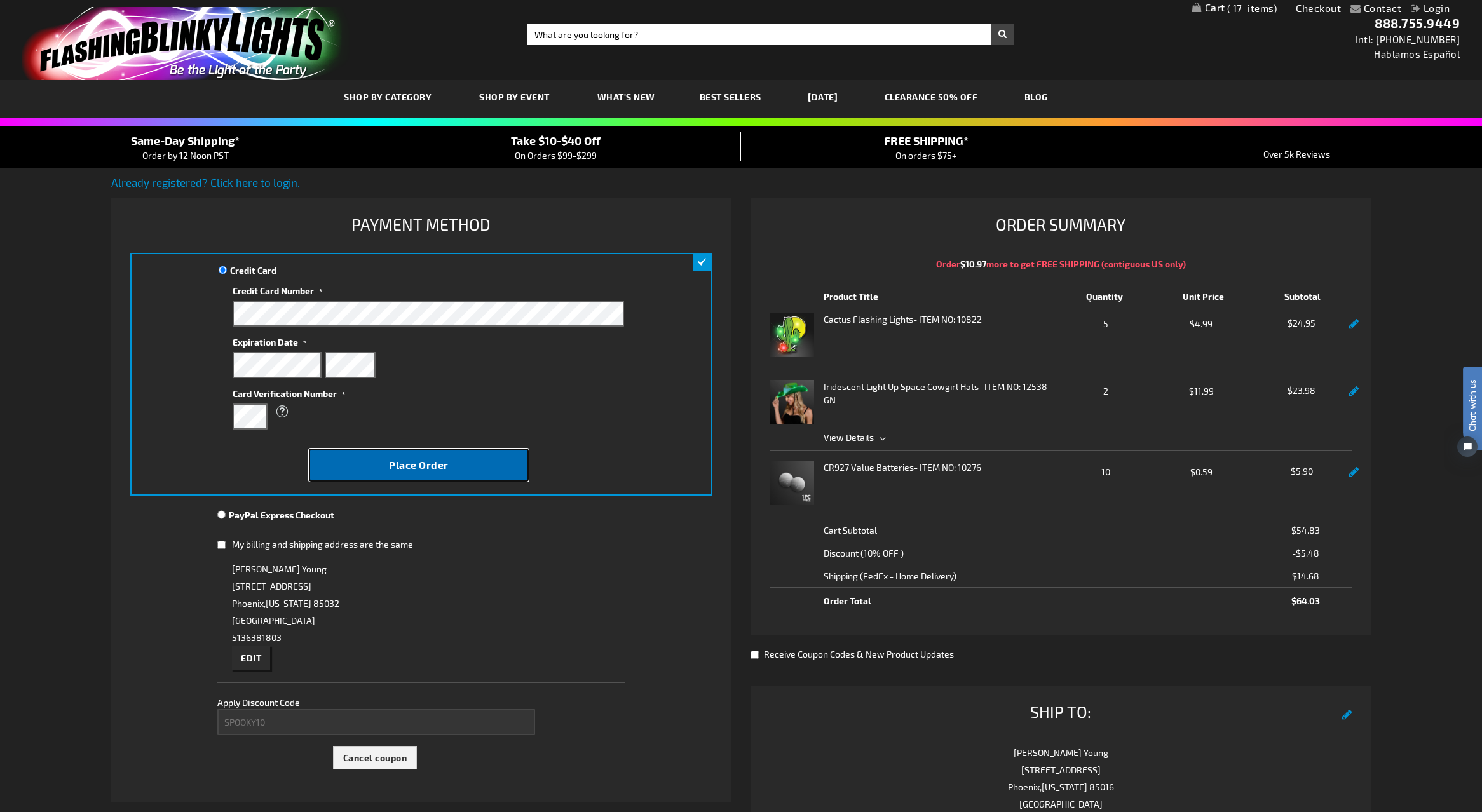
click at [435, 469] on span "Place Order" at bounding box center [419, 465] width 60 height 12
